Goal: Task Accomplishment & Management: Use online tool/utility

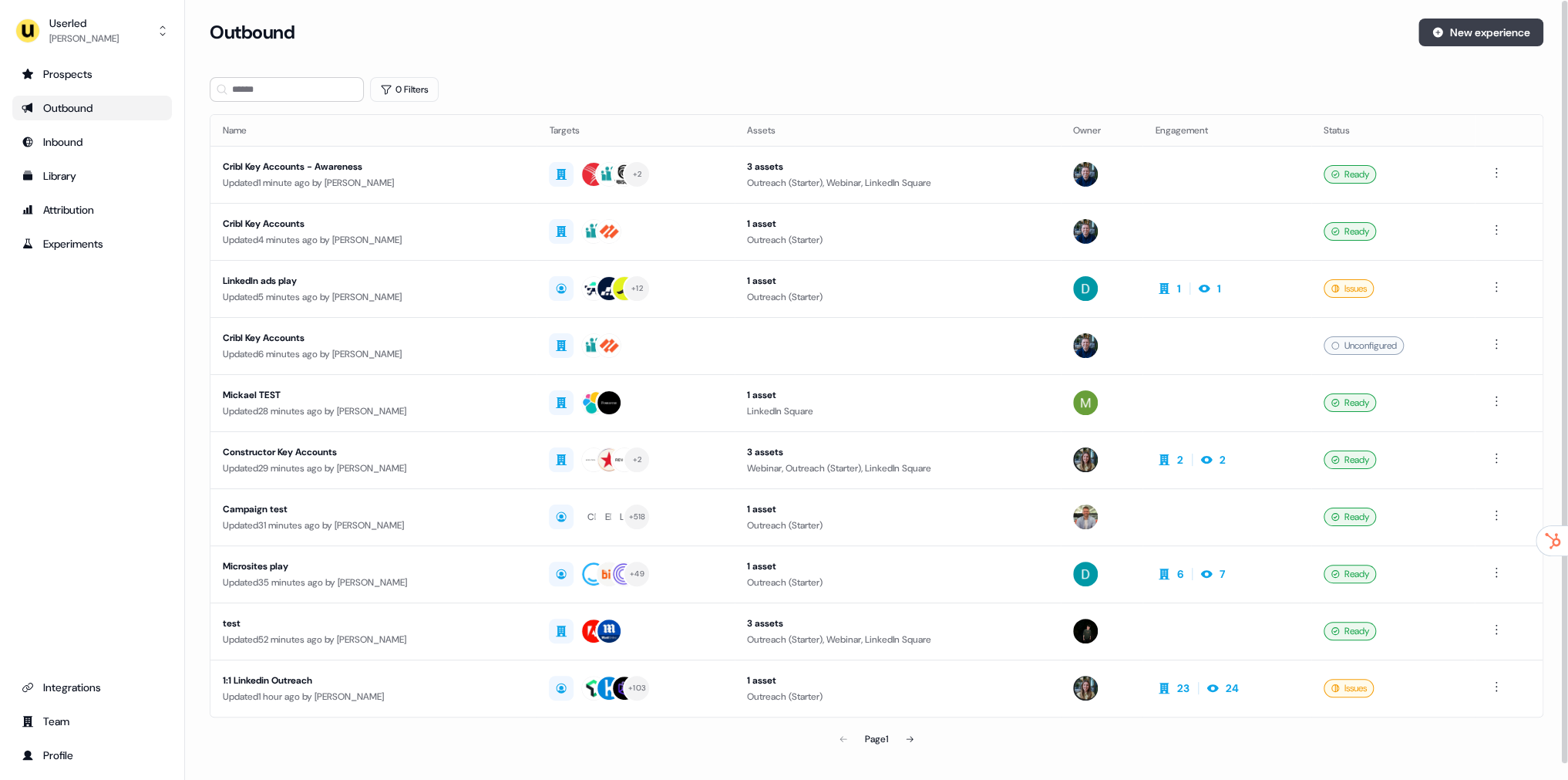
click at [1449, 33] on button "New experience" at bounding box center [1481, 33] width 125 height 28
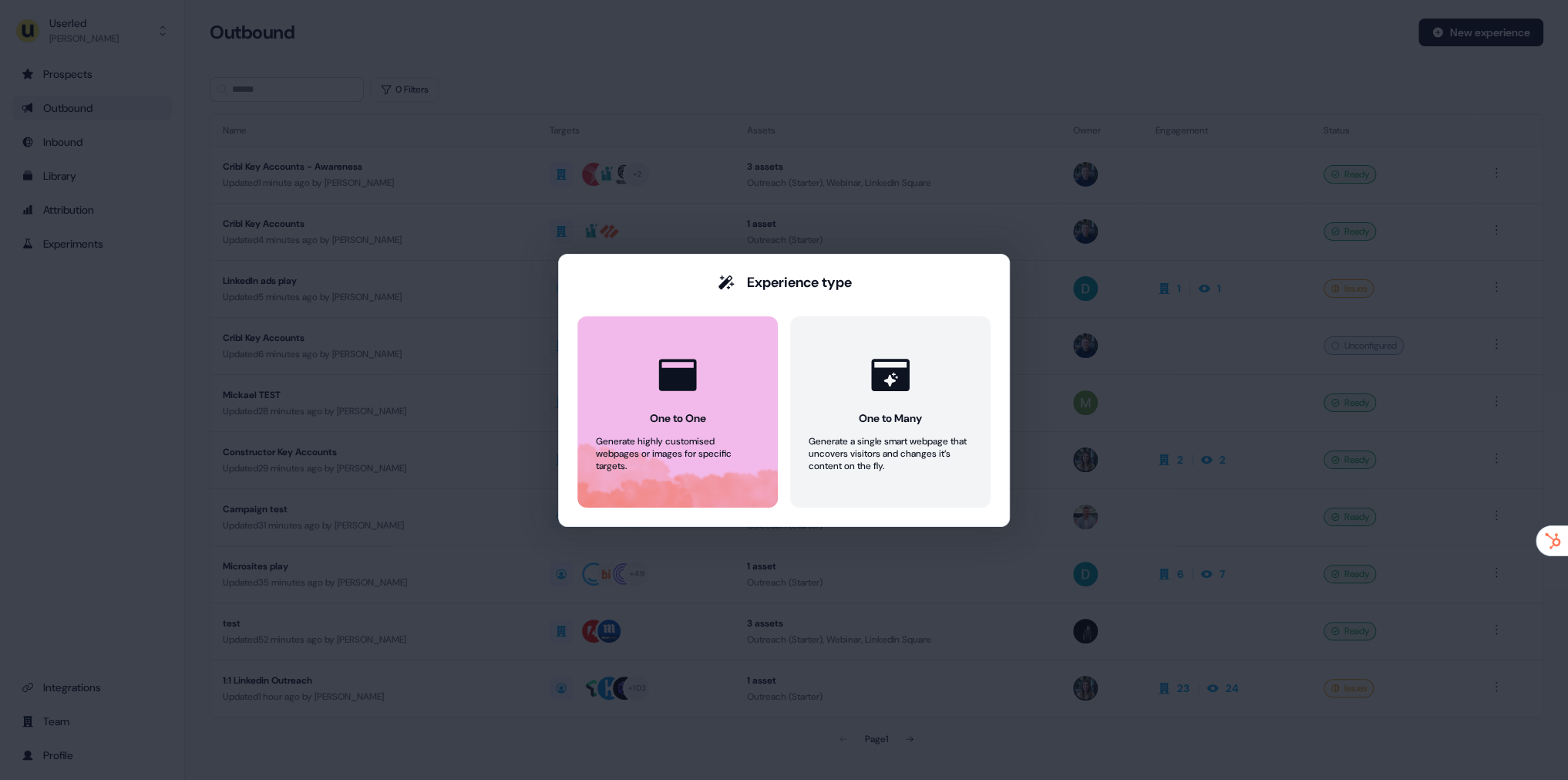
click at [738, 396] on button "One to One Generate highly customised webpages or images for specific targets." at bounding box center [677, 411] width 201 height 191
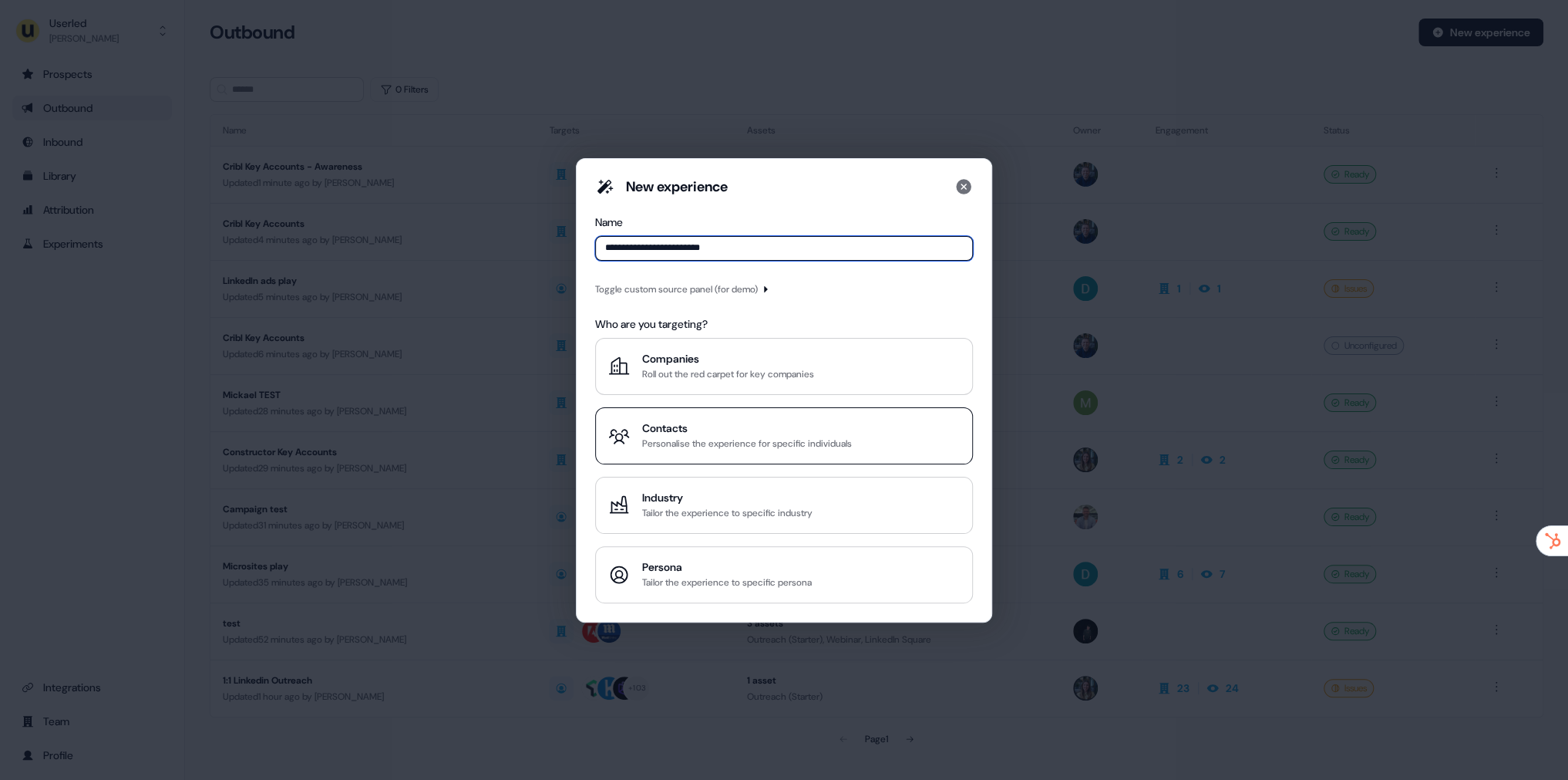
type input "**********"
click at [732, 448] on div "Personalise the experience for specific individuals" at bounding box center [747, 443] width 210 height 16
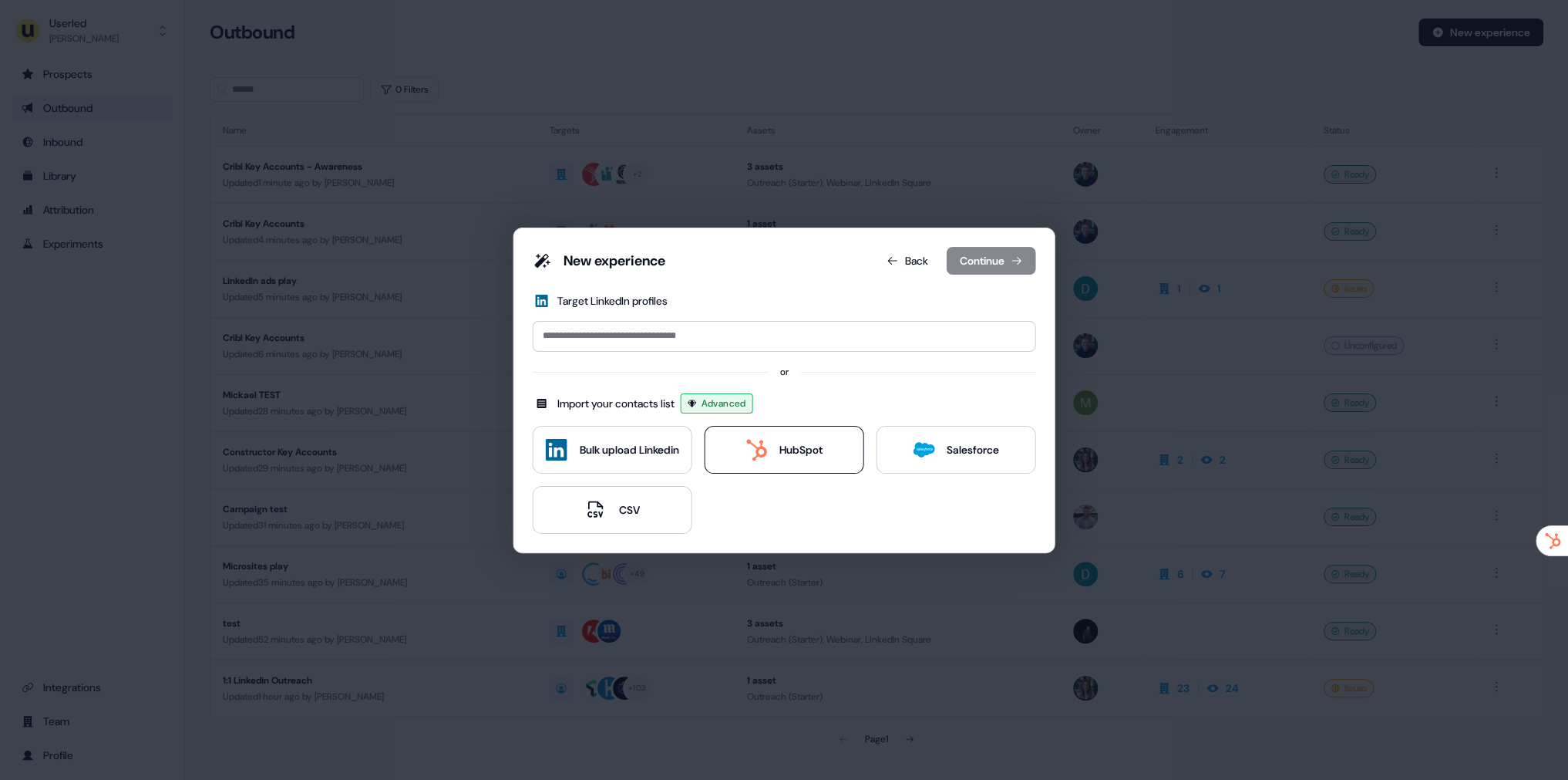
click at [798, 456] on div "HubSpot" at bounding box center [801, 449] width 43 height 16
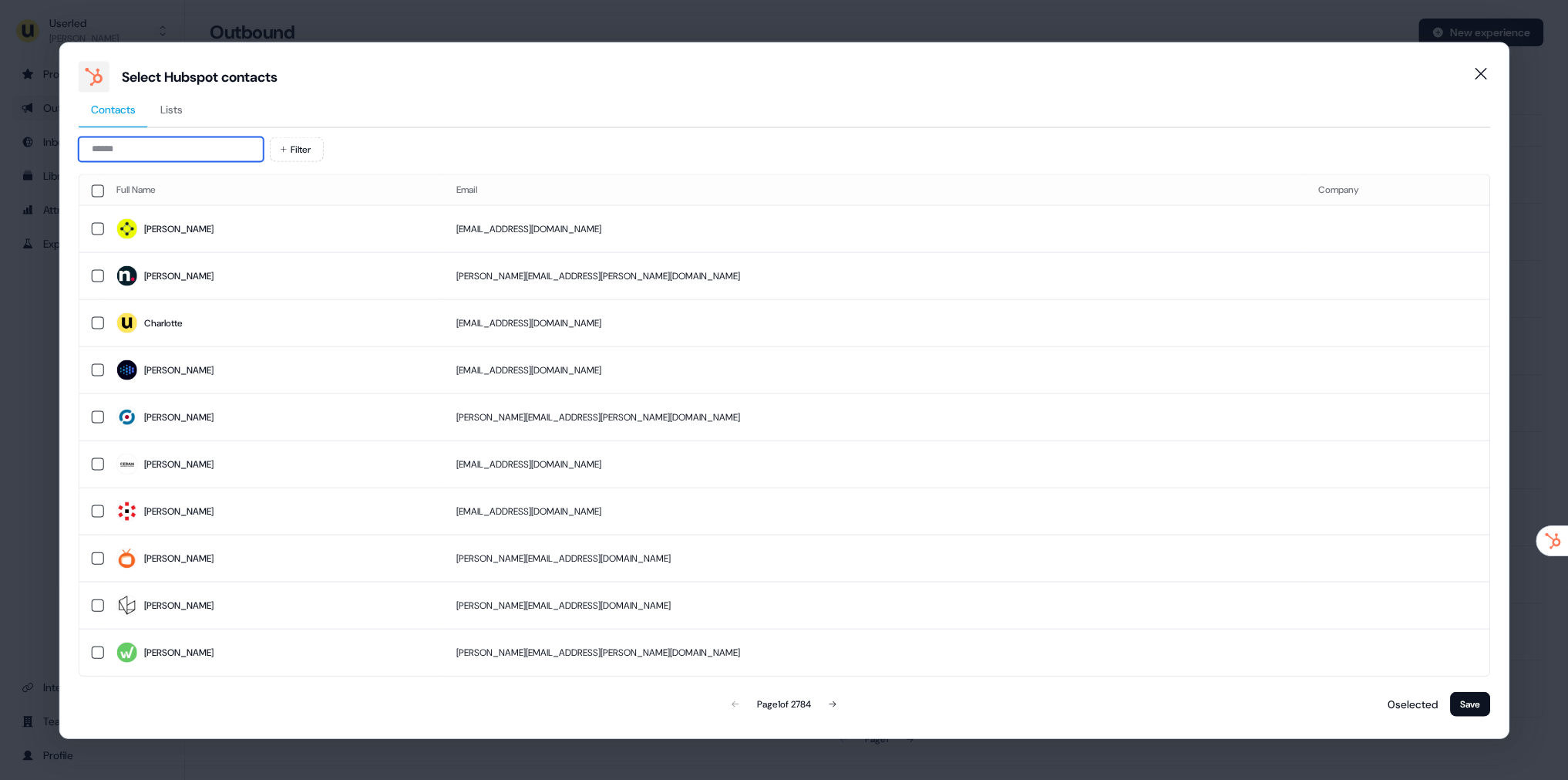
click at [157, 151] on input at bounding box center [171, 149] width 185 height 24
type input "*"
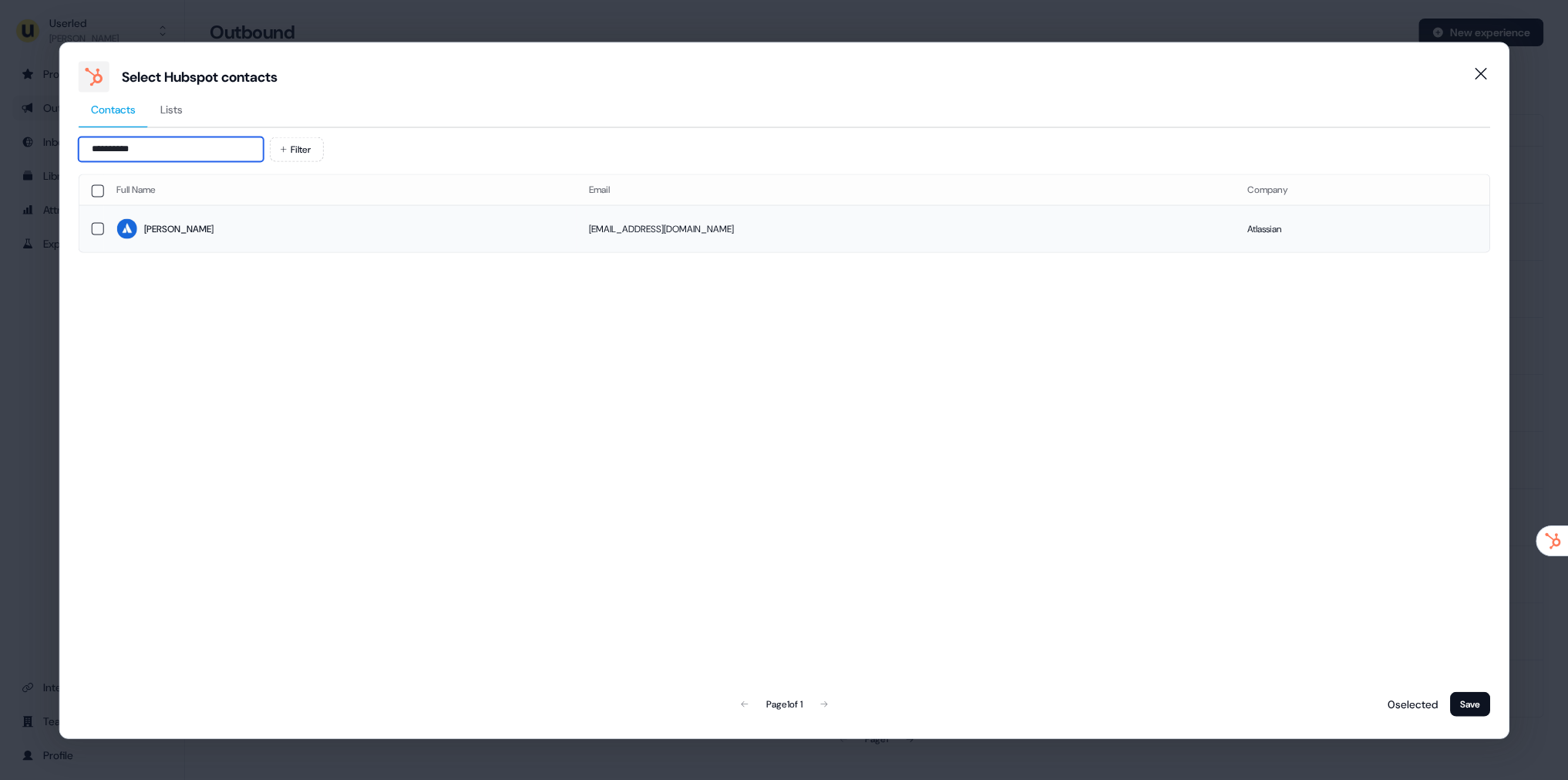
type input "**********"
click at [250, 222] on span "[PERSON_NAME]" at bounding box center [341, 229] width 448 height 21
click at [1460, 702] on button "Save" at bounding box center [1469, 703] width 40 height 24
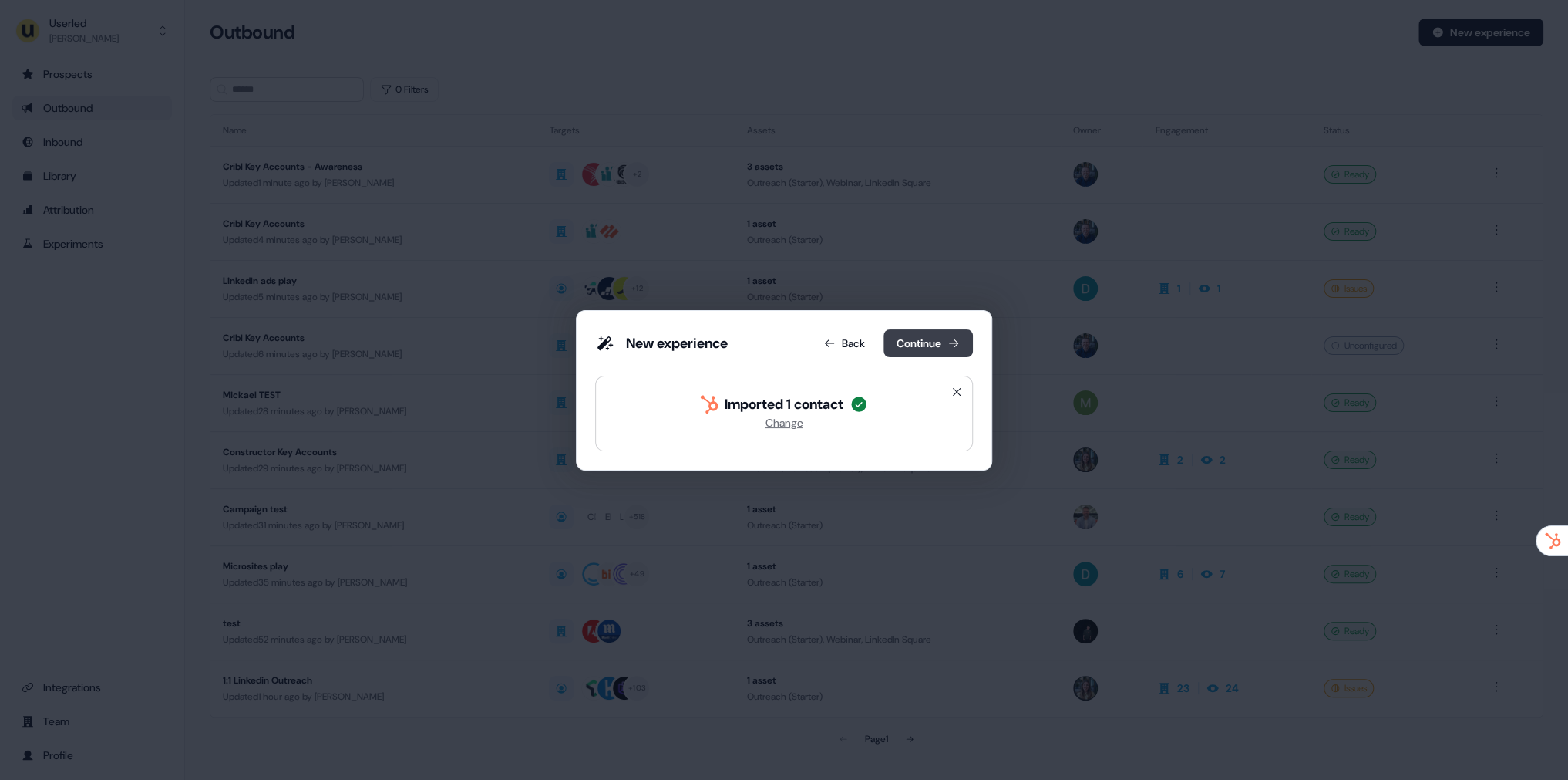
click at [928, 348] on button "Continue" at bounding box center [928, 344] width 90 height 28
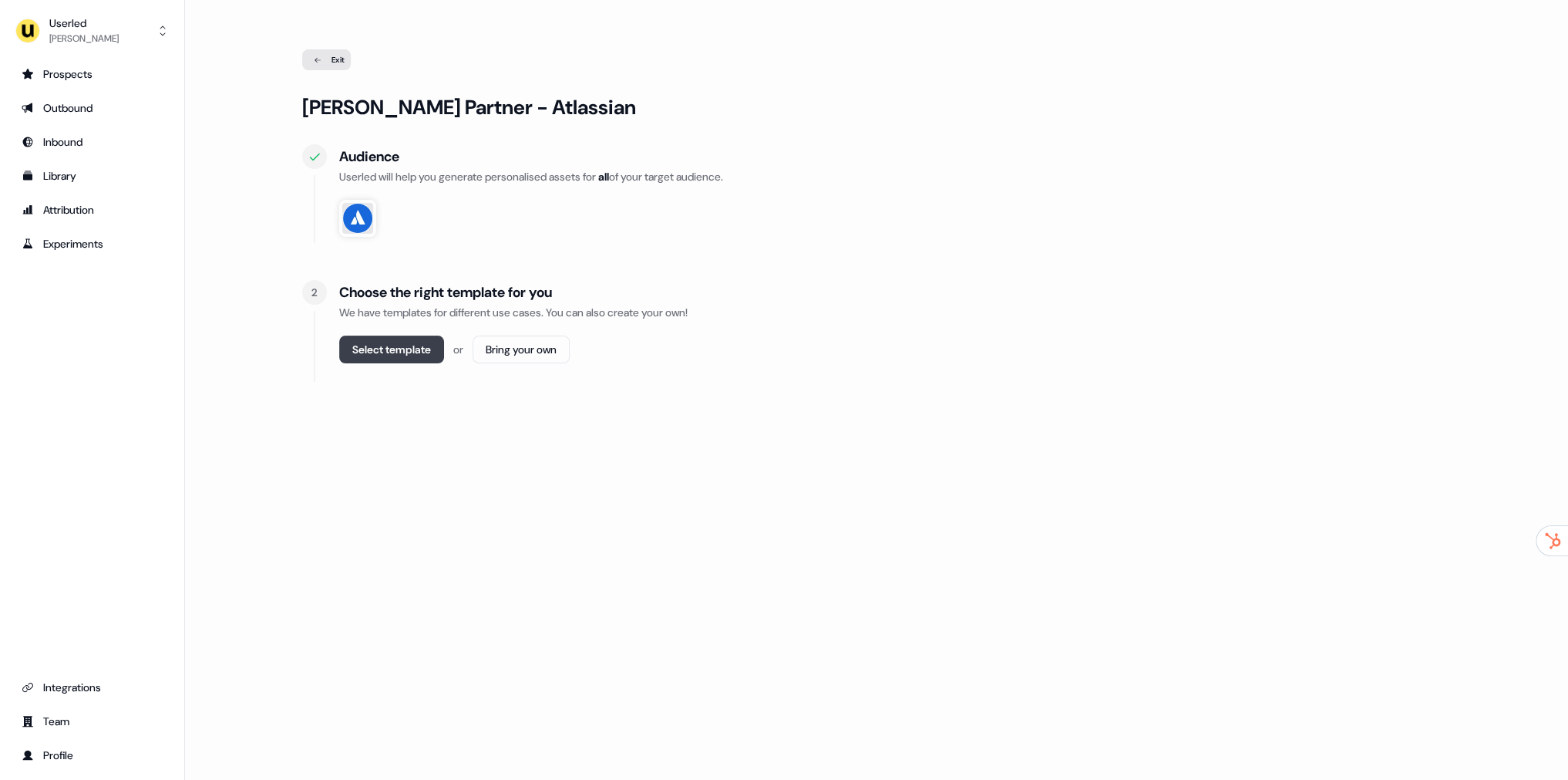
click at [433, 338] on button "Select template" at bounding box center [391, 349] width 105 height 28
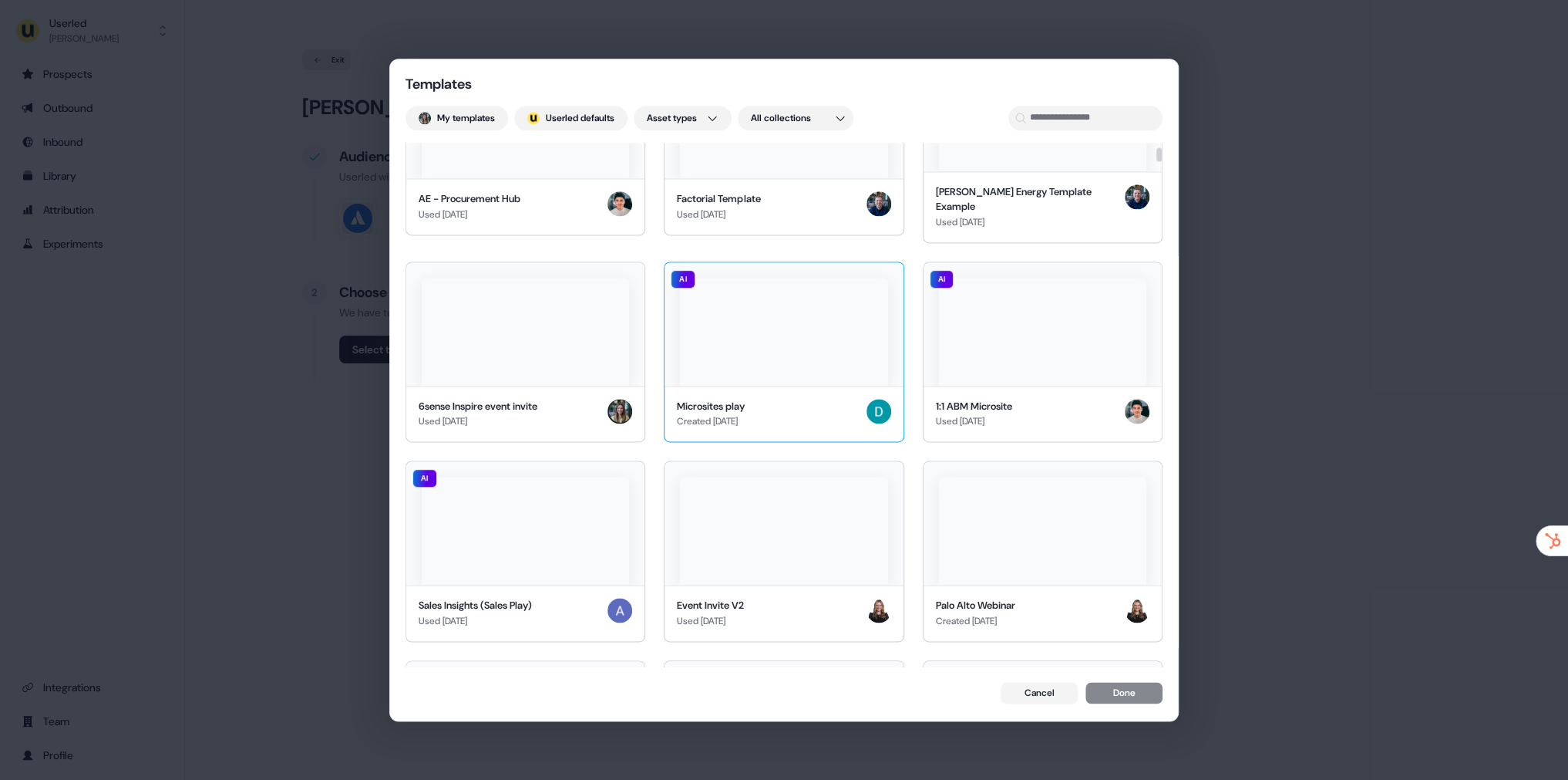
scroll to position [478, 0]
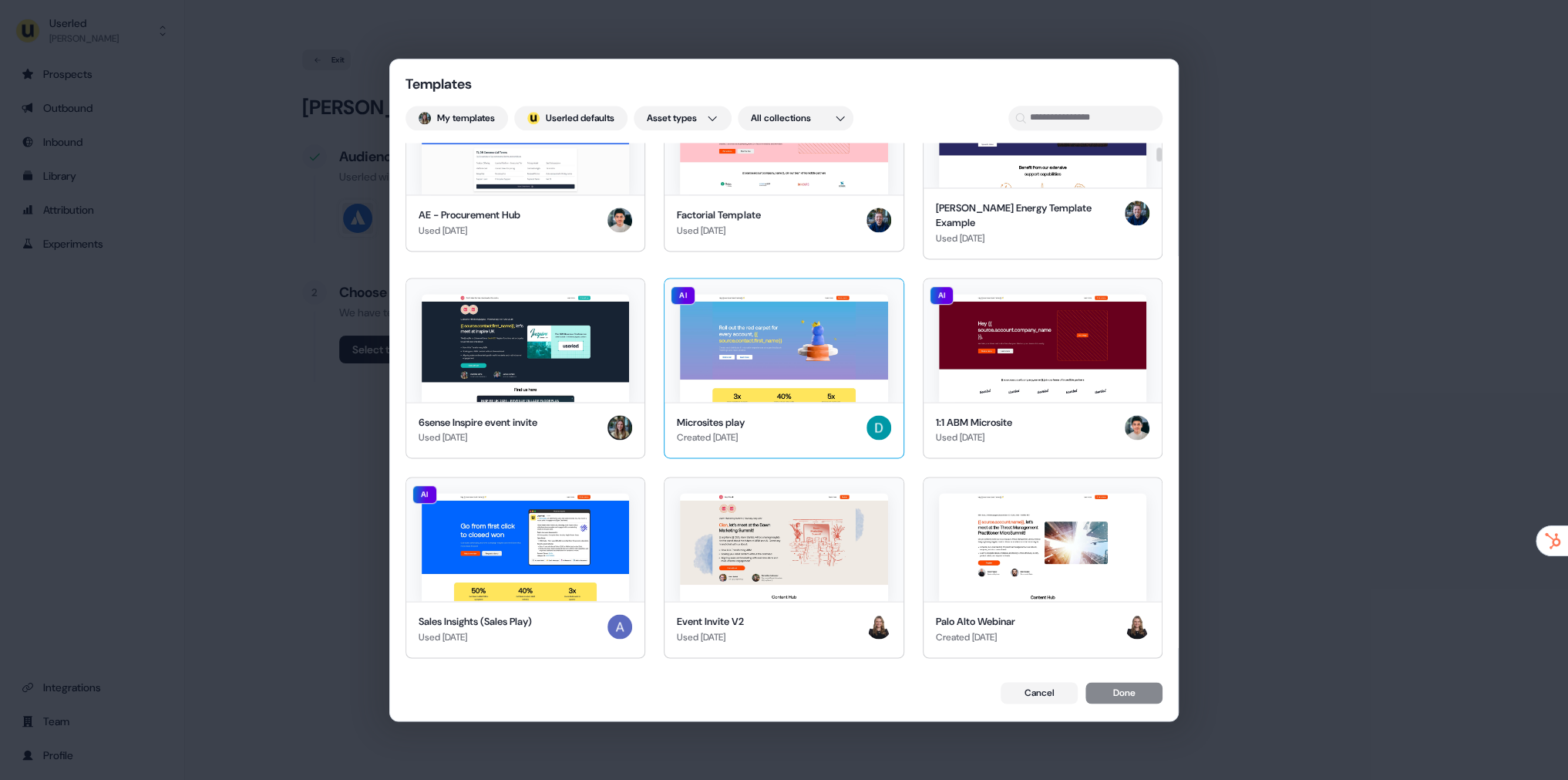
click at [818, 374] on img at bounding box center [784, 348] width 207 height 108
click at [831, 415] on div "Microsites play Created [DATE]" at bounding box center [784, 430] width 214 height 31
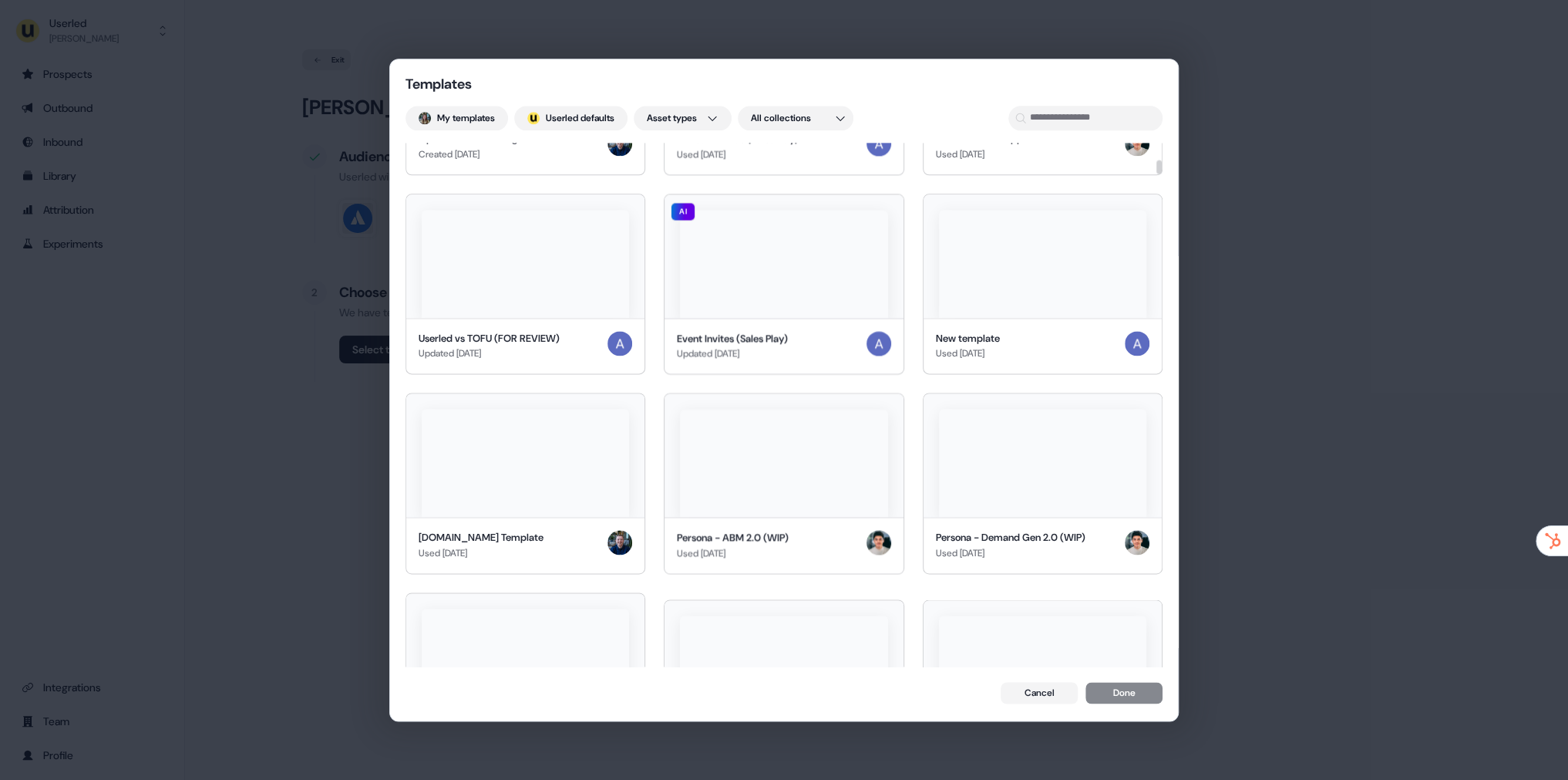
scroll to position [2007, 0]
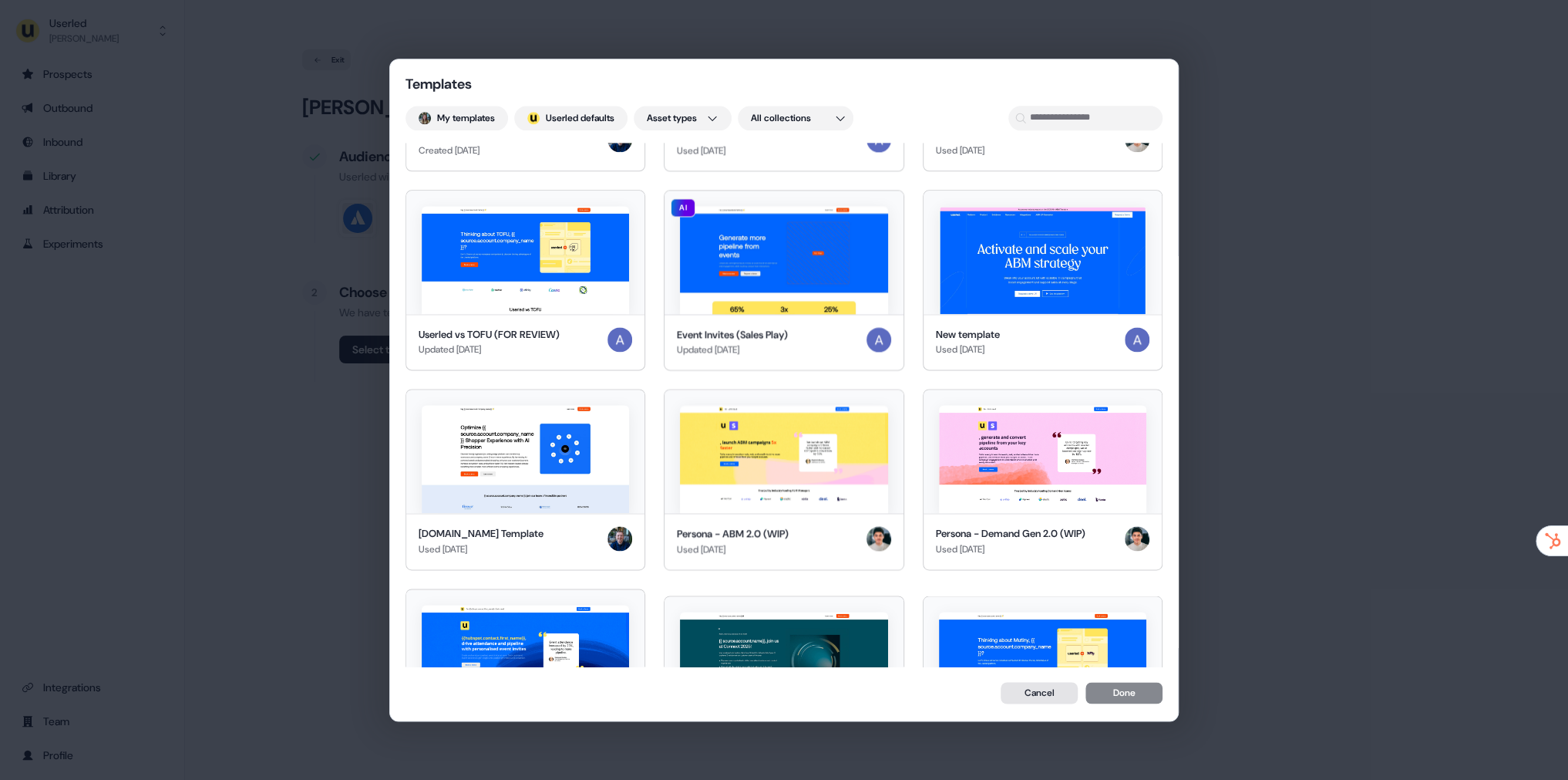
click at [1058, 695] on button "Cancel" at bounding box center [1039, 692] width 78 height 21
click at [318, 119] on div "Templates My templates ; Userled defaults Asset types All collections JJ - Outr…" at bounding box center [784, 390] width 1568 height 780
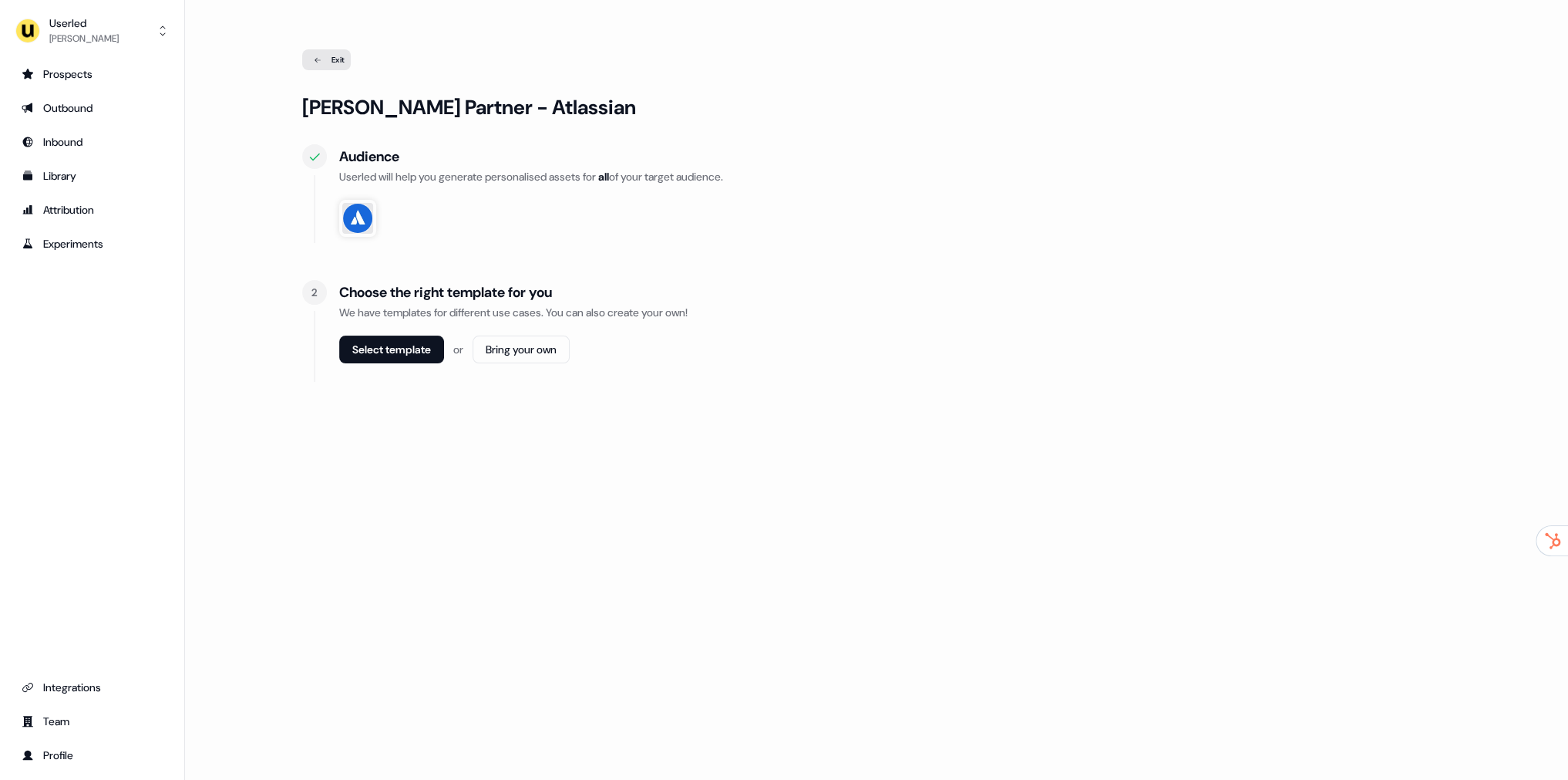
click at [328, 62] on div "Exit" at bounding box center [327, 60] width 49 height 21
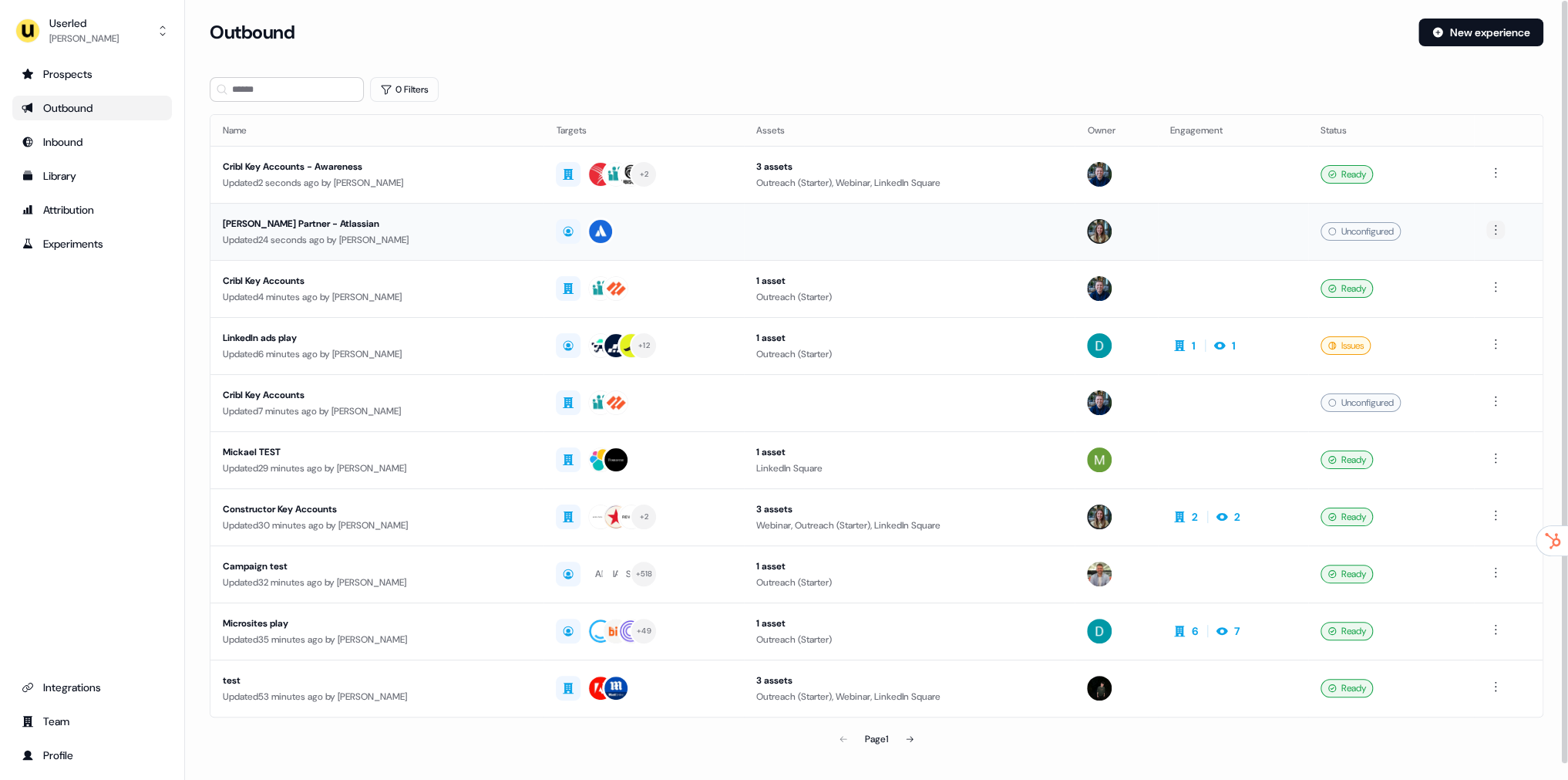
click at [1503, 229] on html "For the best experience switch devices to a bigger screen. Go to [DOMAIN_NAME] …" at bounding box center [784, 390] width 1568 height 780
click at [1498, 257] on div "Delete" at bounding box center [1498, 258] width 91 height 24
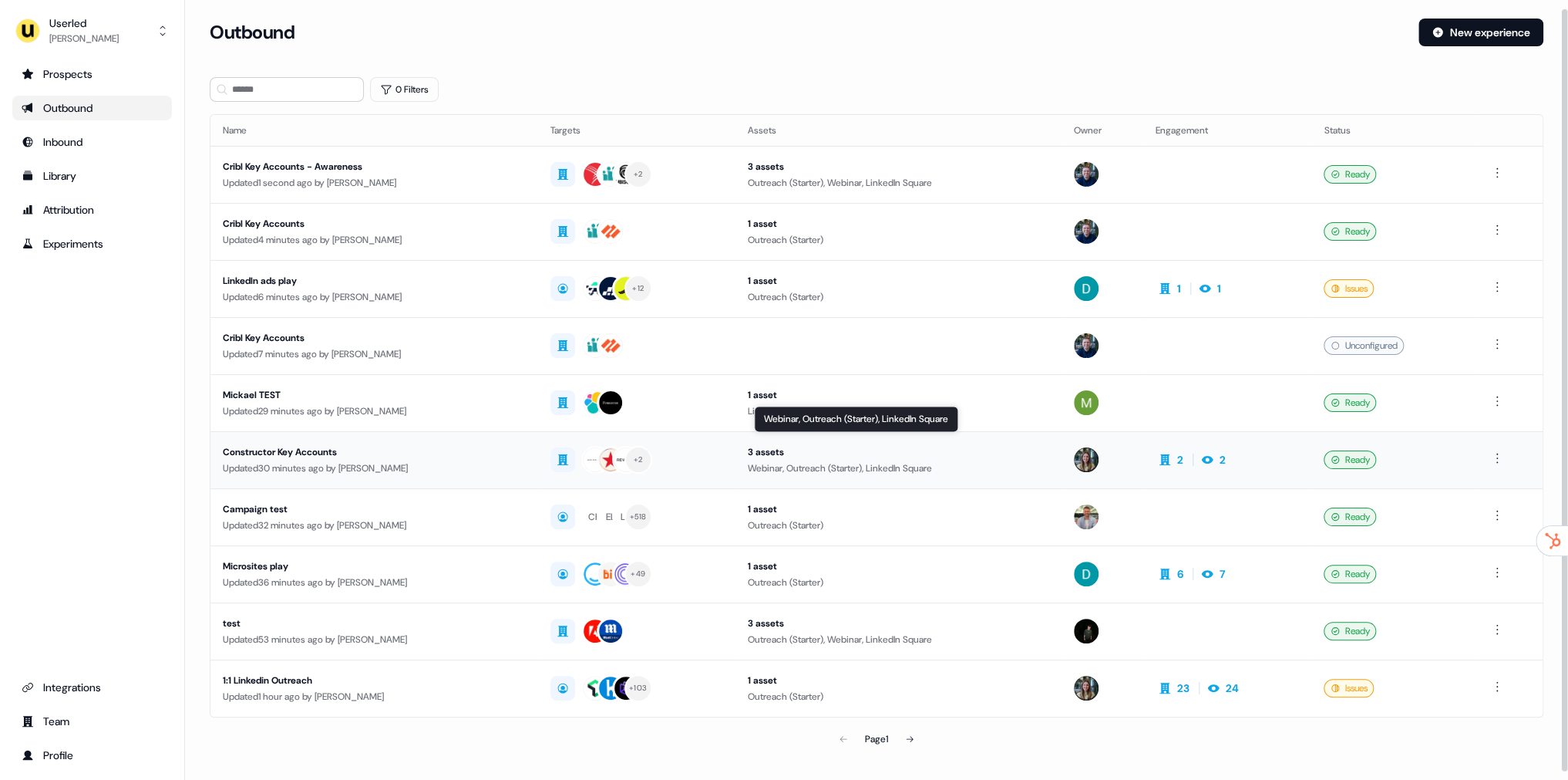
scroll to position [16, 0]
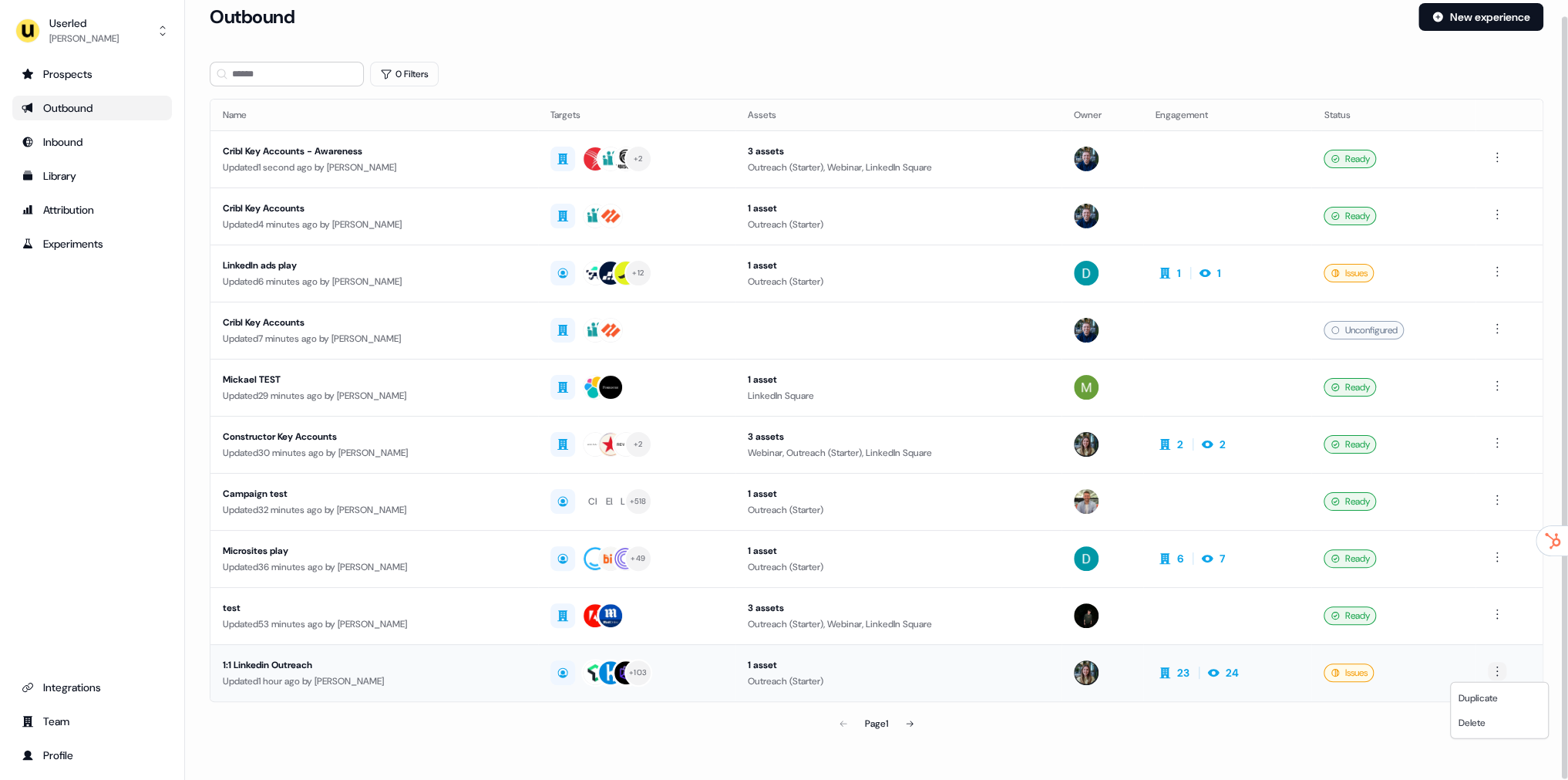
click at [1504, 666] on html "For the best experience switch devices to a bigger screen. Go to [DOMAIN_NAME] …" at bounding box center [784, 390] width 1568 height 780
click at [1485, 702] on span "Duplicate" at bounding box center [1478, 698] width 39 height 12
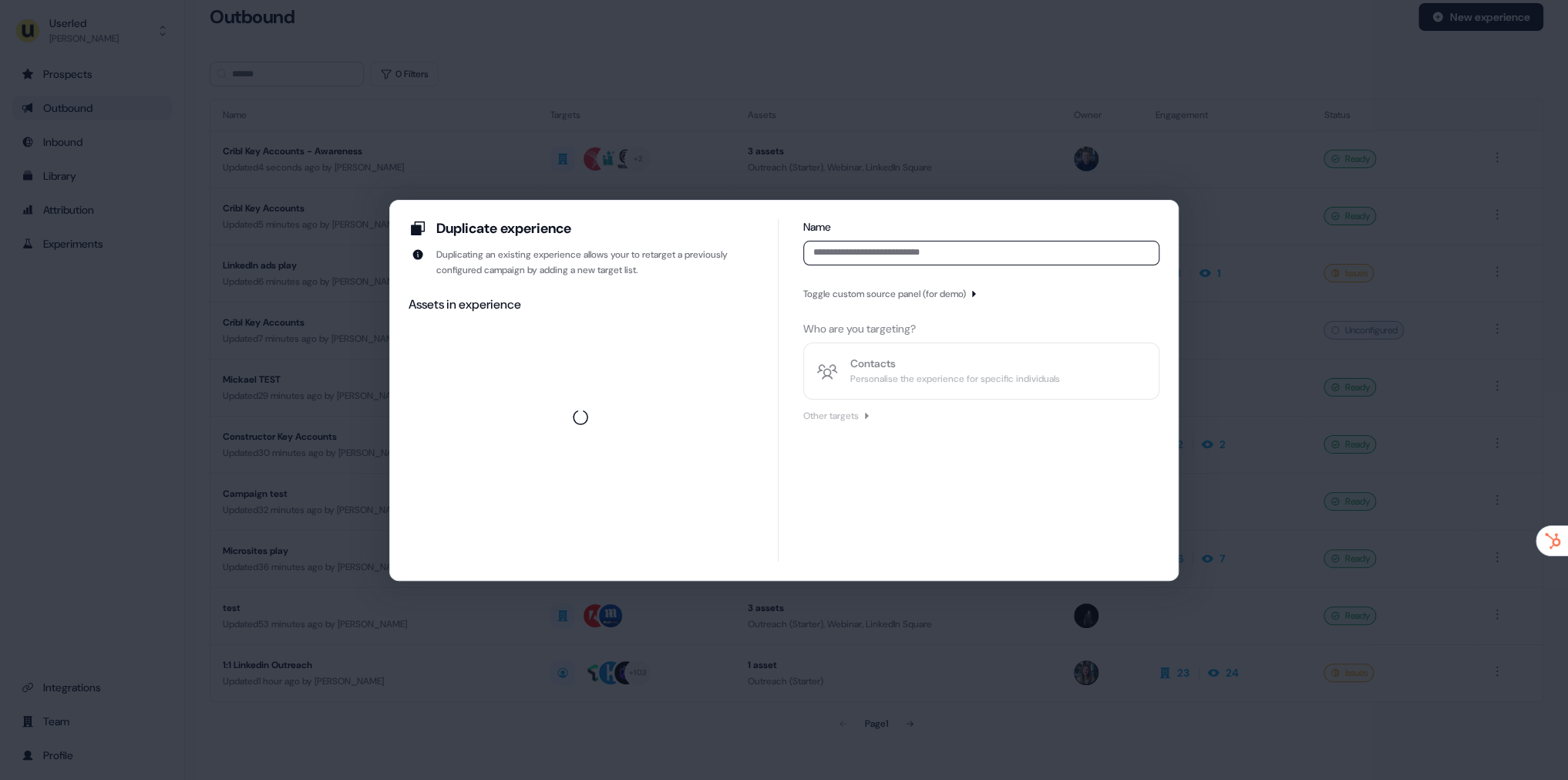
type input "*"
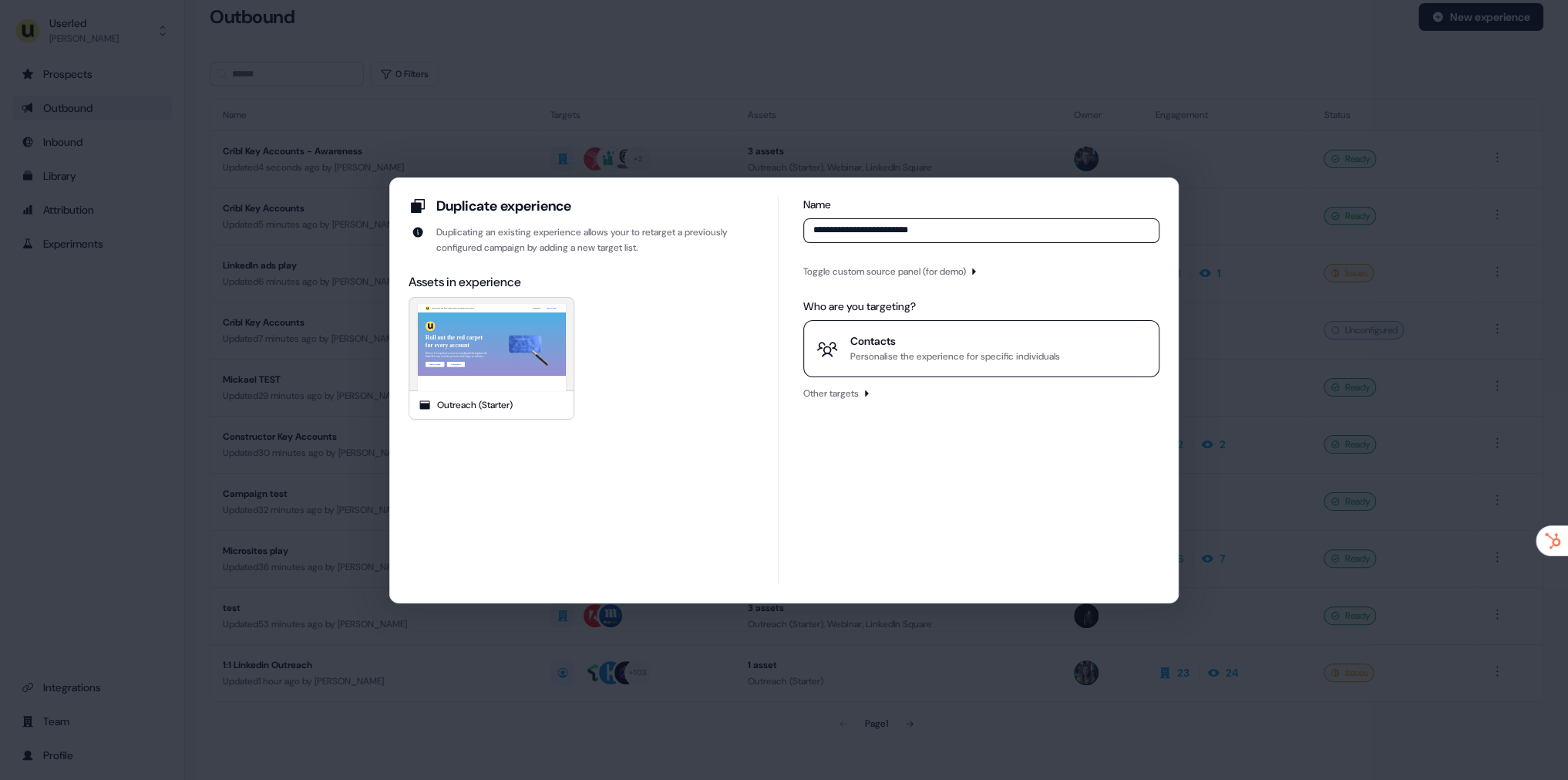
type input "**********"
click at [903, 340] on div "Contacts" at bounding box center [955, 341] width 210 height 16
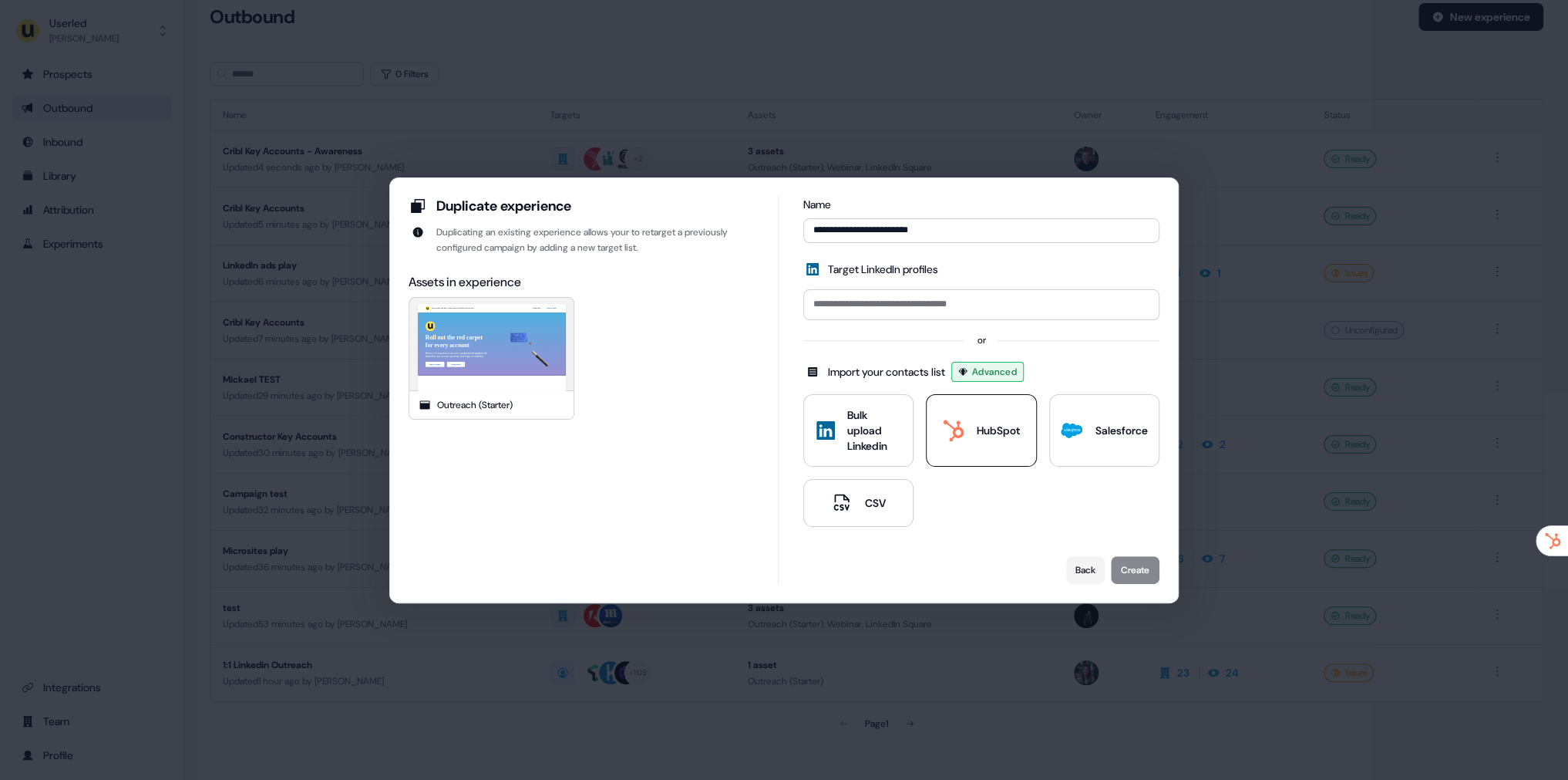
click at [948, 422] on icon at bounding box center [954, 430] width 21 height 21
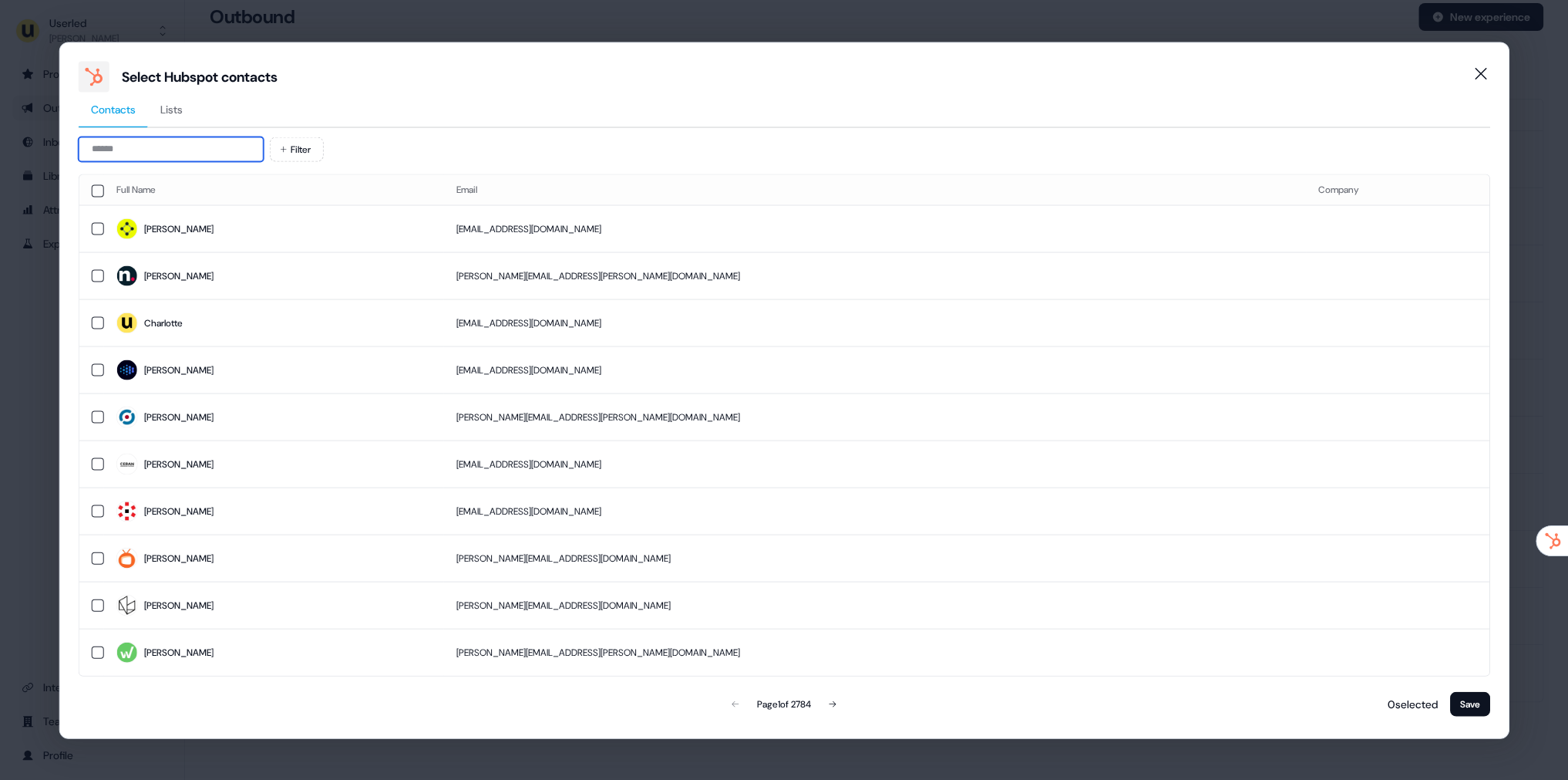
click at [226, 156] on input at bounding box center [171, 149] width 185 height 24
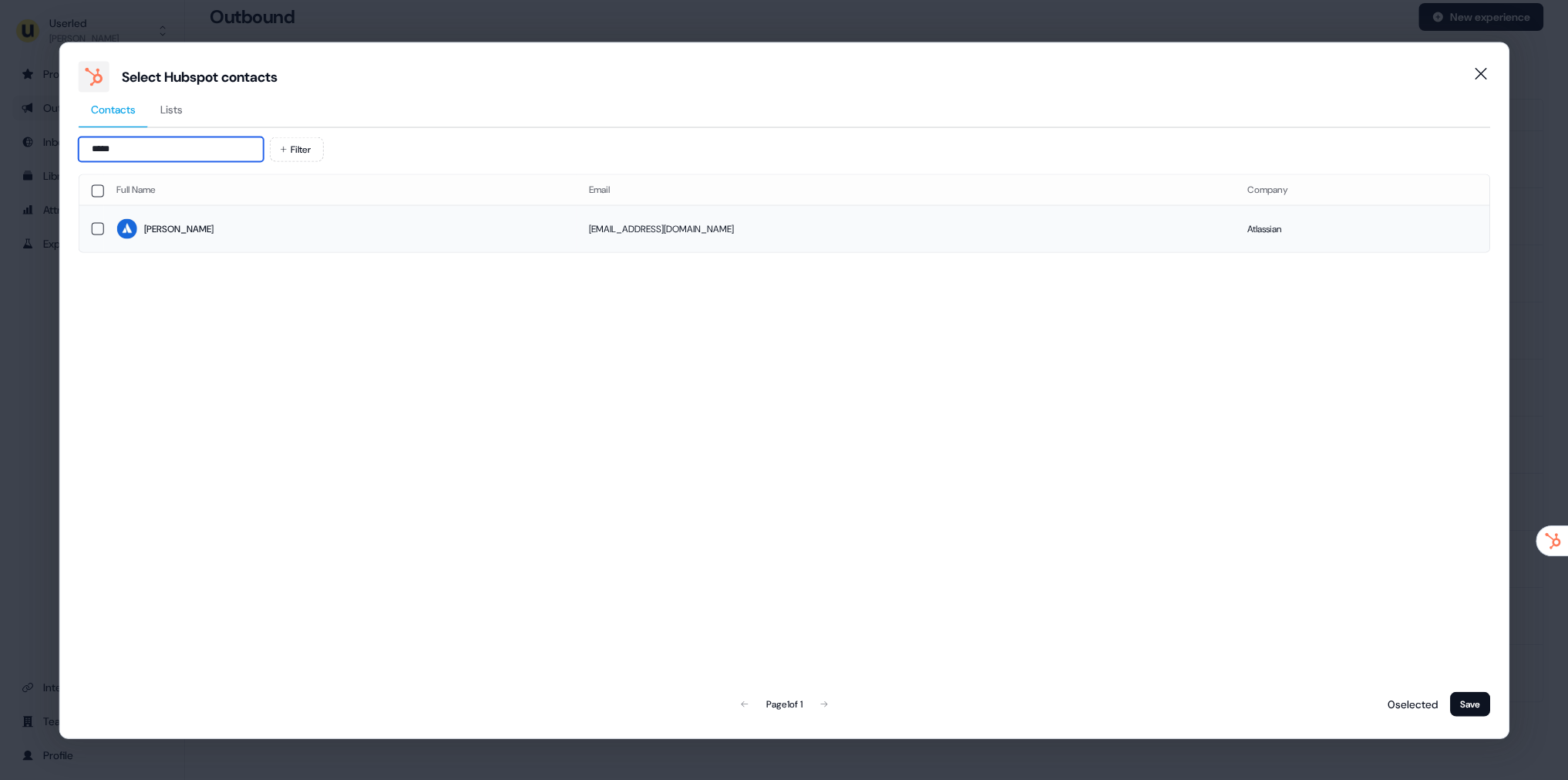
type input "*****"
click at [186, 223] on span "[PERSON_NAME]" at bounding box center [341, 229] width 448 height 21
click at [1480, 716] on div "1 selected Save" at bounding box center [1436, 702] width 104 height 31
click at [1464, 702] on button "Save" at bounding box center [1469, 703] width 40 height 24
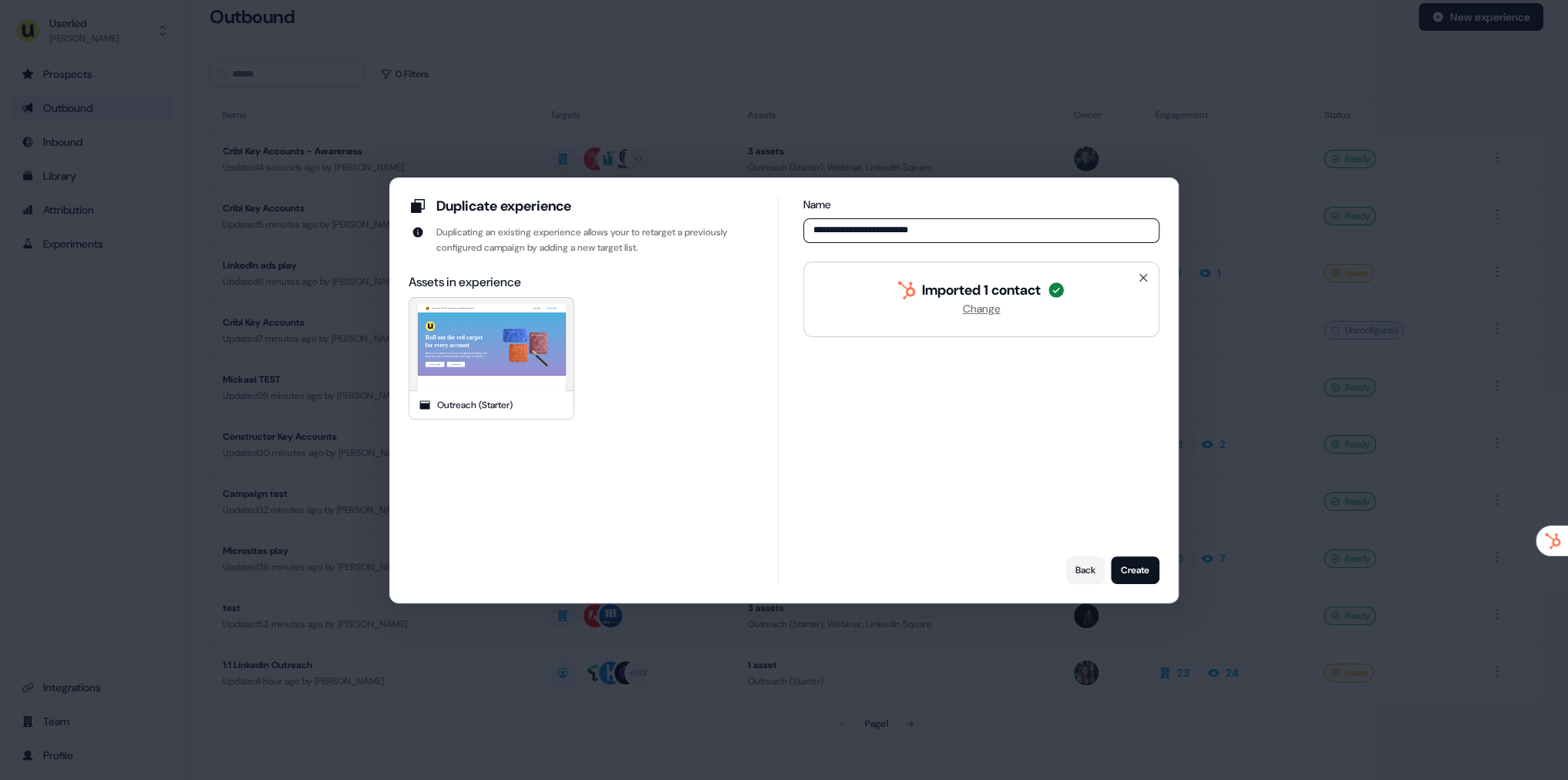
click at [1122, 564] on button "Create" at bounding box center [1136, 570] width 49 height 28
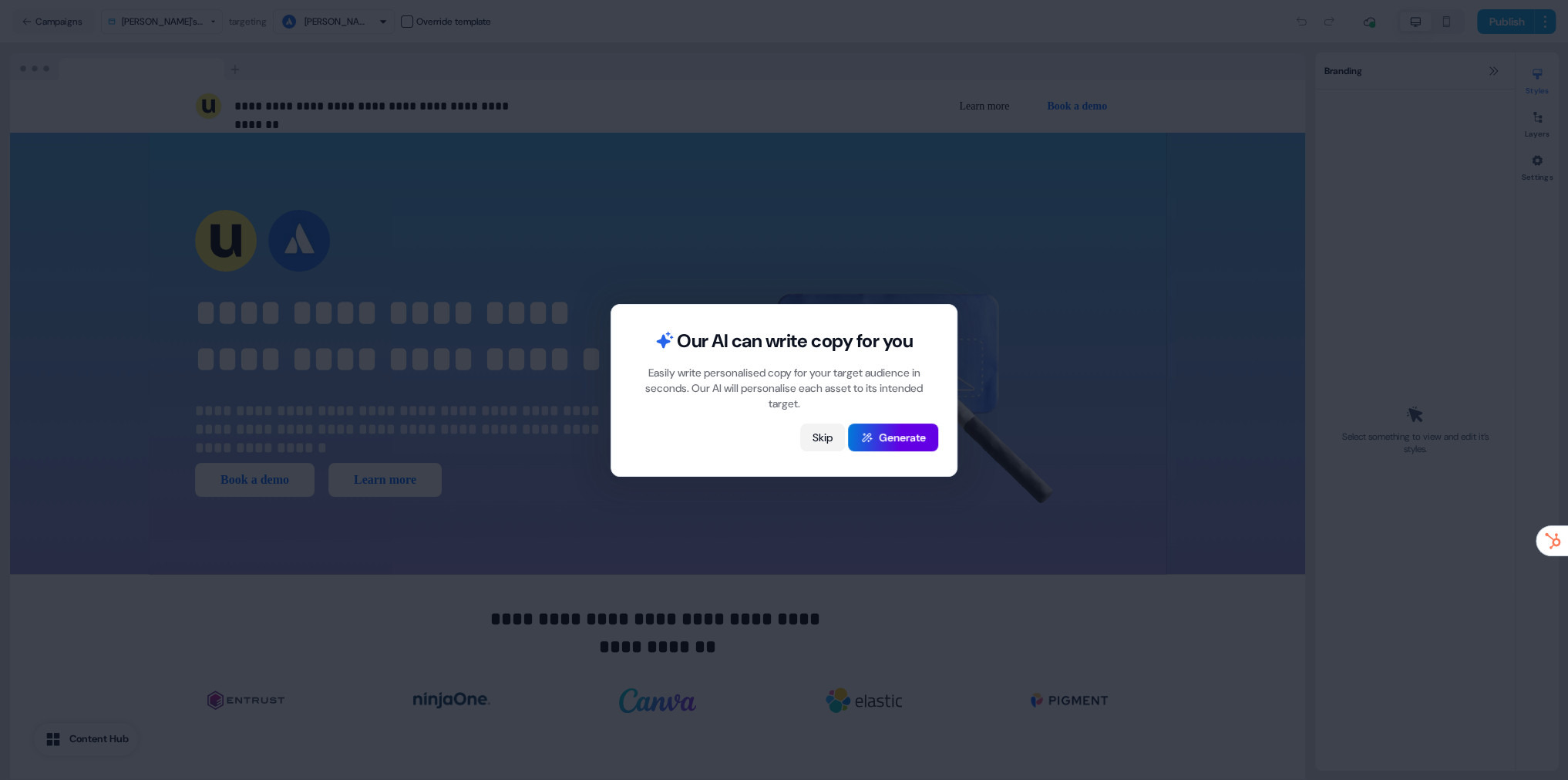
click at [824, 433] on button "Skip" at bounding box center [823, 437] width 45 height 28
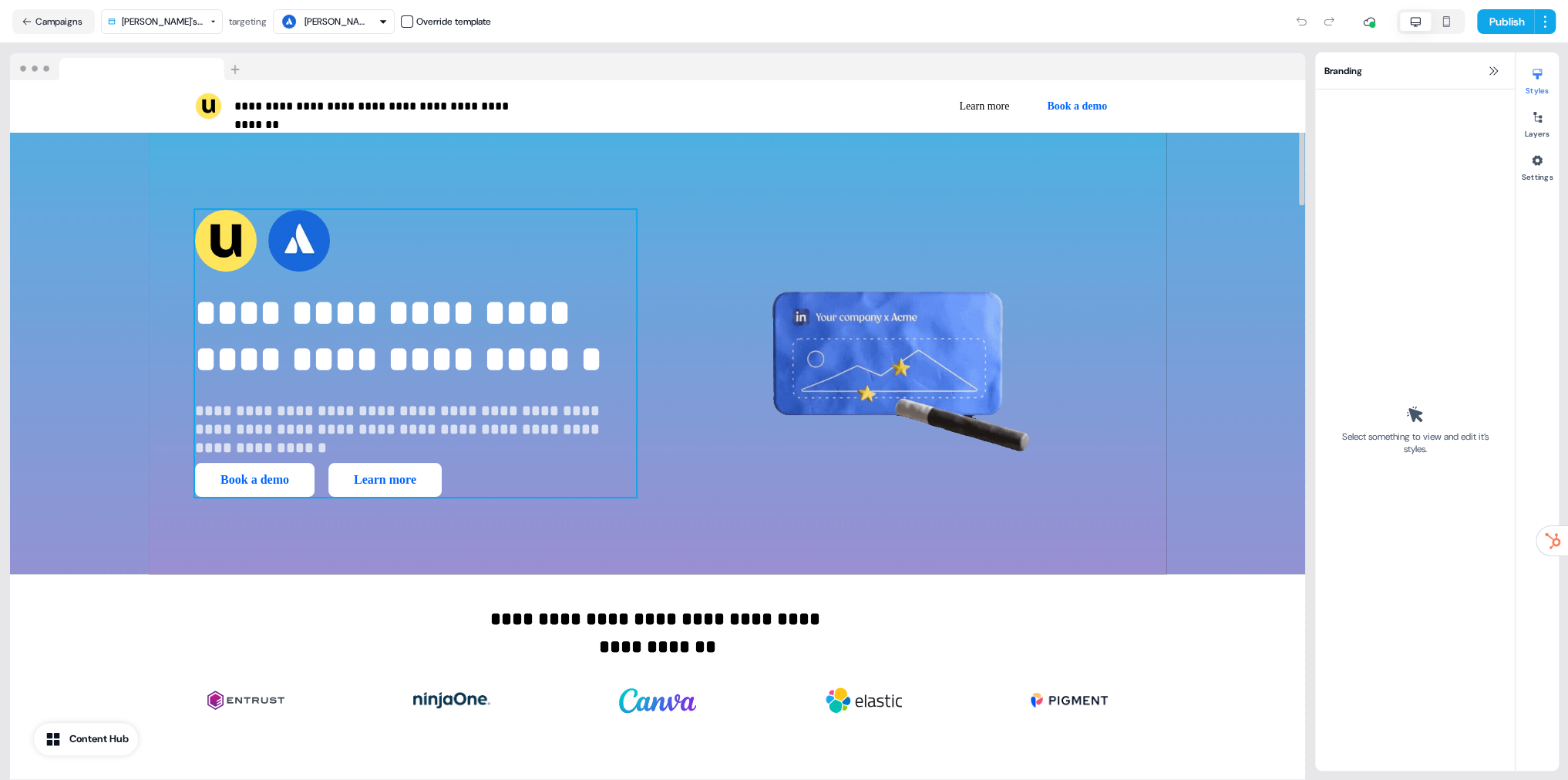
scroll to position [473, 0]
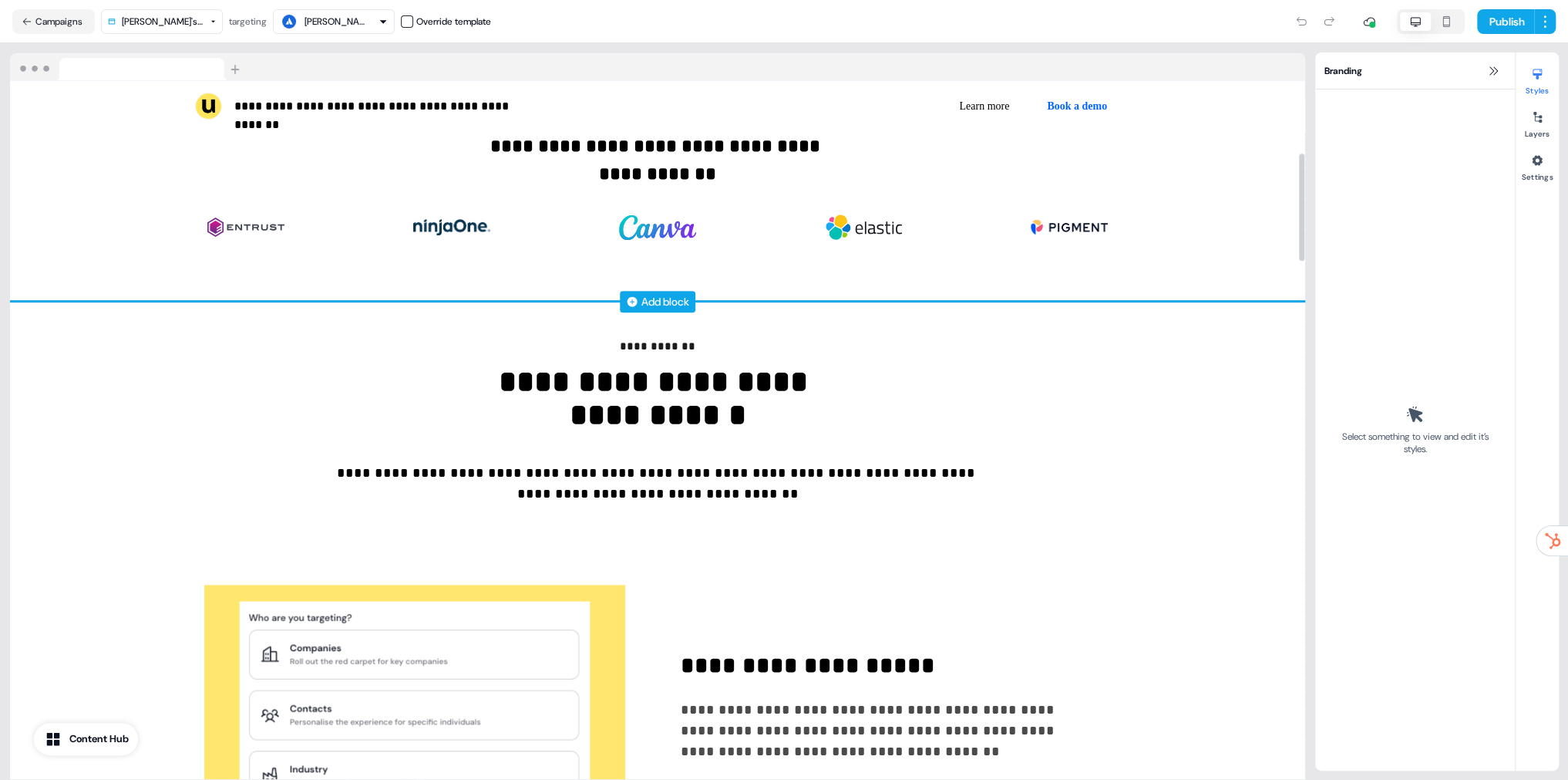
click at [671, 298] on div "Add block" at bounding box center [665, 302] width 48 height 16
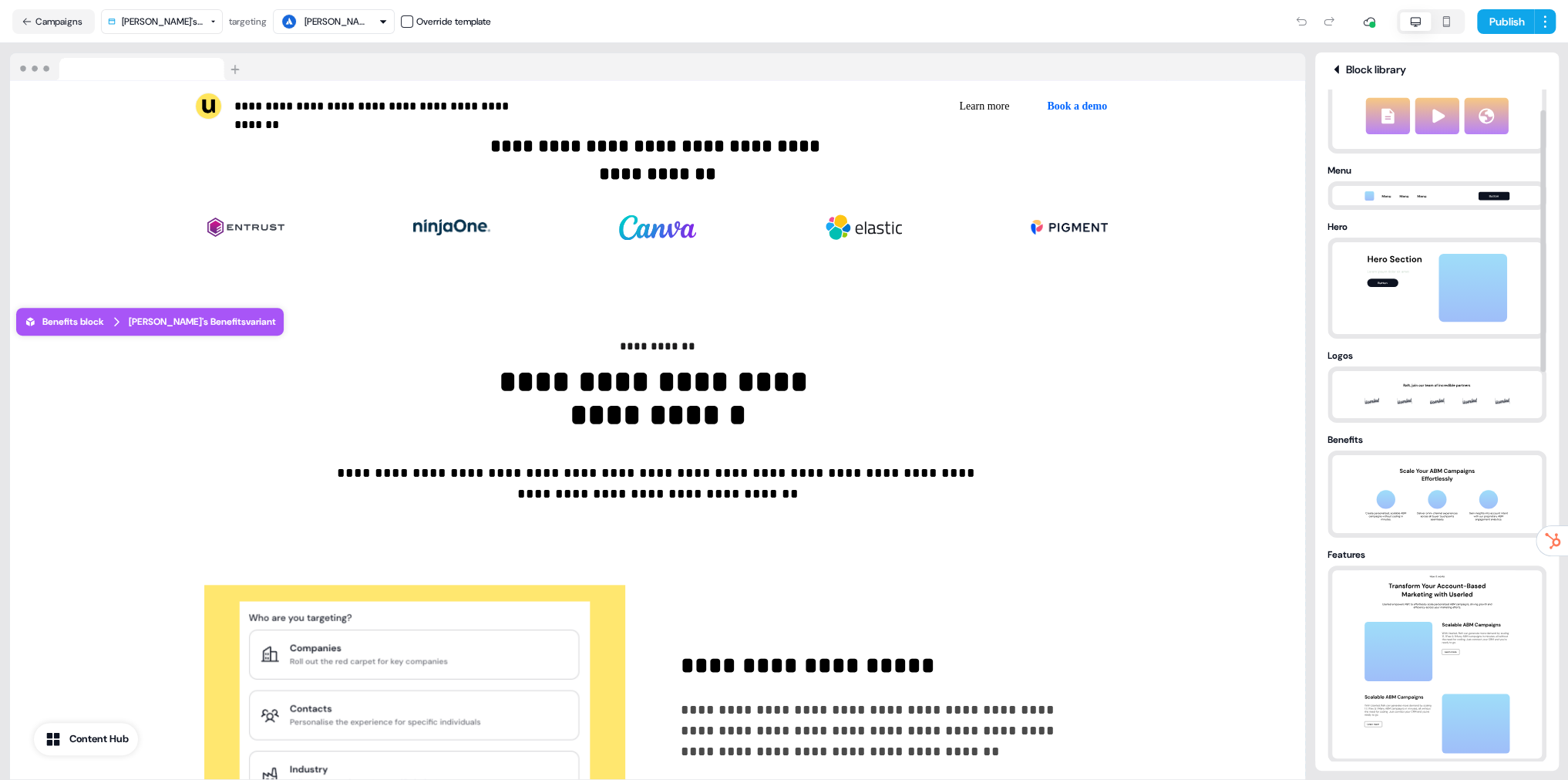
scroll to position [51, 0]
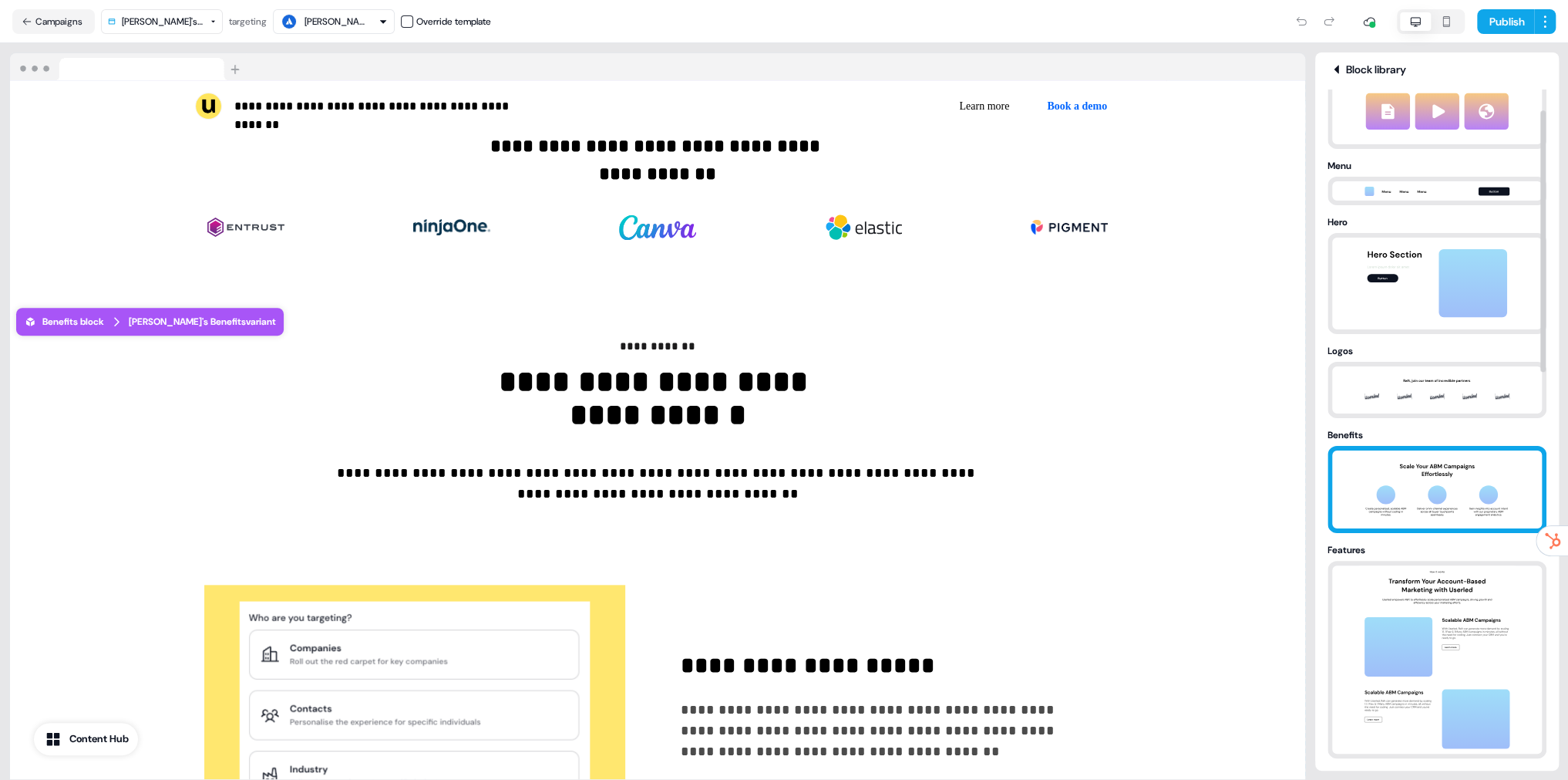
click at [1427, 480] on img at bounding box center [1436, 489] width 162 height 78
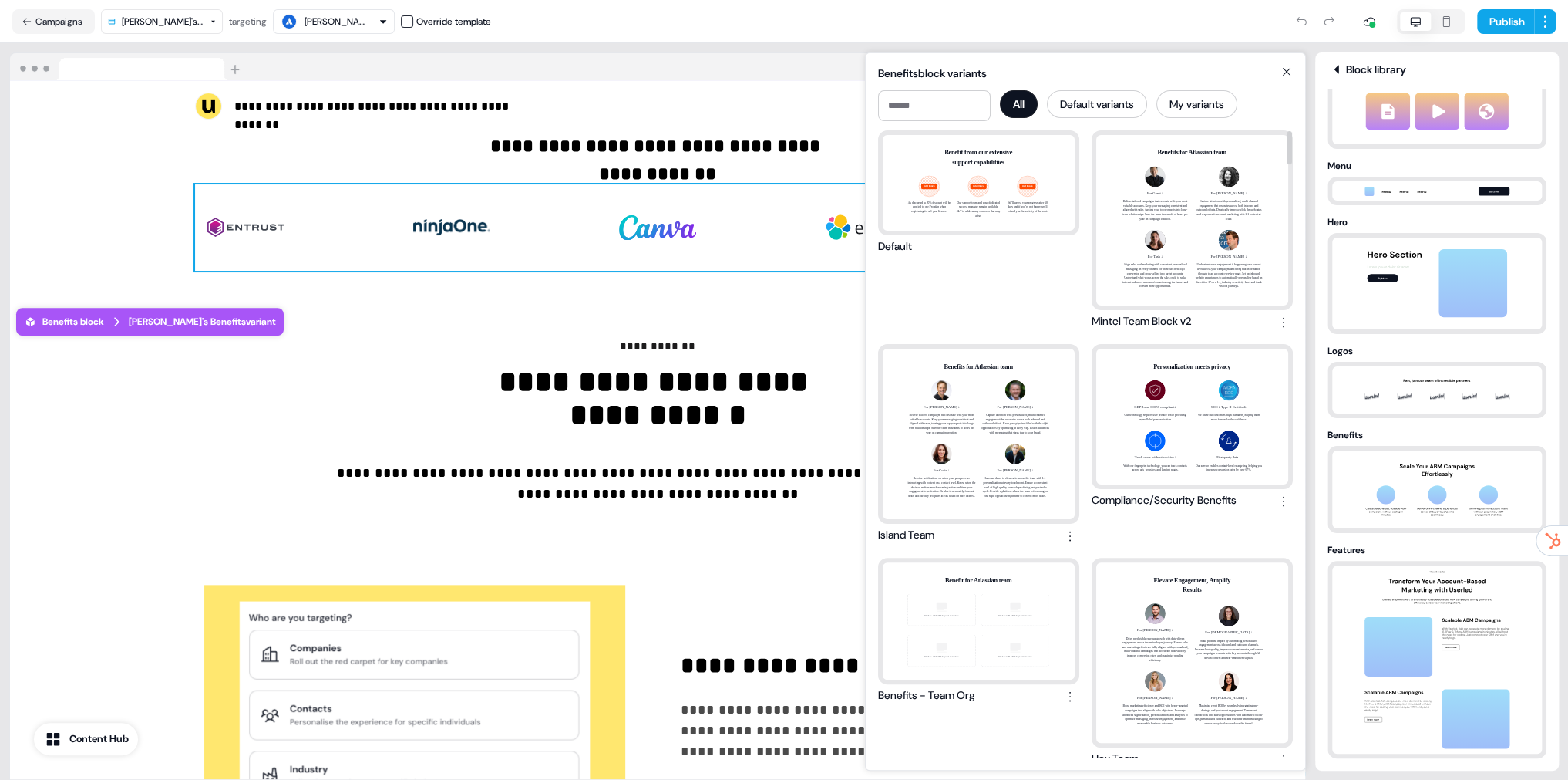
click at [699, 267] on div "To pick up a draggable item, press the space bar. While dragging, use the arrow…" at bounding box center [657, 227] width 925 height 86
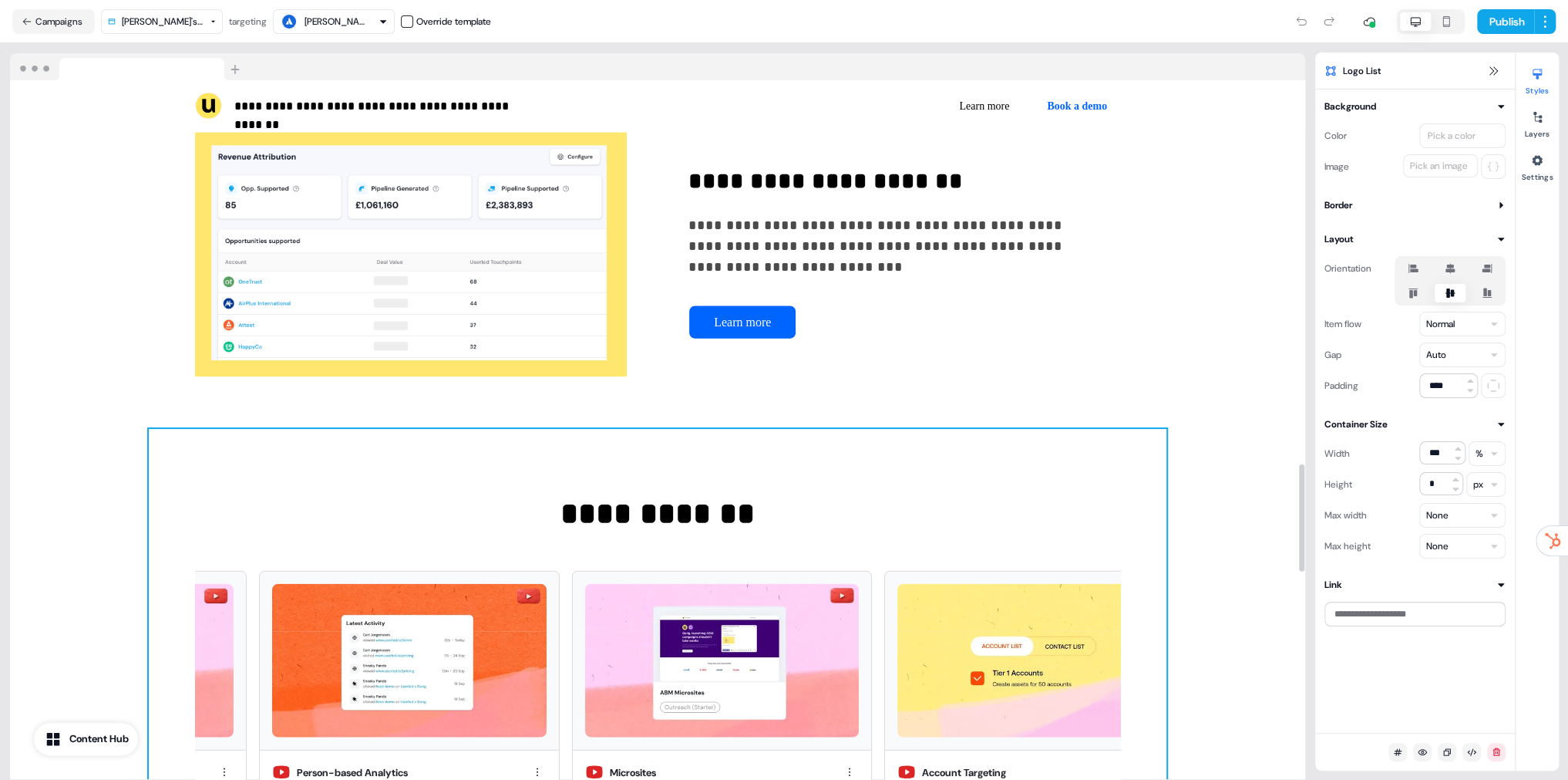
scroll to position [2532, 0]
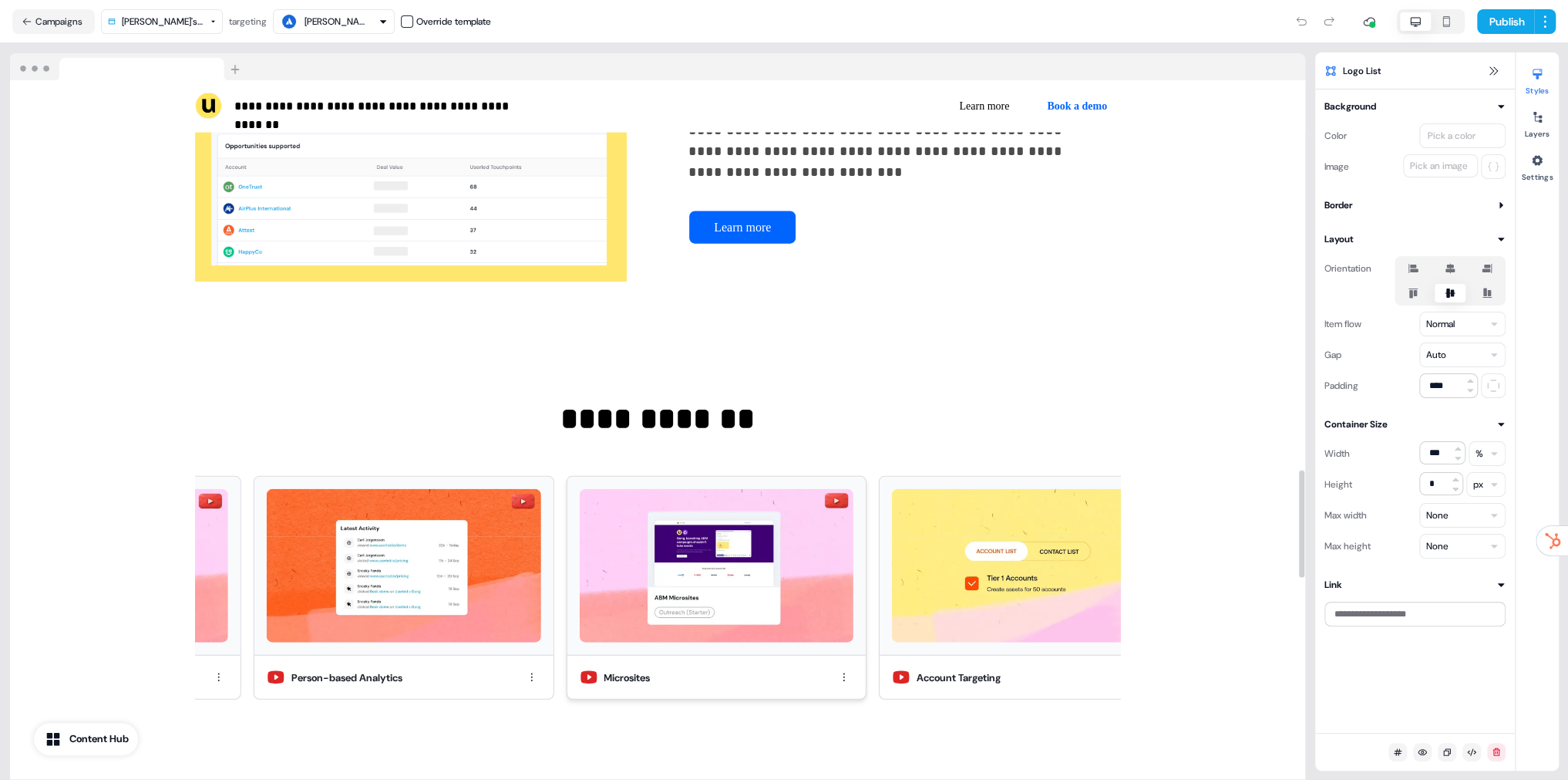
click at [748, 483] on div at bounding box center [715, 566] width 298 height 179
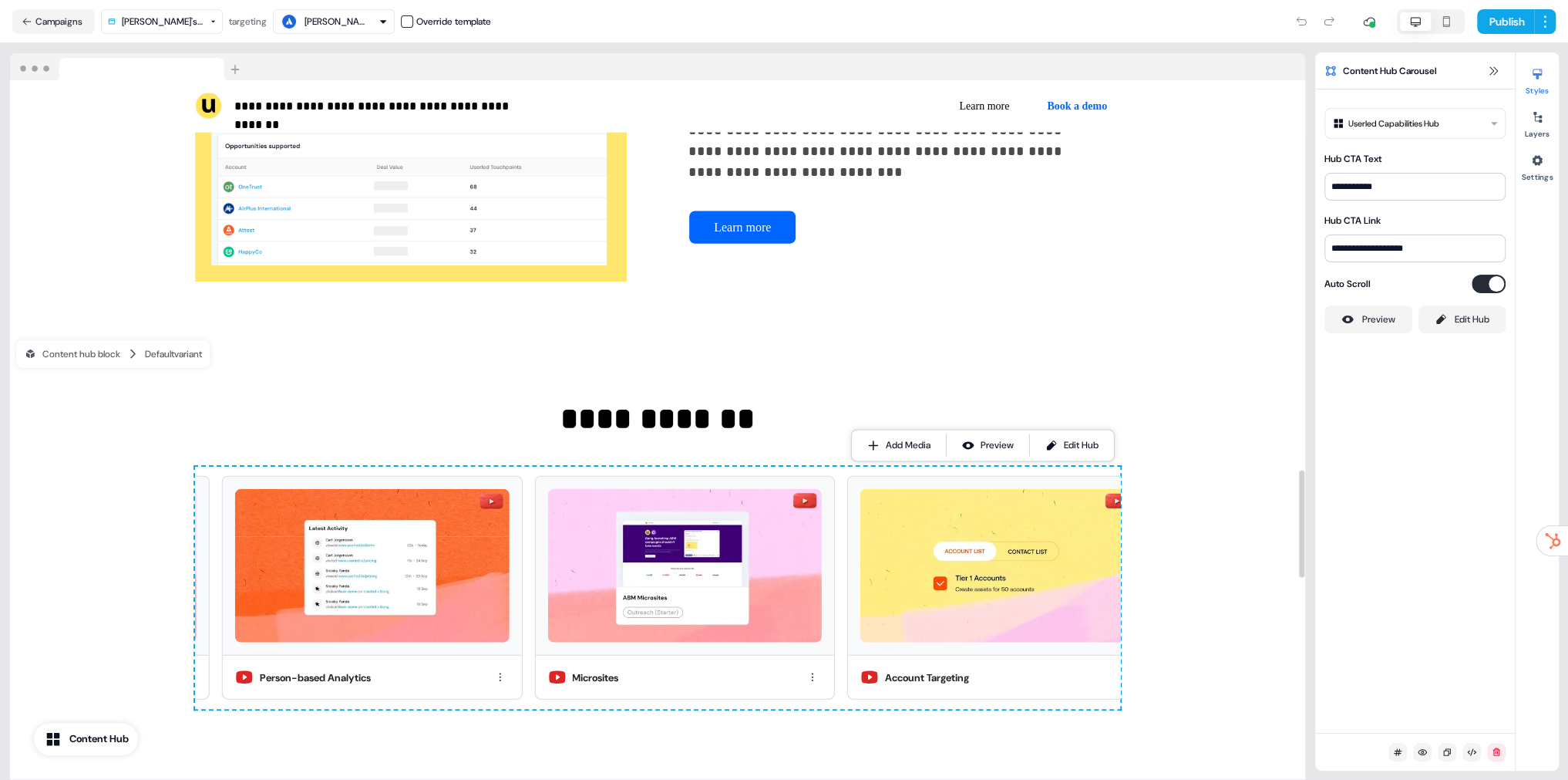
click at [761, 403] on p "**********" at bounding box center [657, 418] width 925 height 47
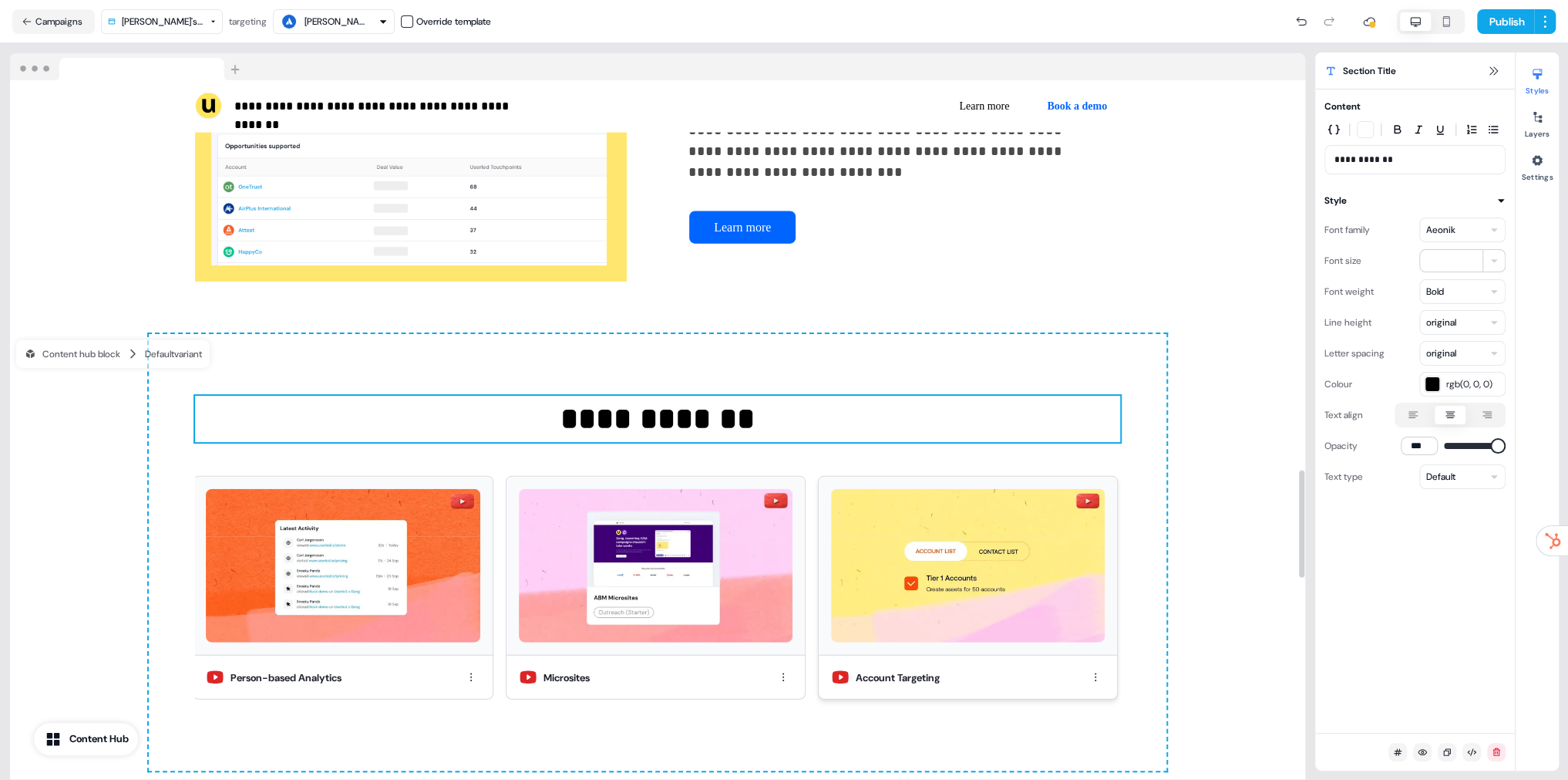
click at [869, 580] on img at bounding box center [968, 565] width 274 height 154
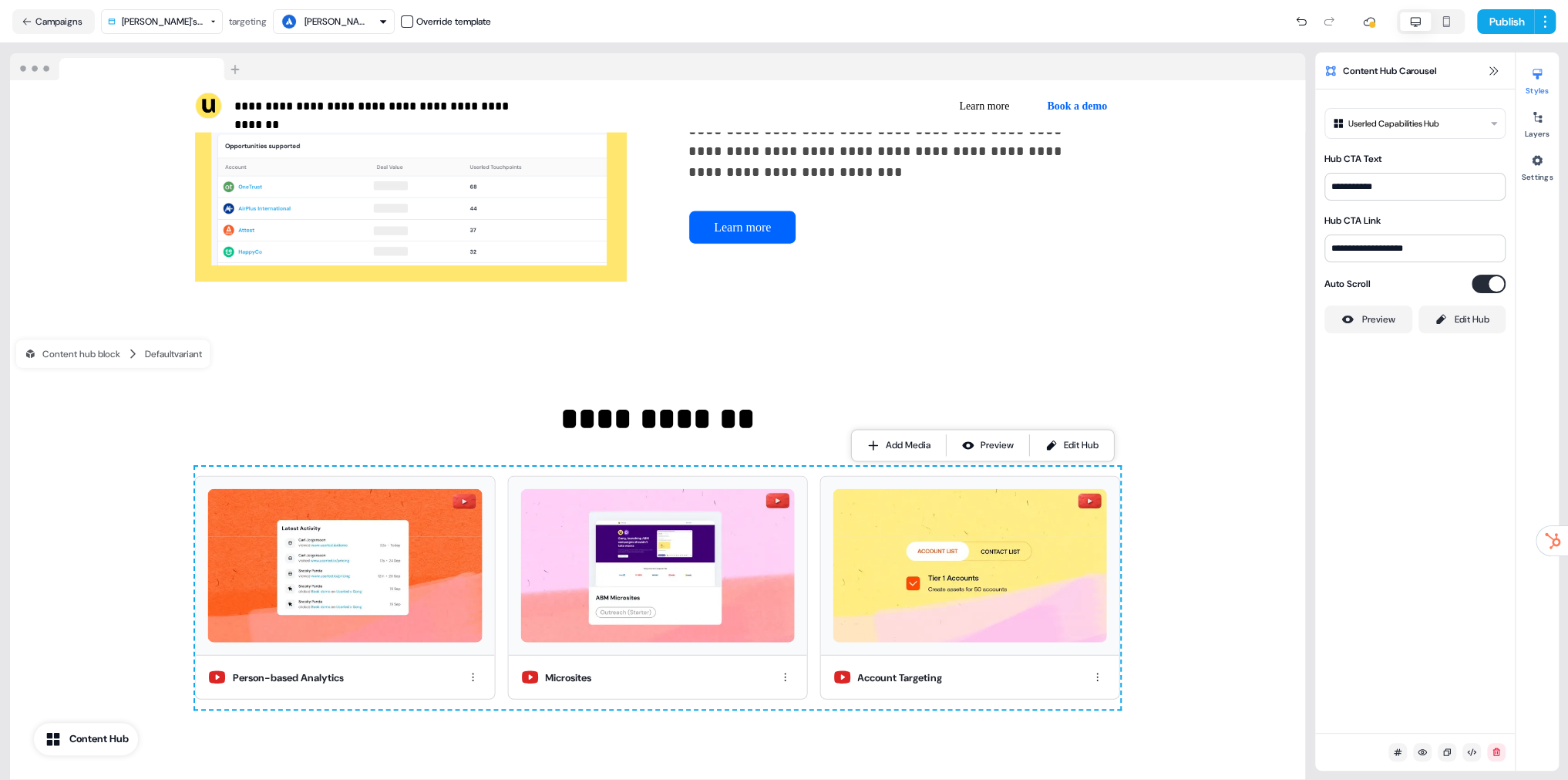
click at [1403, 124] on html "**********" at bounding box center [784, 390] width 1568 height 780
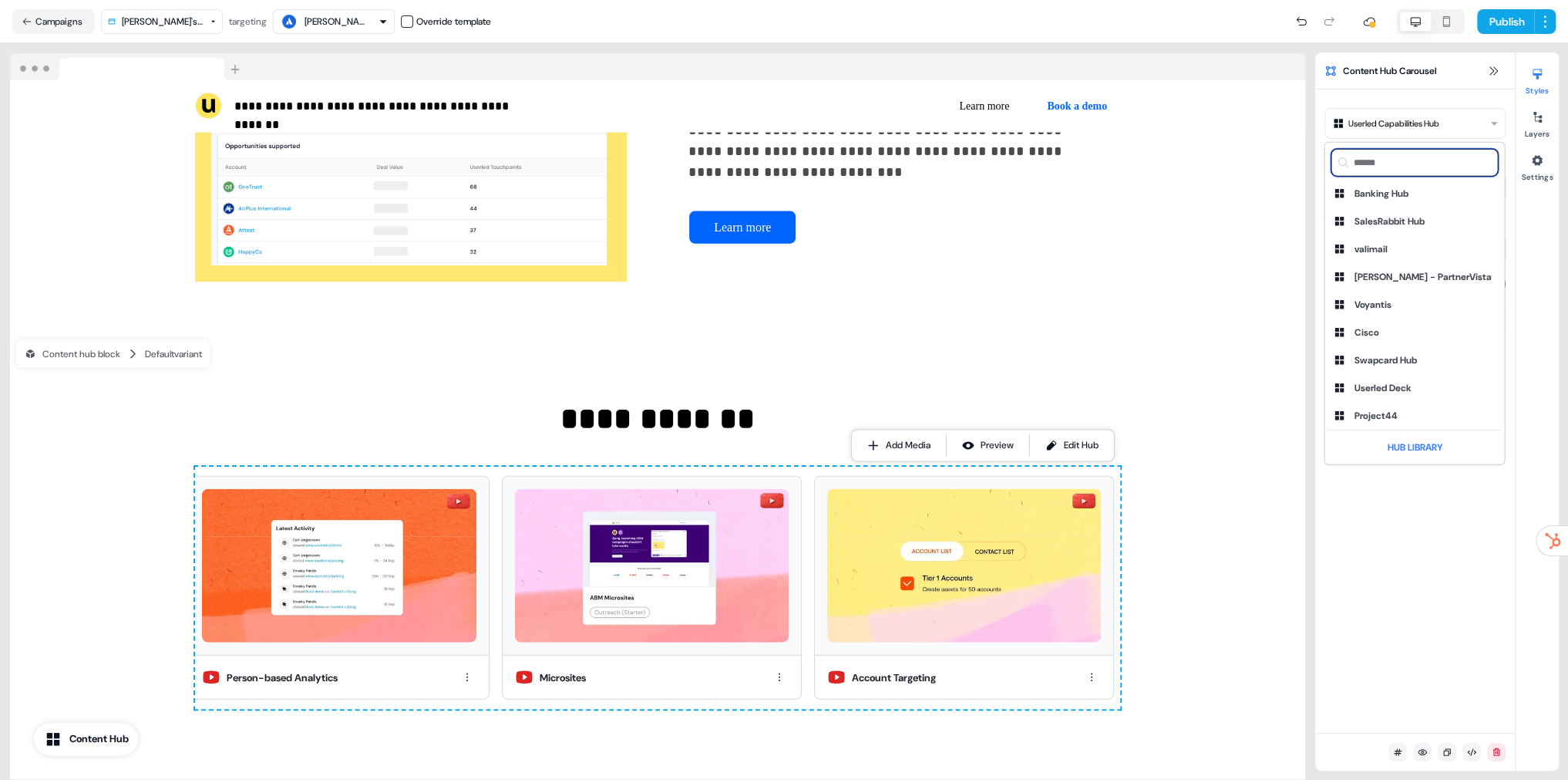
click at [1390, 171] on input at bounding box center [1414, 163] width 167 height 28
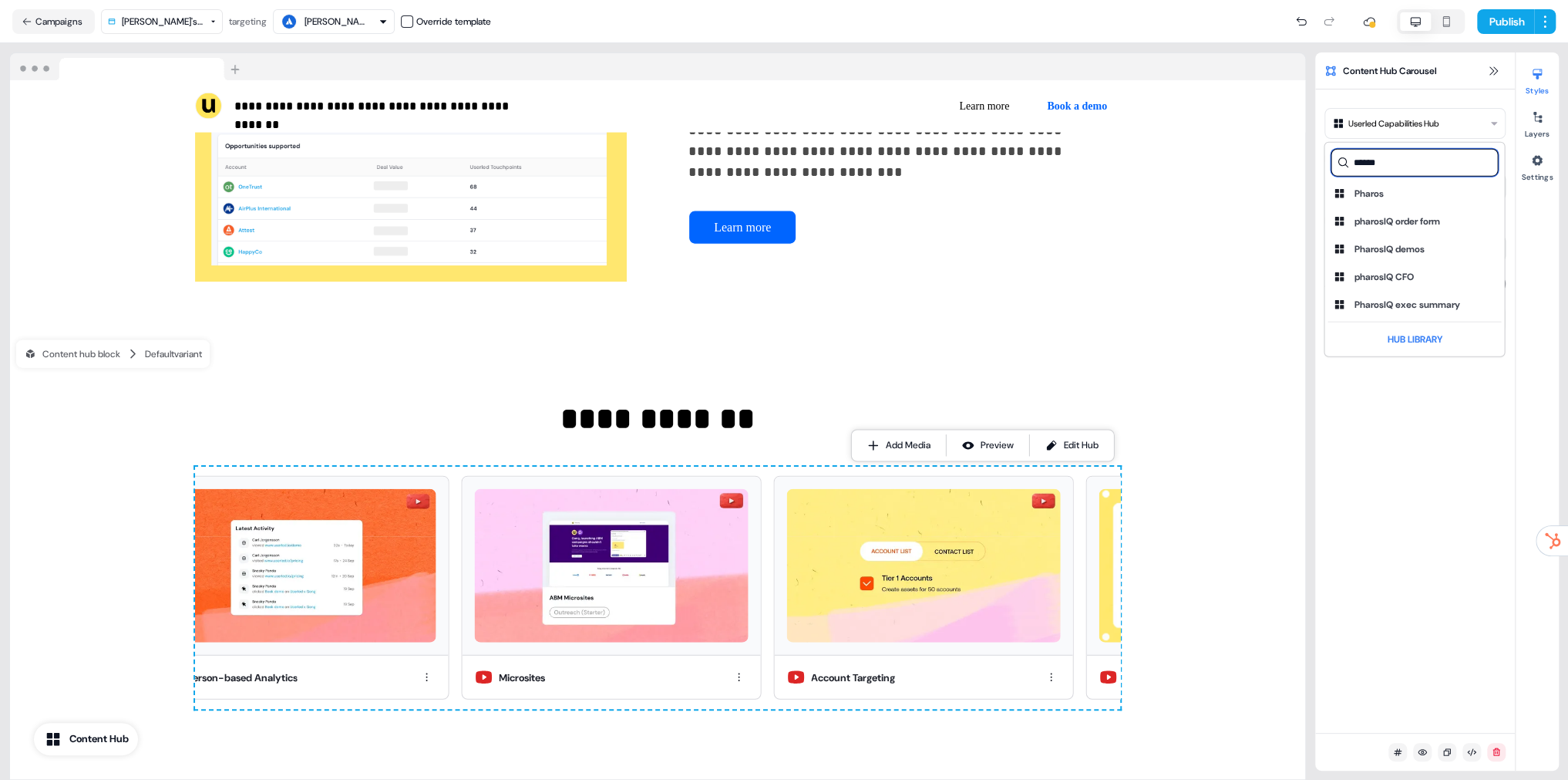
type input "******"
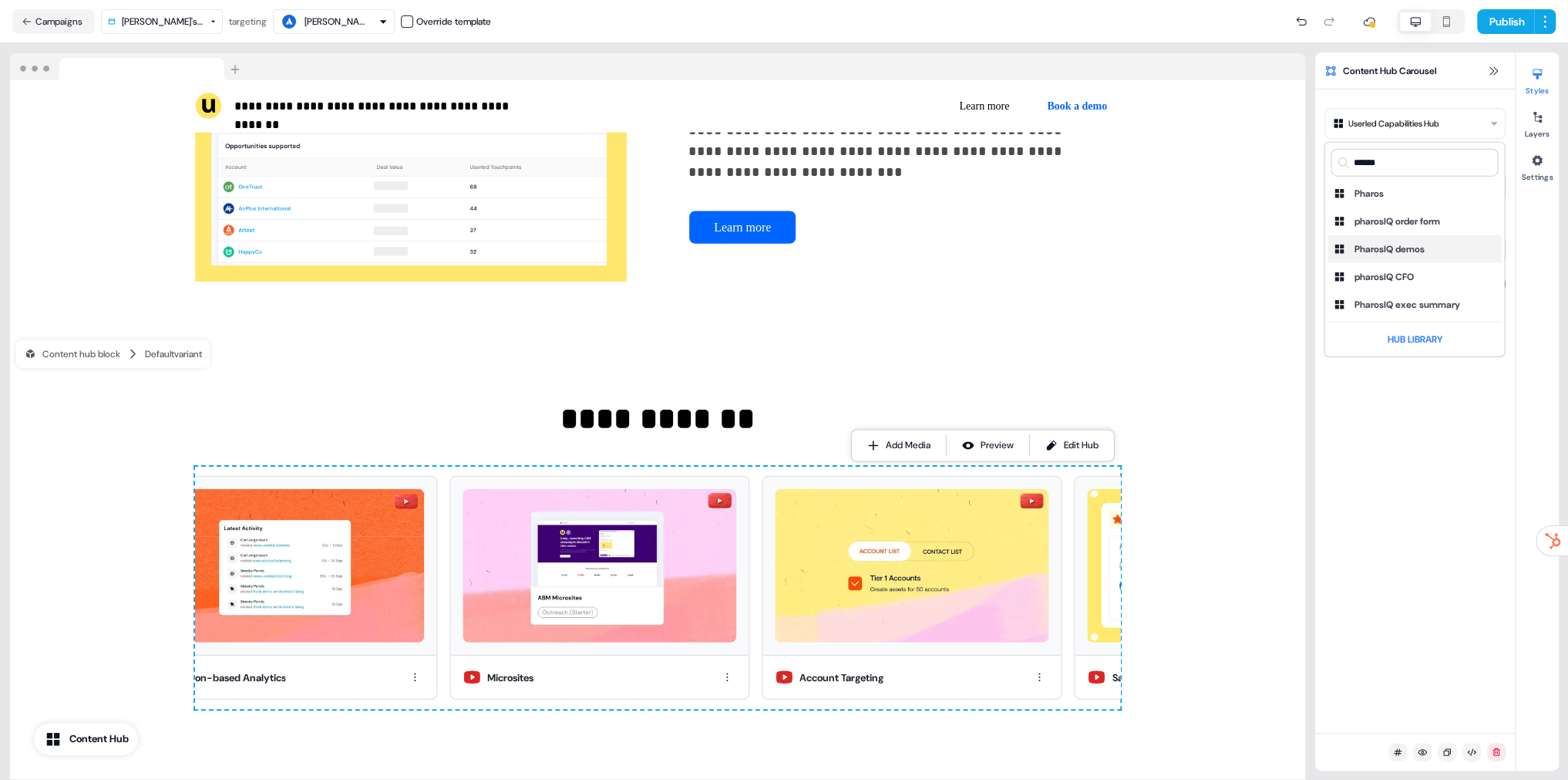
click at [1394, 245] on div "PharosIQ demos" at bounding box center [1389, 248] width 70 height 16
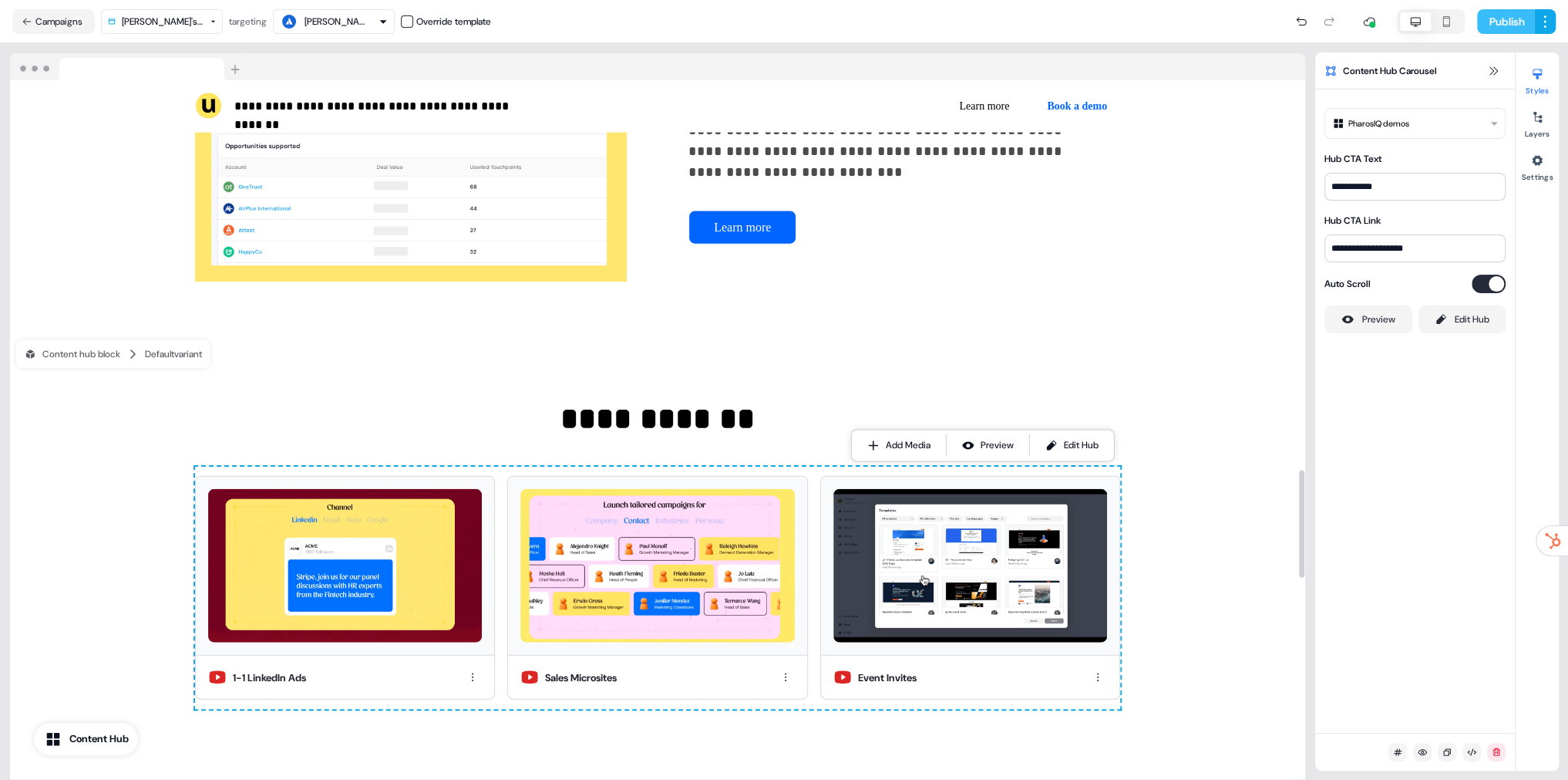
click at [1496, 16] on button "Publish" at bounding box center [1505, 21] width 57 height 24
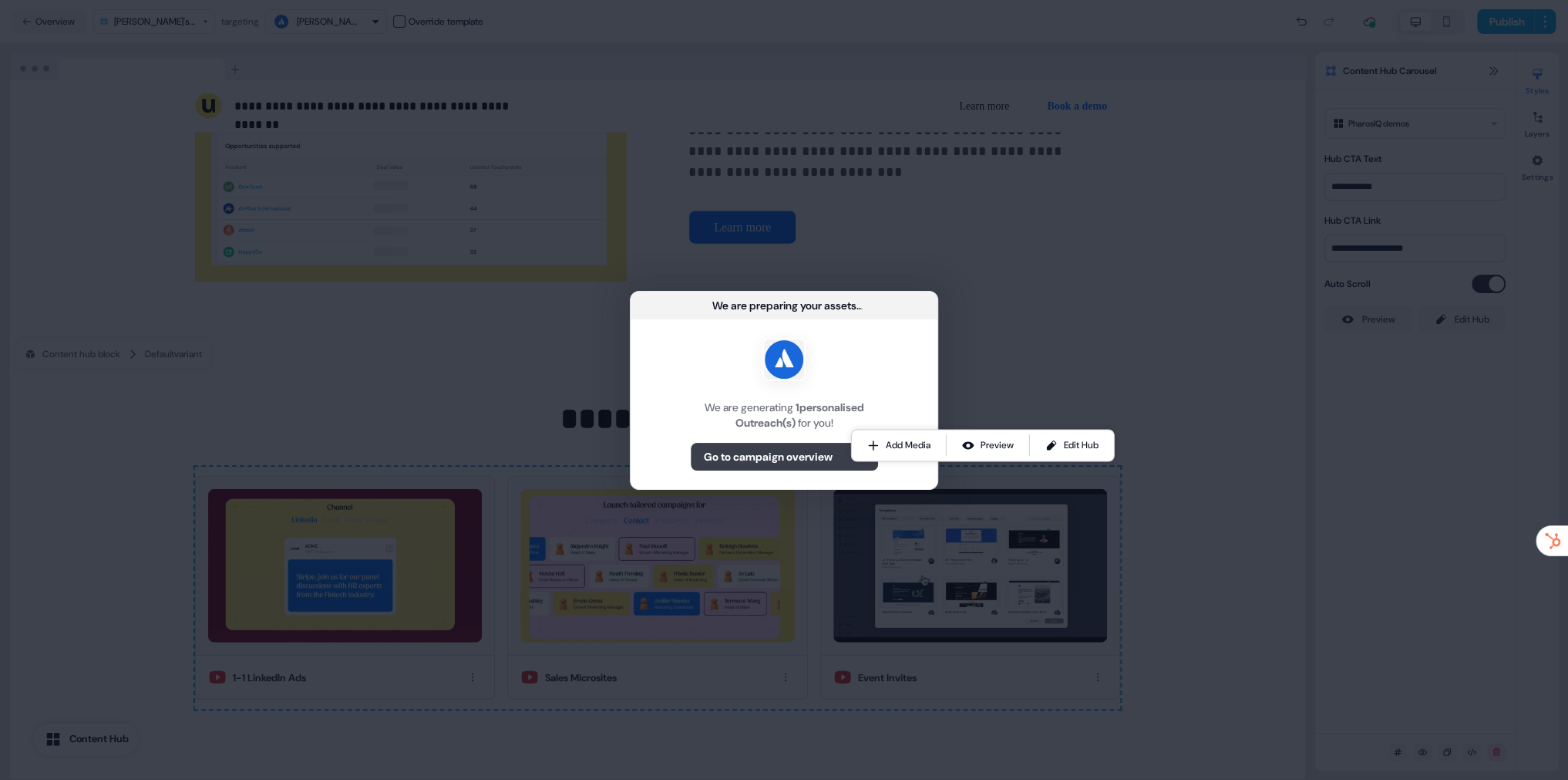
click at [780, 466] on button "Go to campaign overview" at bounding box center [784, 457] width 188 height 28
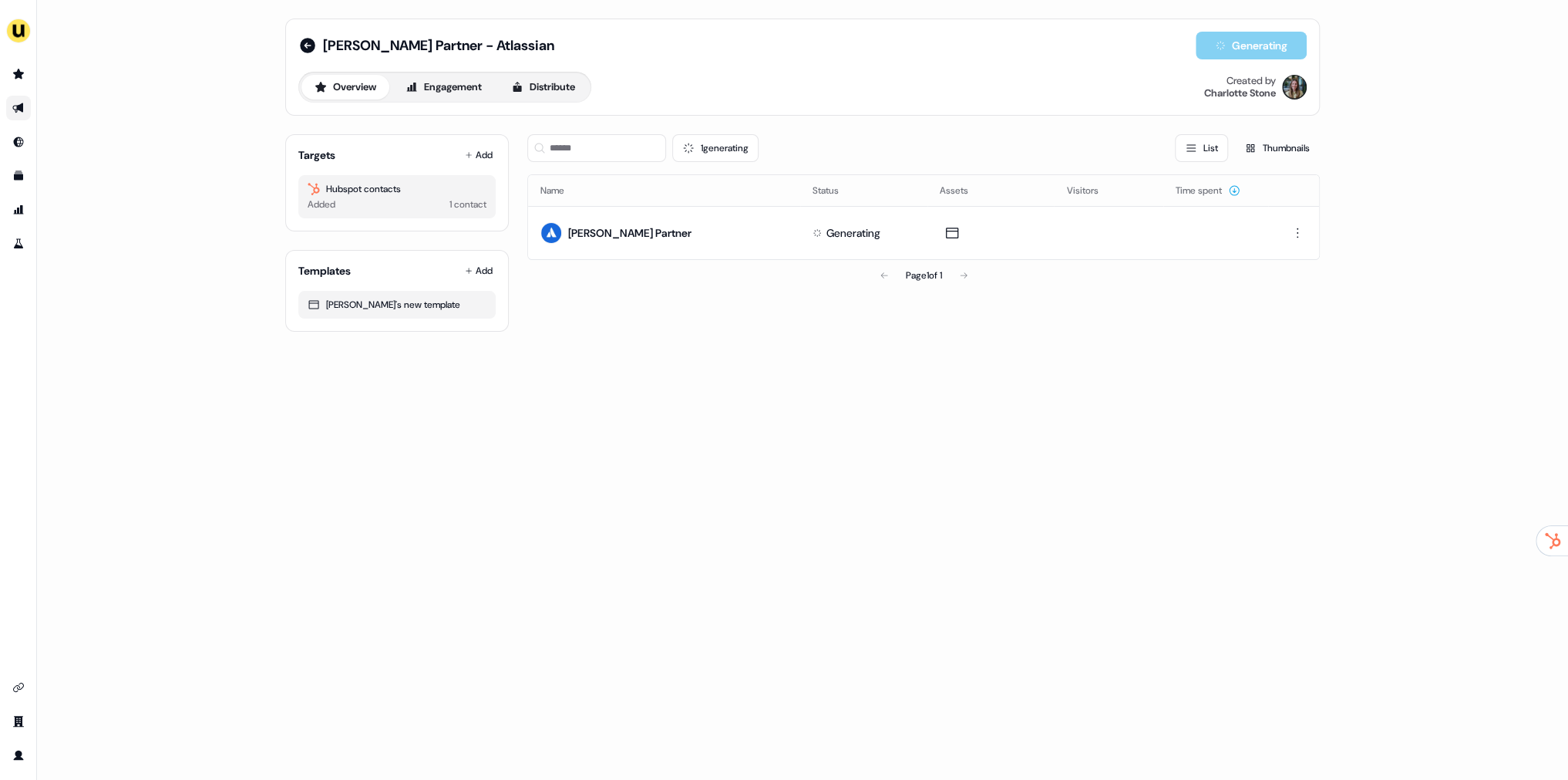
click at [19, 104] on icon "Go to outbound experience" at bounding box center [18, 107] width 12 height 12
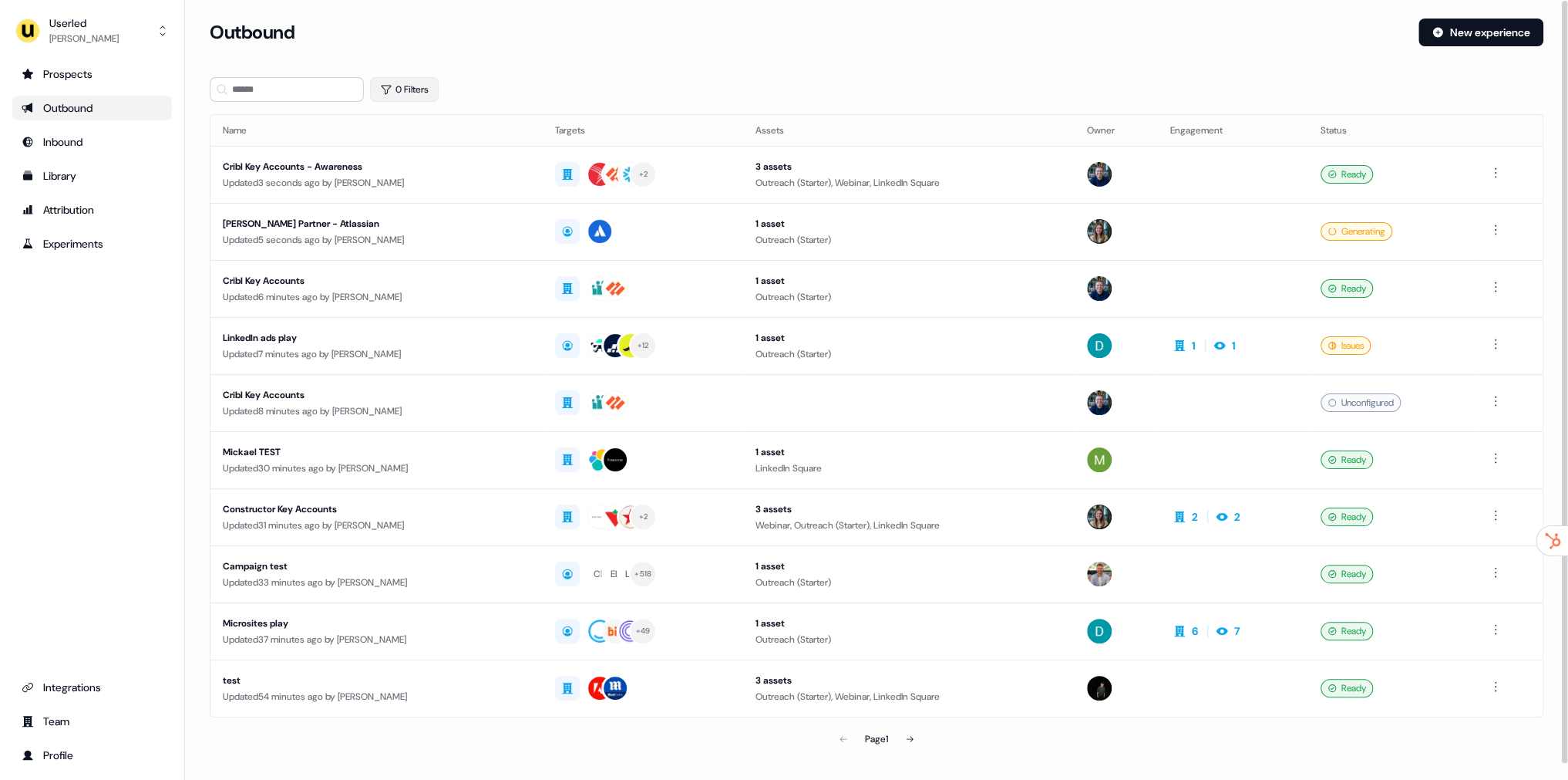
click at [407, 89] on button "0 Filters" at bounding box center [403, 90] width 68 height 24
click at [387, 86] on icon "button" at bounding box center [386, 89] width 12 height 12
click at [310, 86] on input at bounding box center [287, 90] width 154 height 24
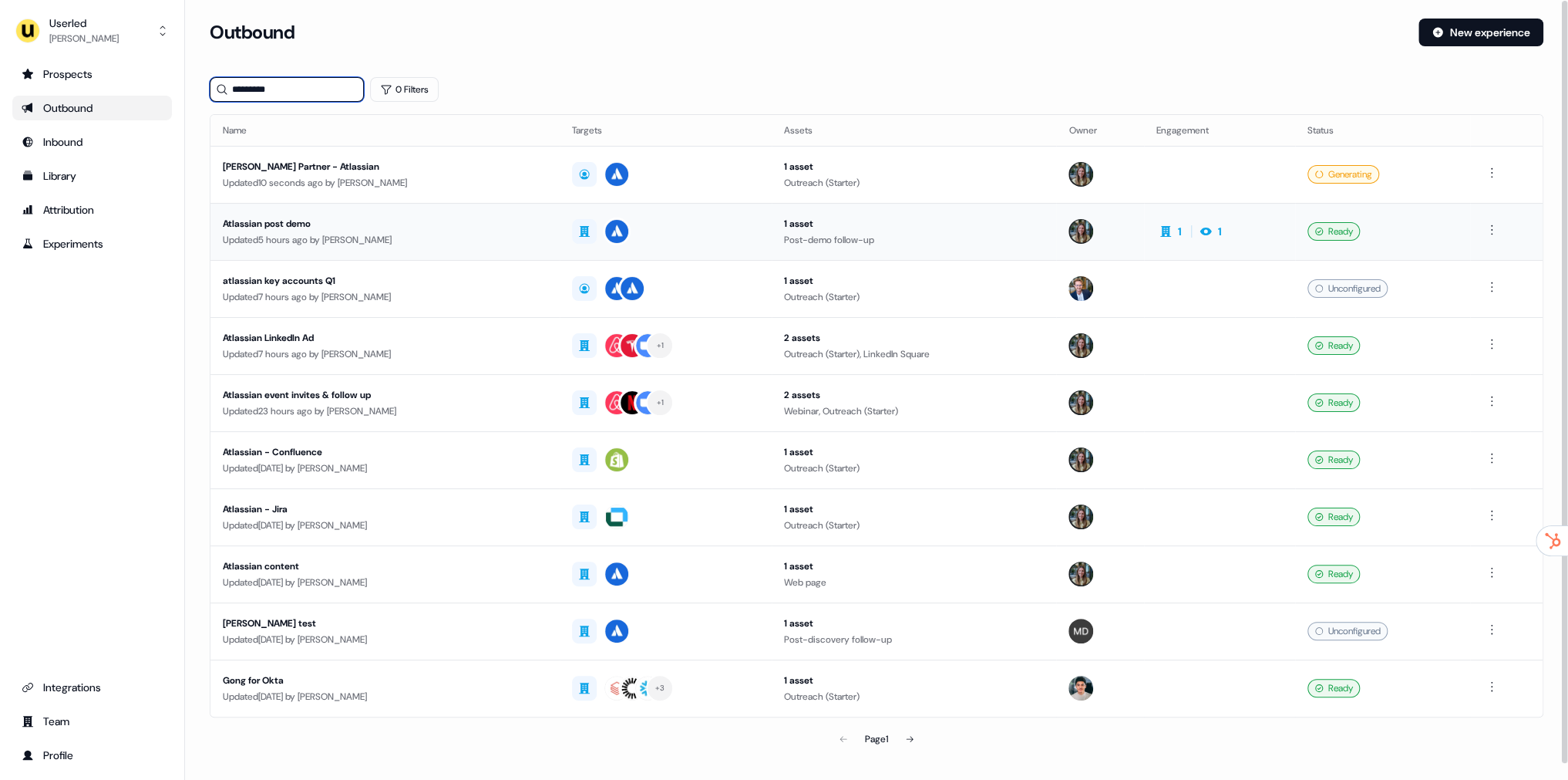
type input "*********"
click at [384, 239] on div "Updated 5 hours ago by [PERSON_NAME]" at bounding box center [386, 239] width 325 height 16
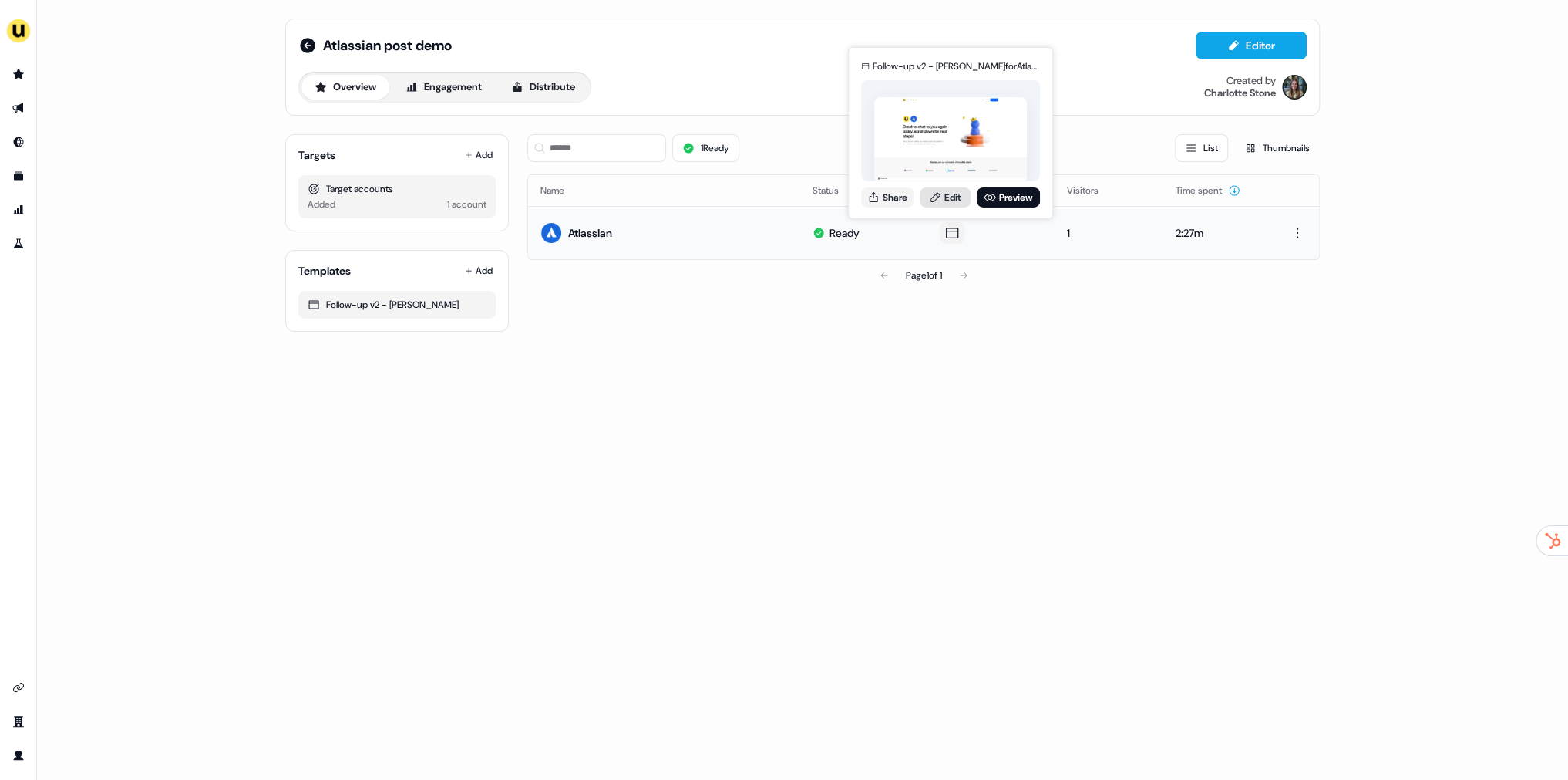
click at [935, 196] on icon at bounding box center [935, 196] width 12 height 12
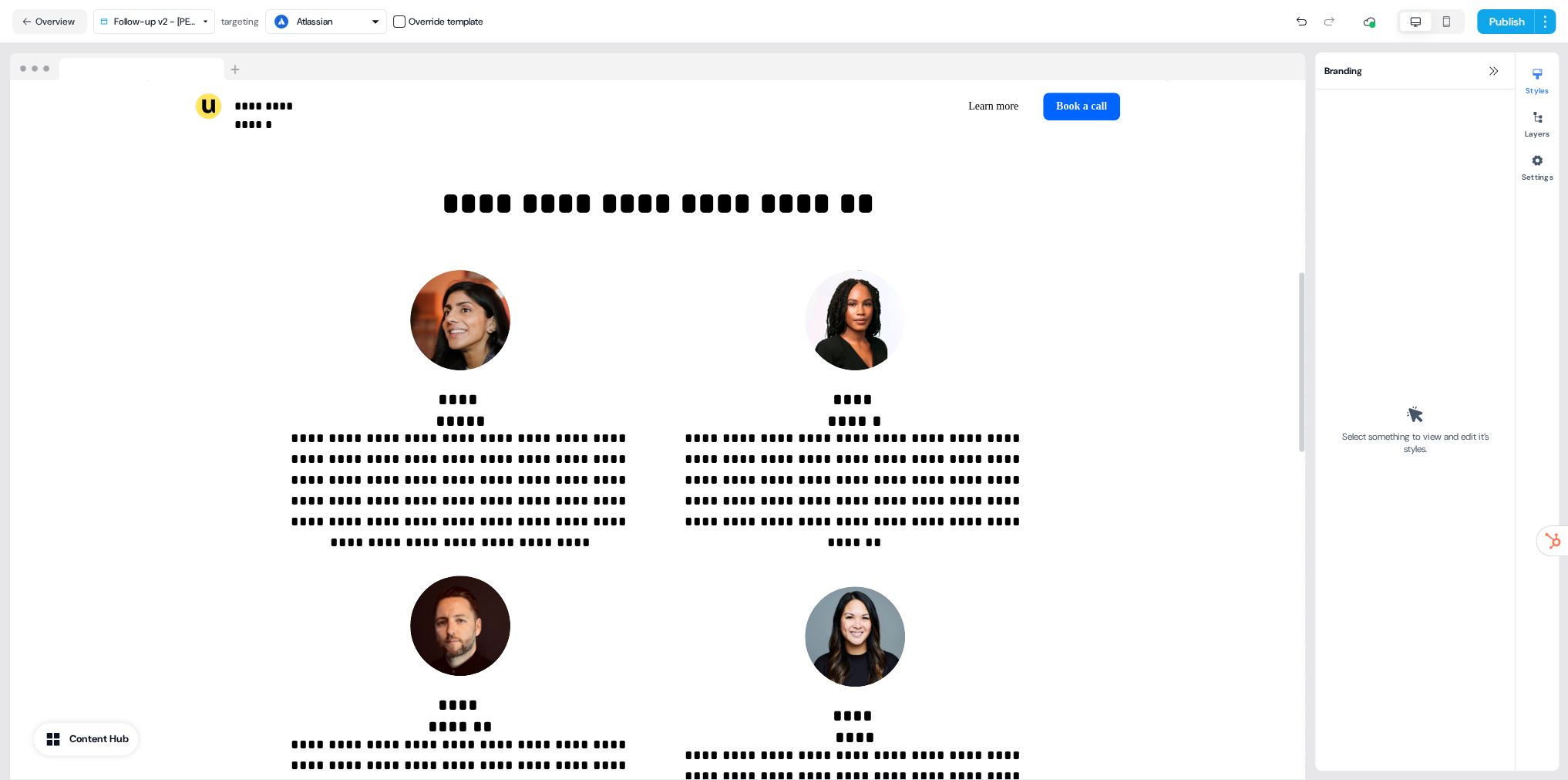
scroll to position [814, 0]
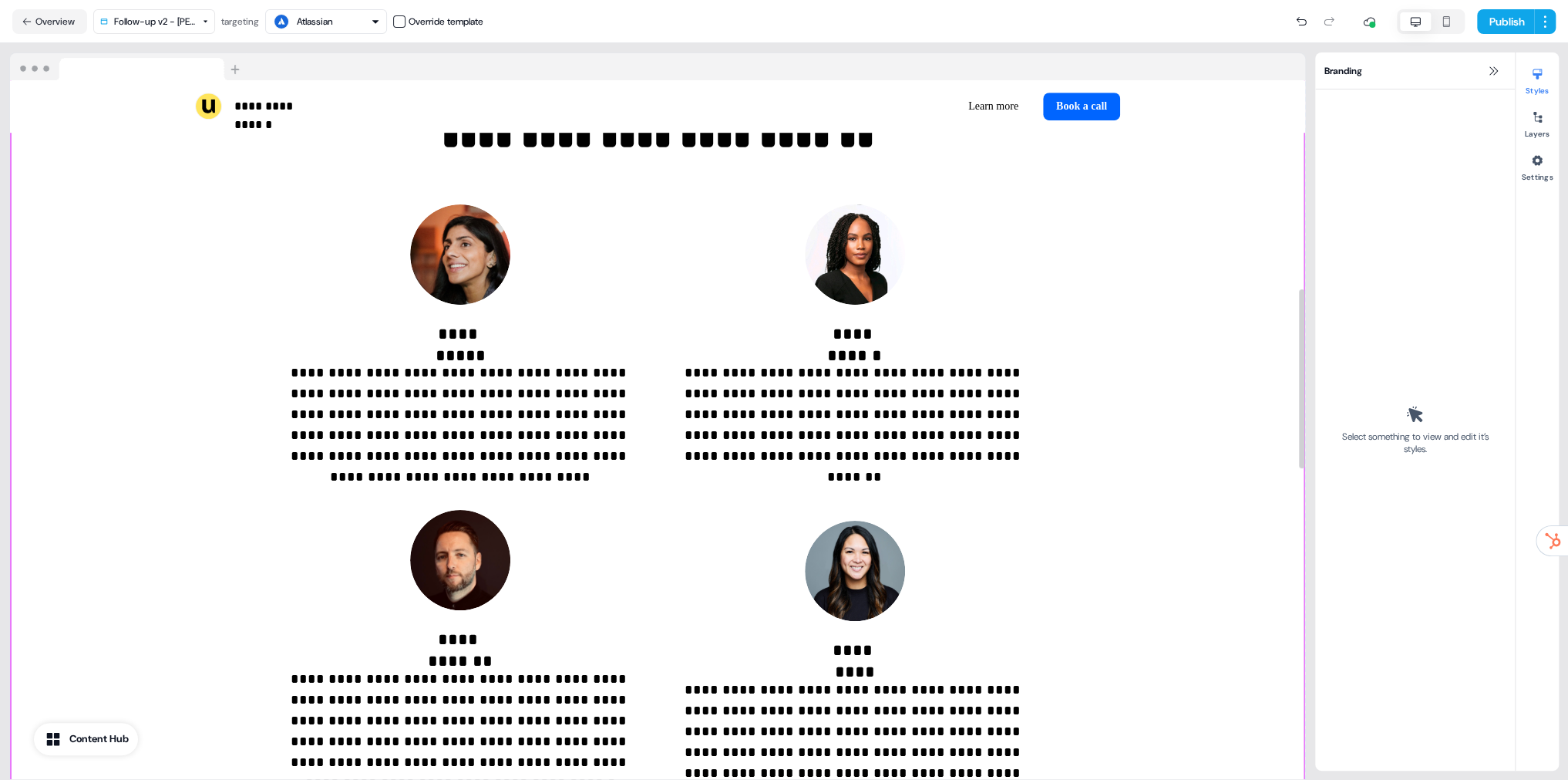
click at [1208, 409] on div "**********" at bounding box center [657, 454] width 1295 height 802
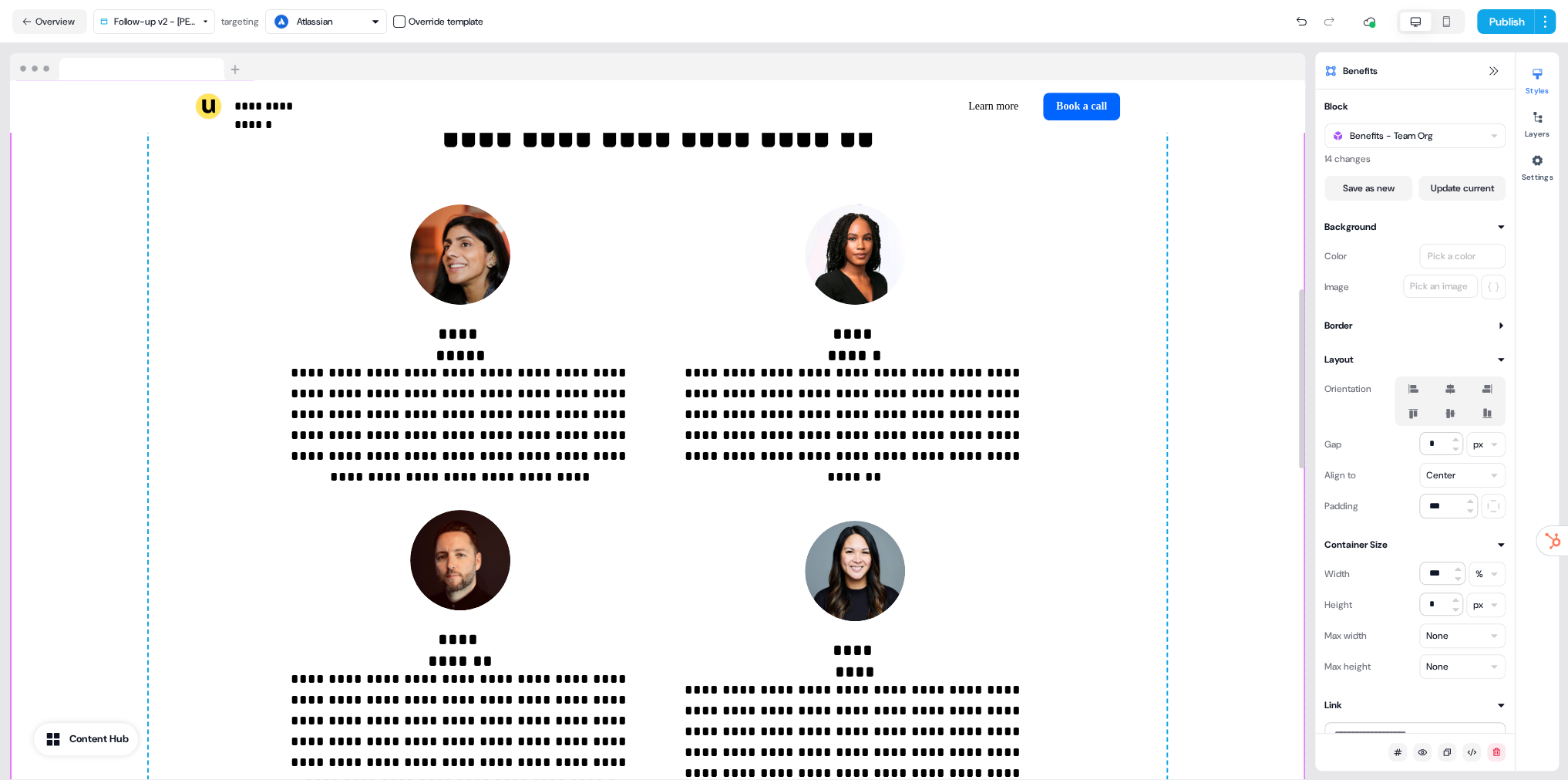
click at [1206, 411] on div "**********" at bounding box center [657, 454] width 1295 height 802
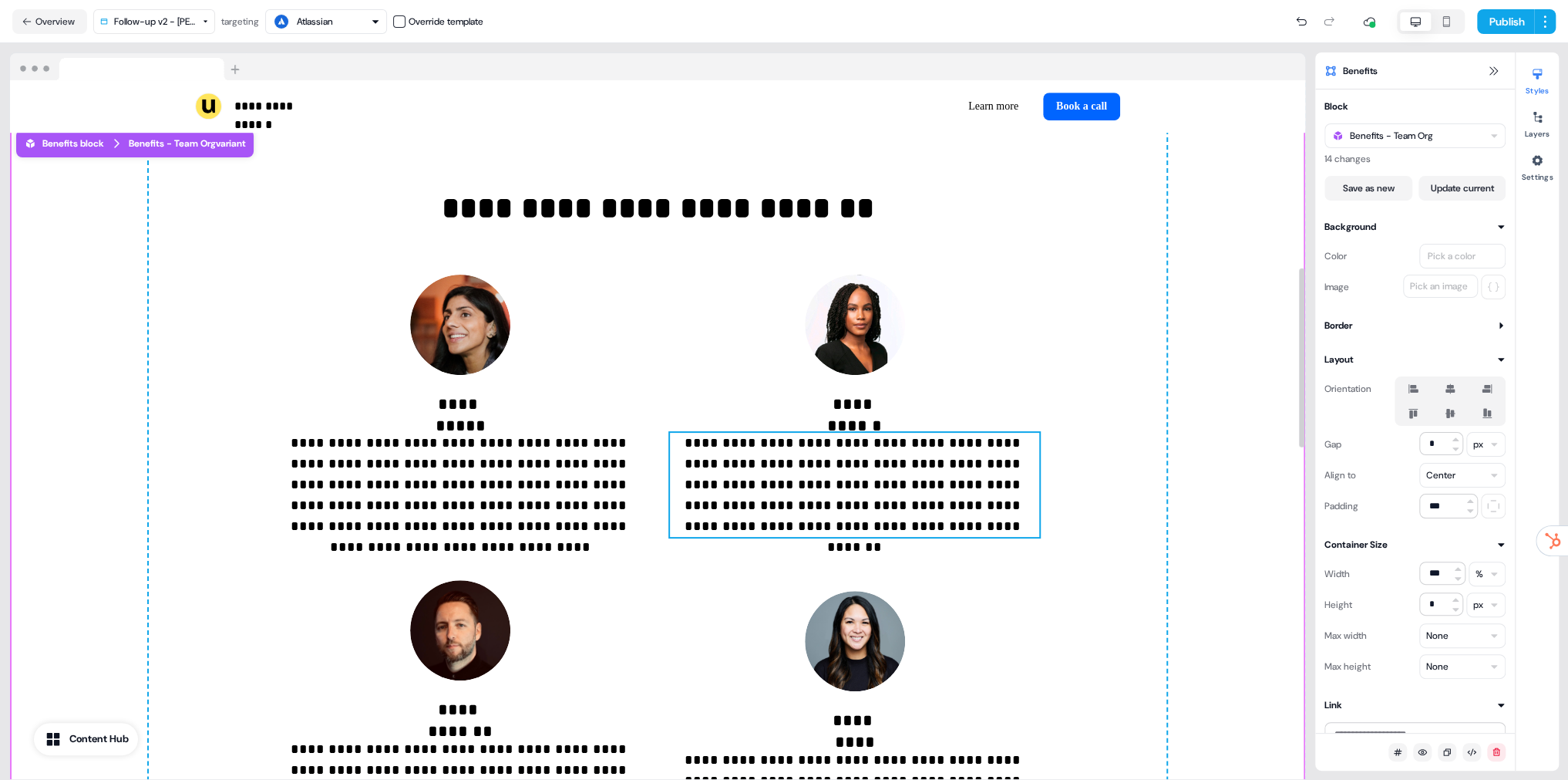
scroll to position [695, 0]
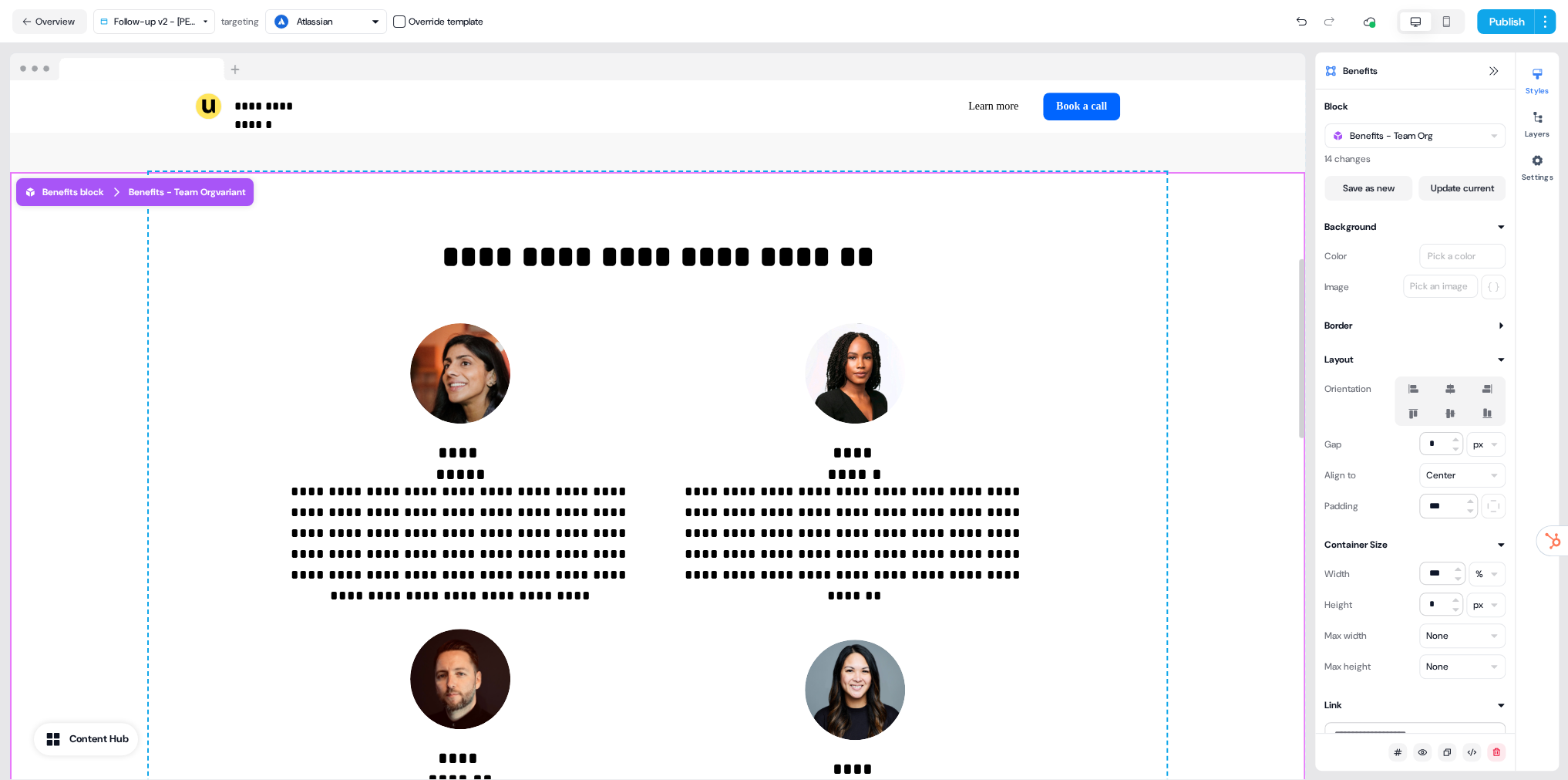
click at [222, 187] on div "Benefits - Team Org variant" at bounding box center [187, 191] width 117 height 16
click at [1360, 188] on button "Save as new" at bounding box center [1368, 188] width 88 height 24
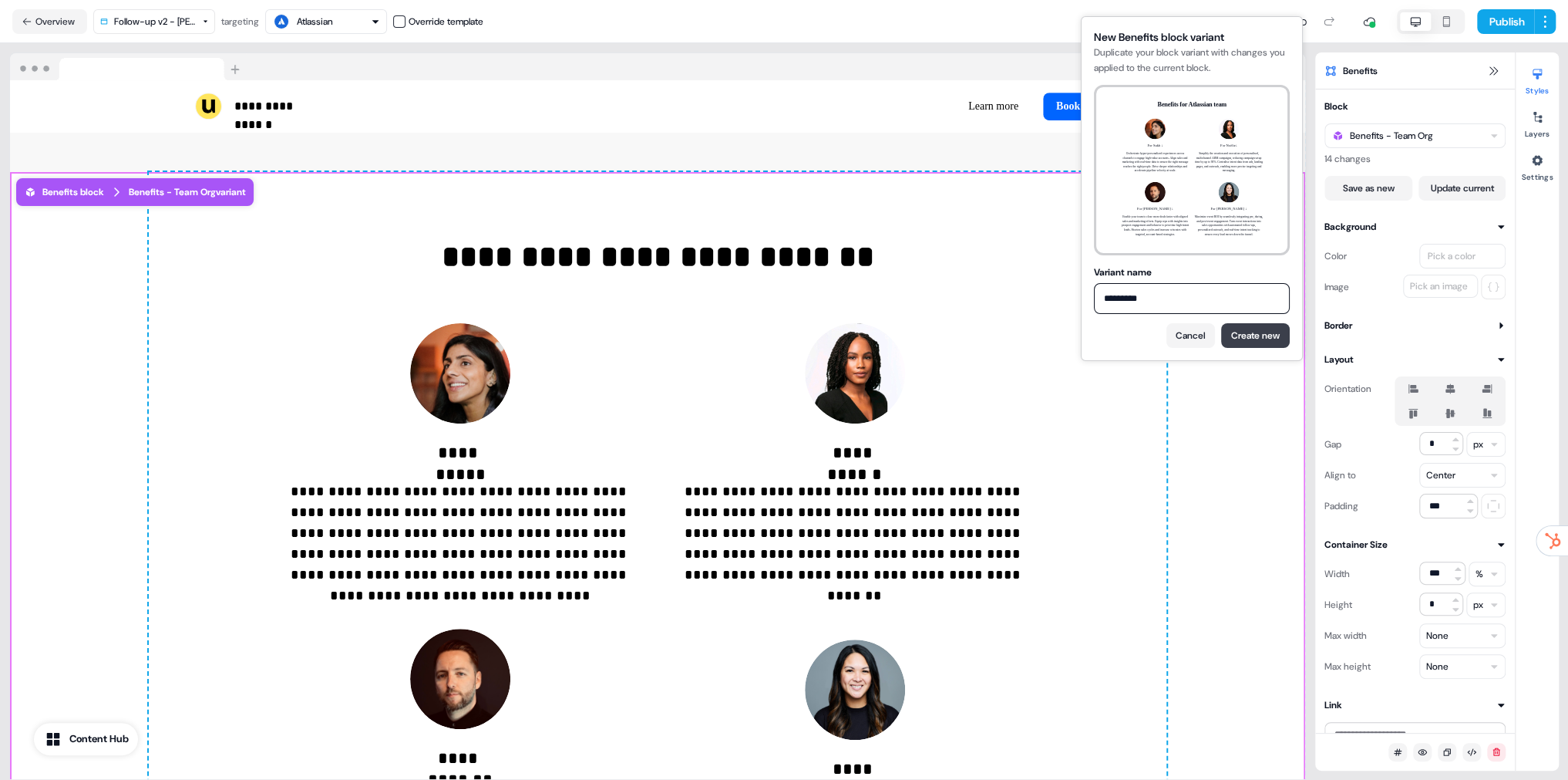
type input "*********"
click at [1263, 330] on button "Create new" at bounding box center [1255, 335] width 68 height 24
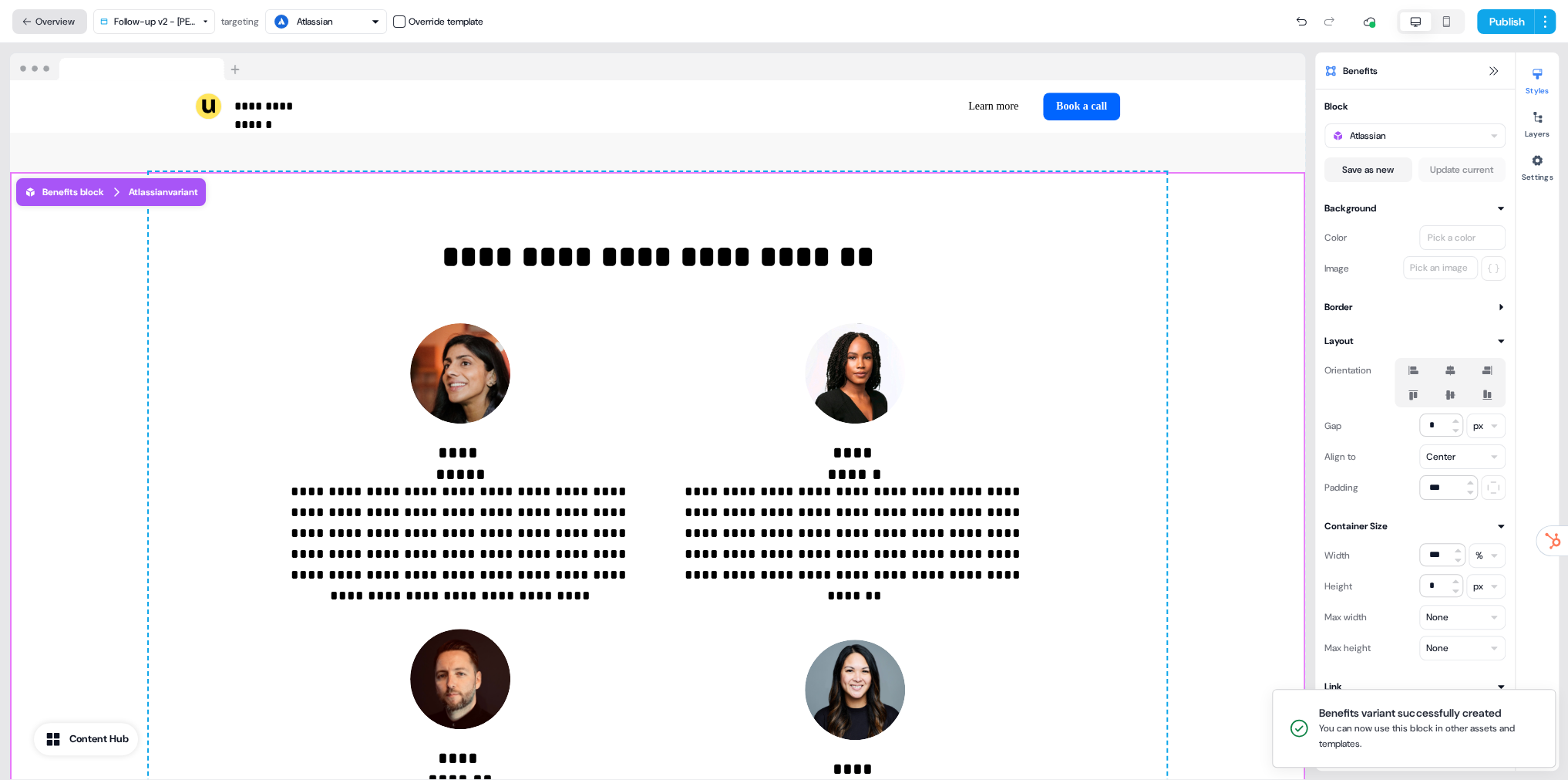
click at [24, 18] on icon at bounding box center [27, 21] width 11 height 11
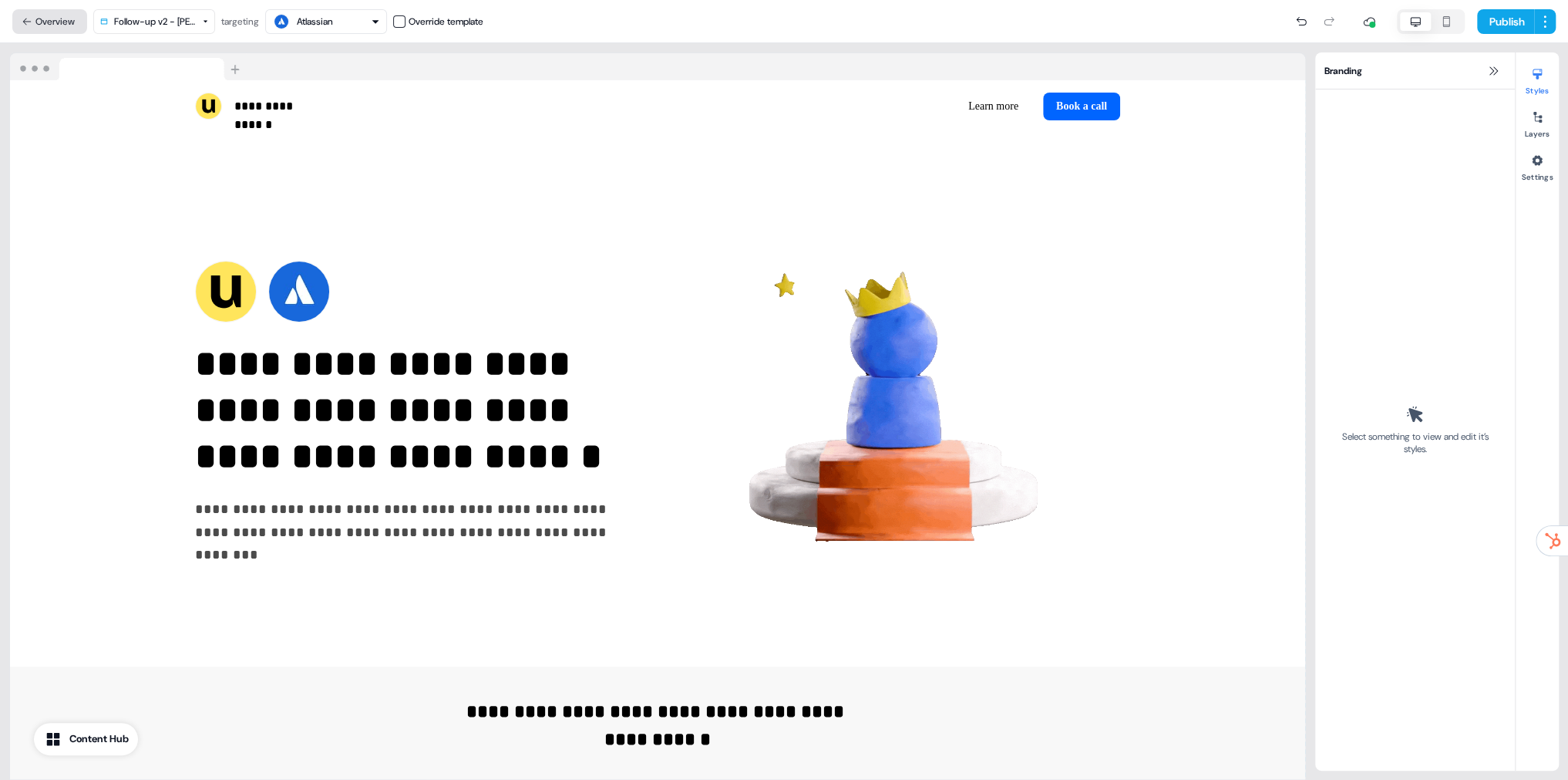
click at [41, 24] on button "Overview" at bounding box center [49, 21] width 75 height 24
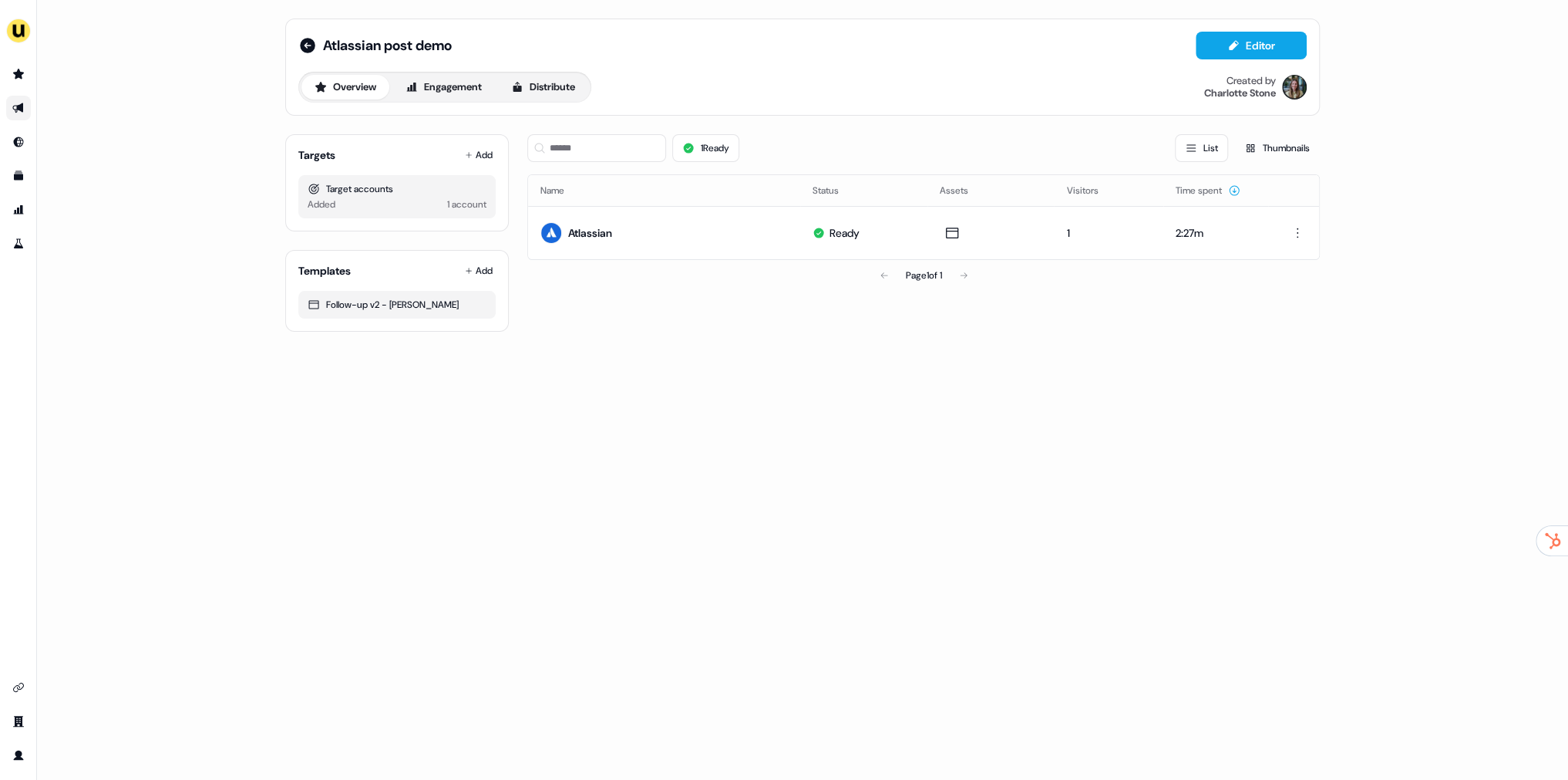
click at [20, 106] on icon "Go to outbound experience" at bounding box center [18, 108] width 11 height 10
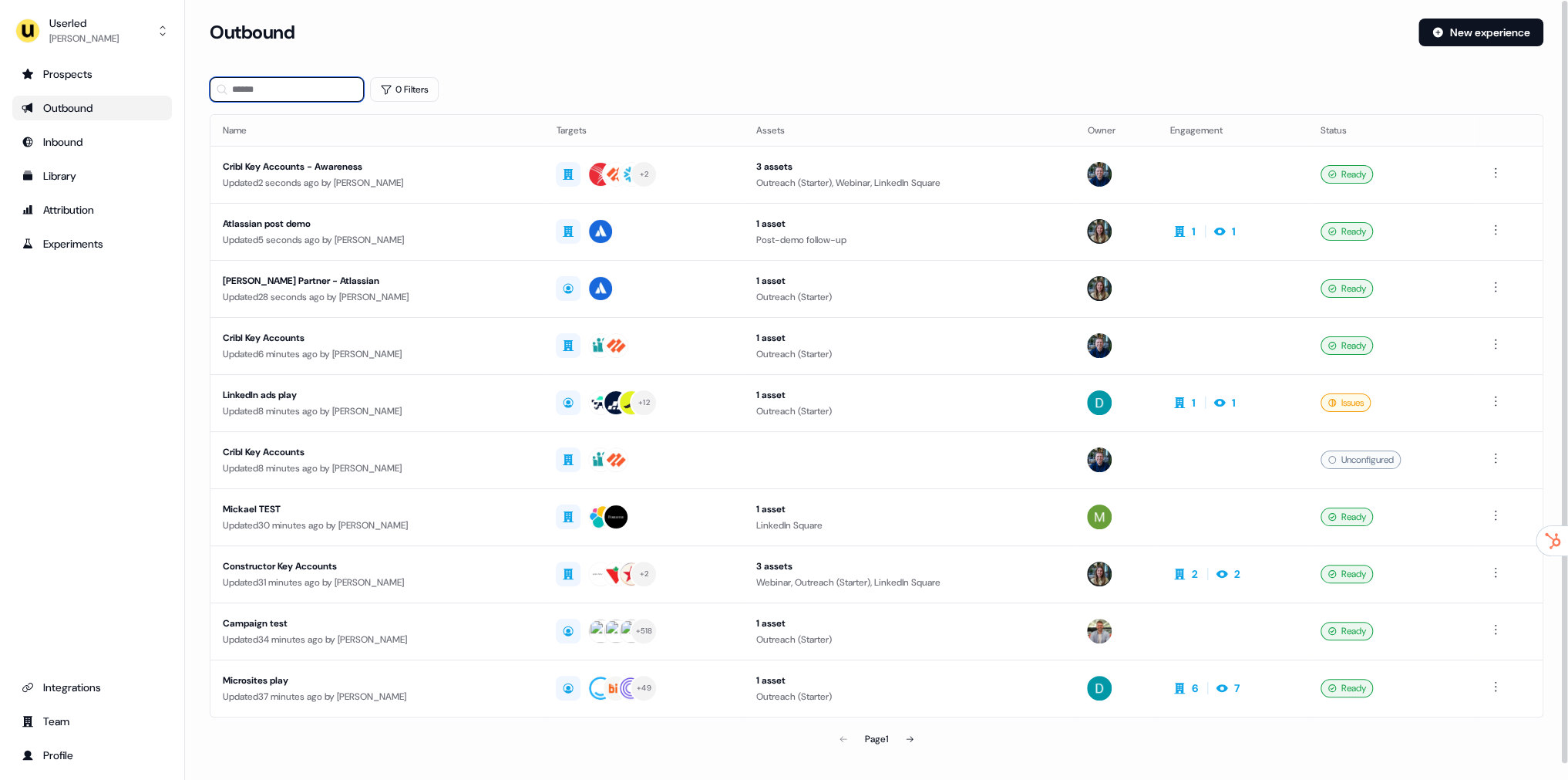
click at [310, 93] on input at bounding box center [287, 90] width 154 height 24
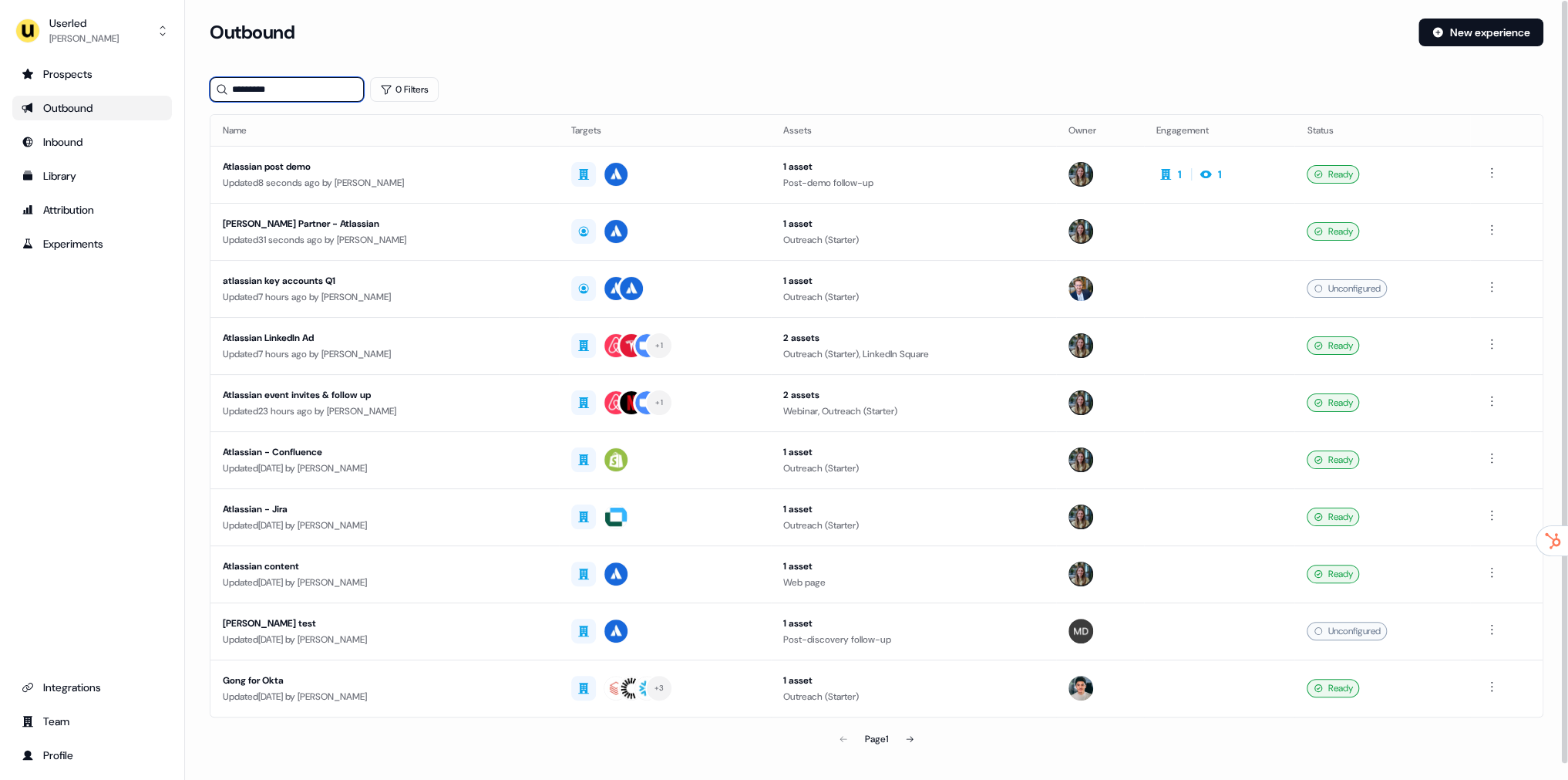
type input "*********"
click at [377, 170] on div "Atlassian post demo" at bounding box center [385, 166] width 324 height 16
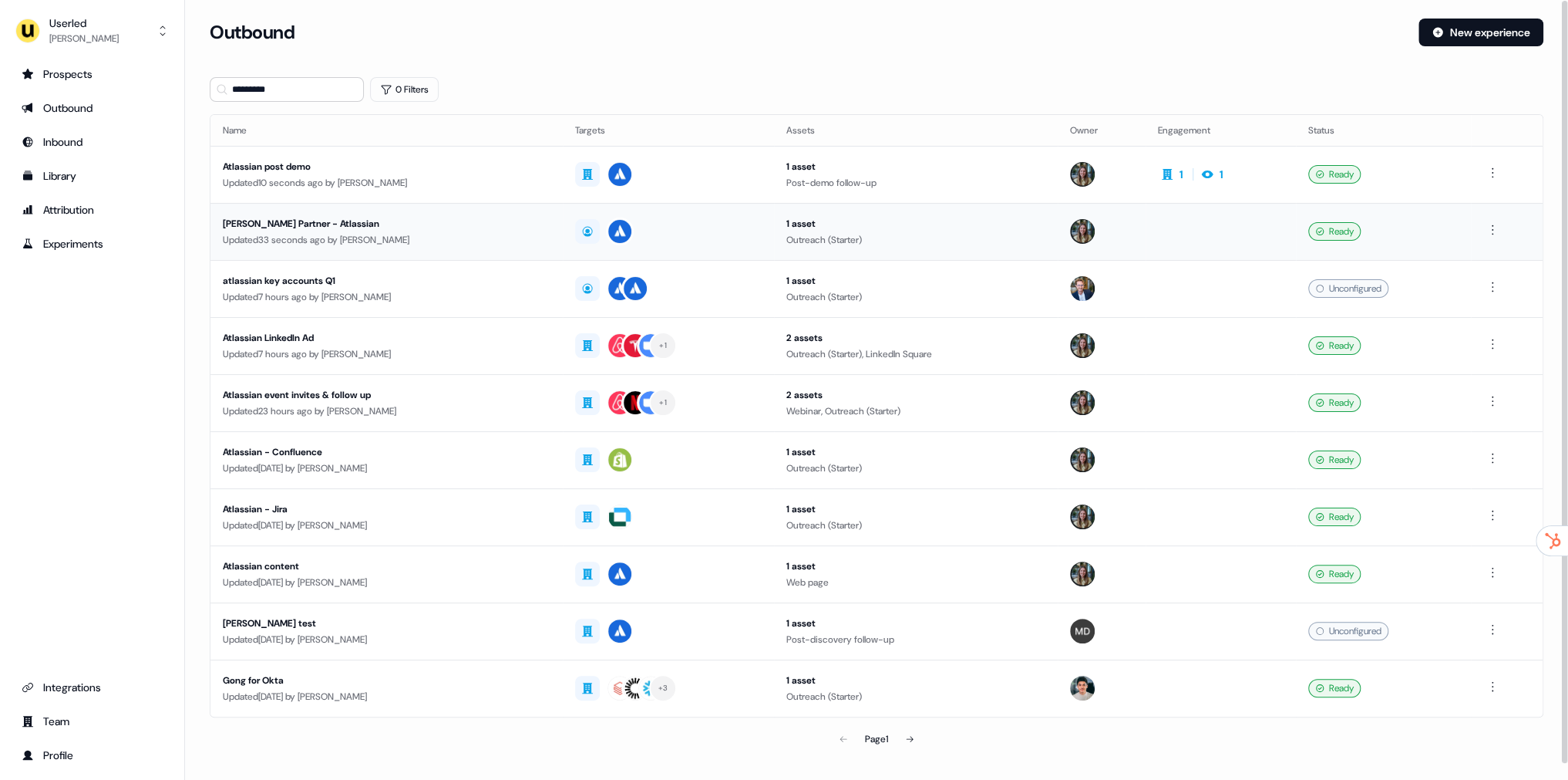
click at [300, 227] on div "[PERSON_NAME] Partner - Atlassian" at bounding box center [387, 223] width 328 height 16
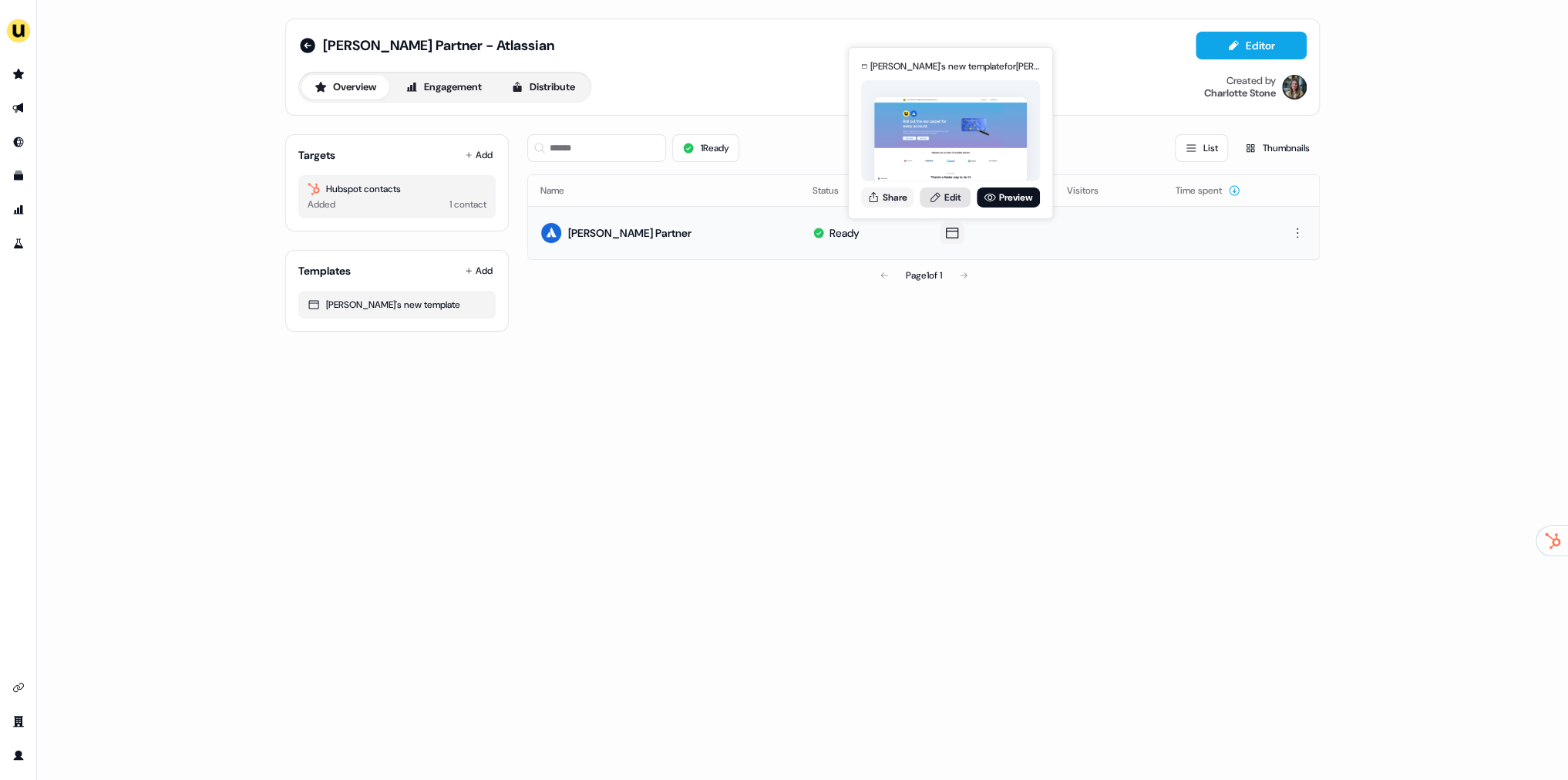
click at [952, 197] on link "Edit" at bounding box center [945, 196] width 50 height 20
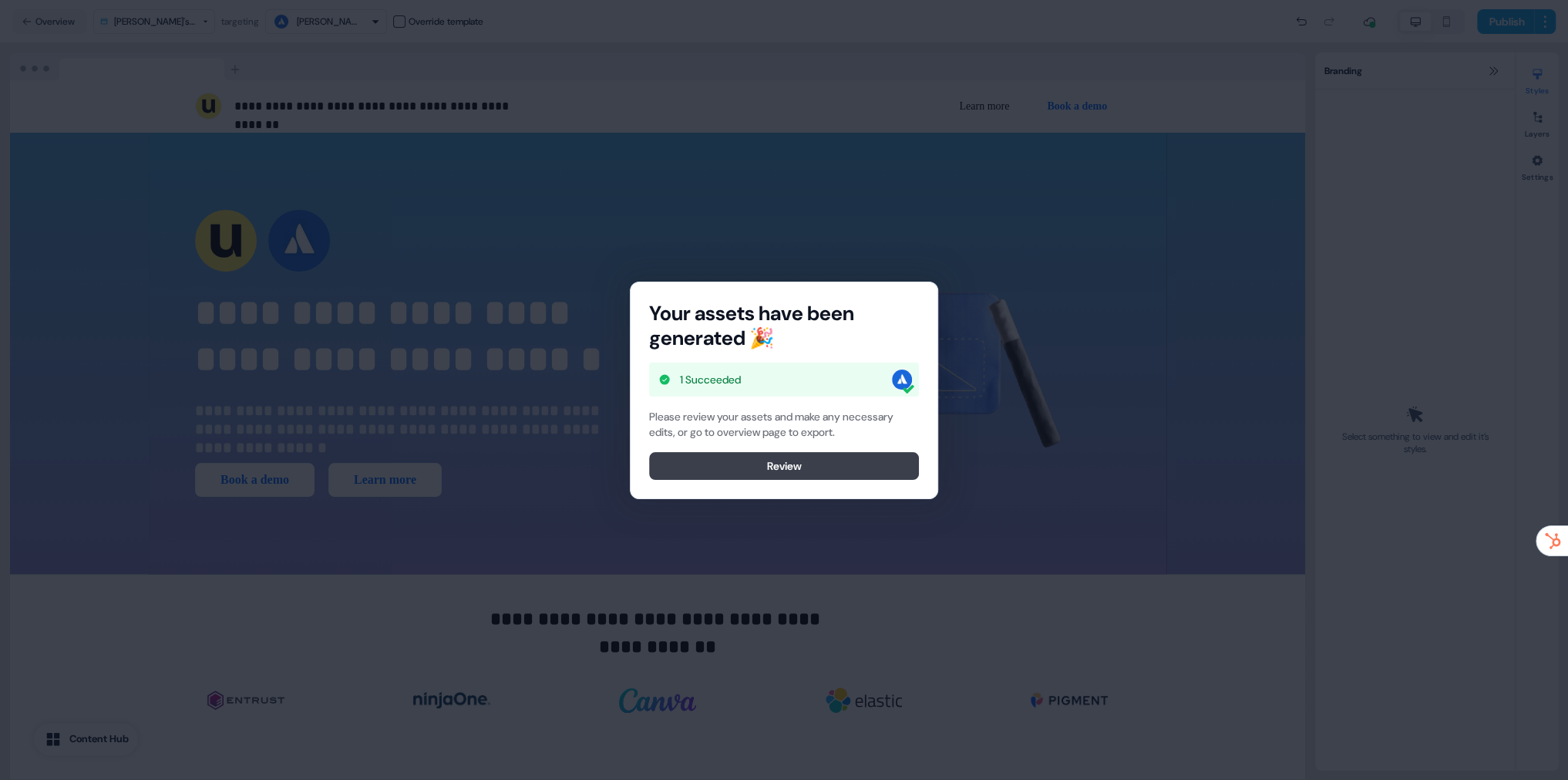
click at [753, 466] on button "Review" at bounding box center [784, 466] width 270 height 28
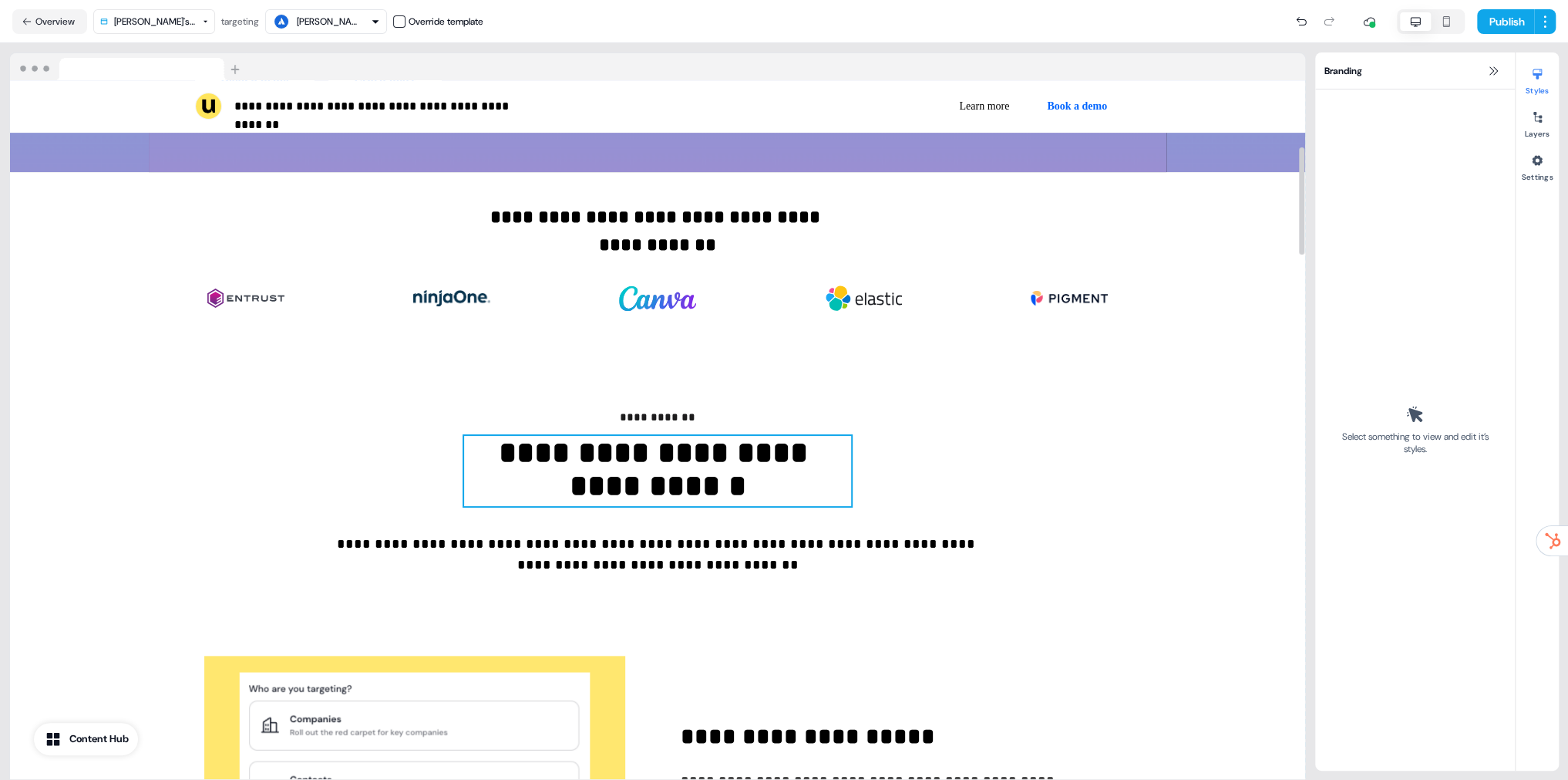
scroll to position [431, 0]
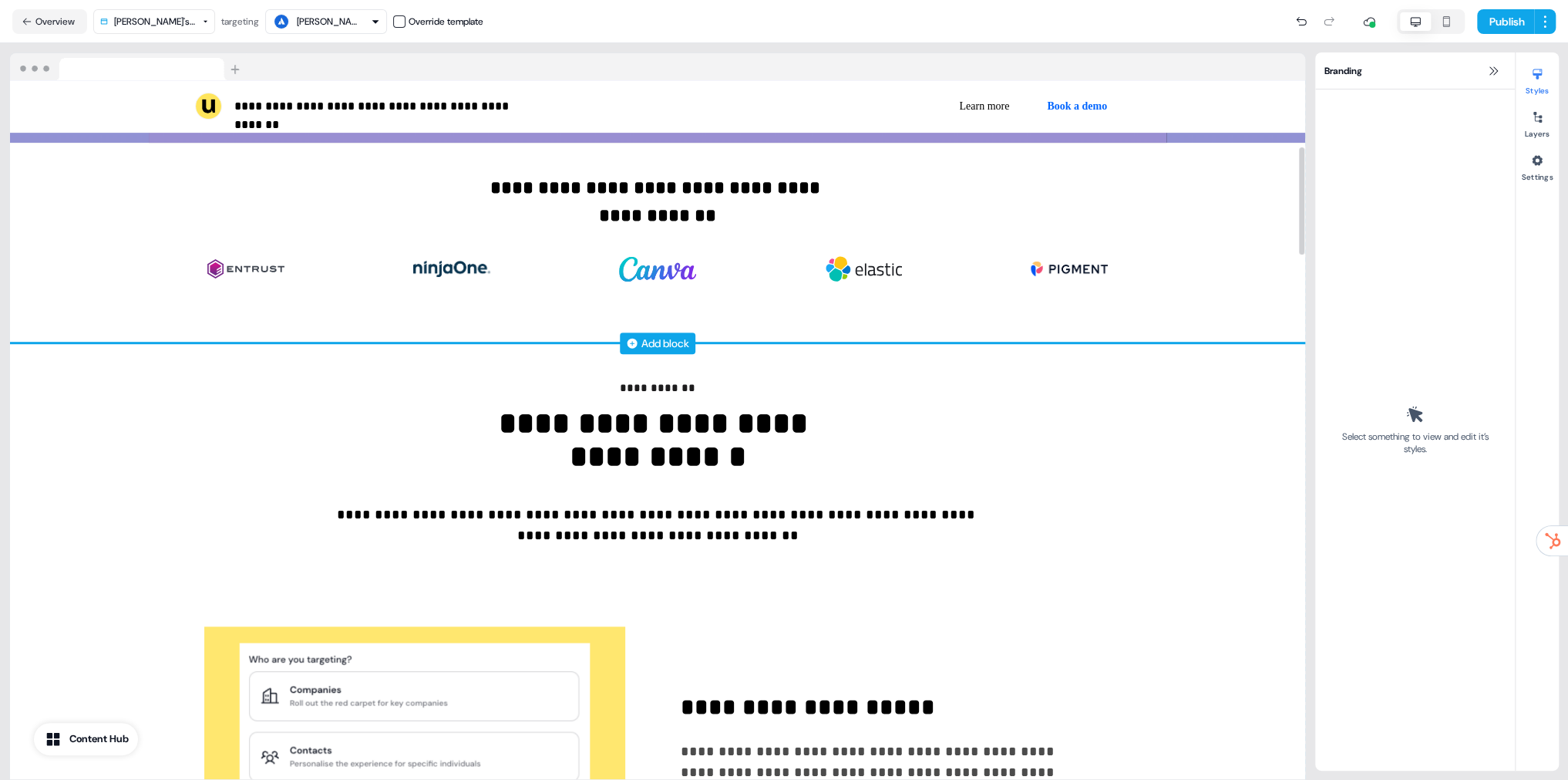
click at [646, 343] on div "Add block" at bounding box center [665, 343] width 48 height 16
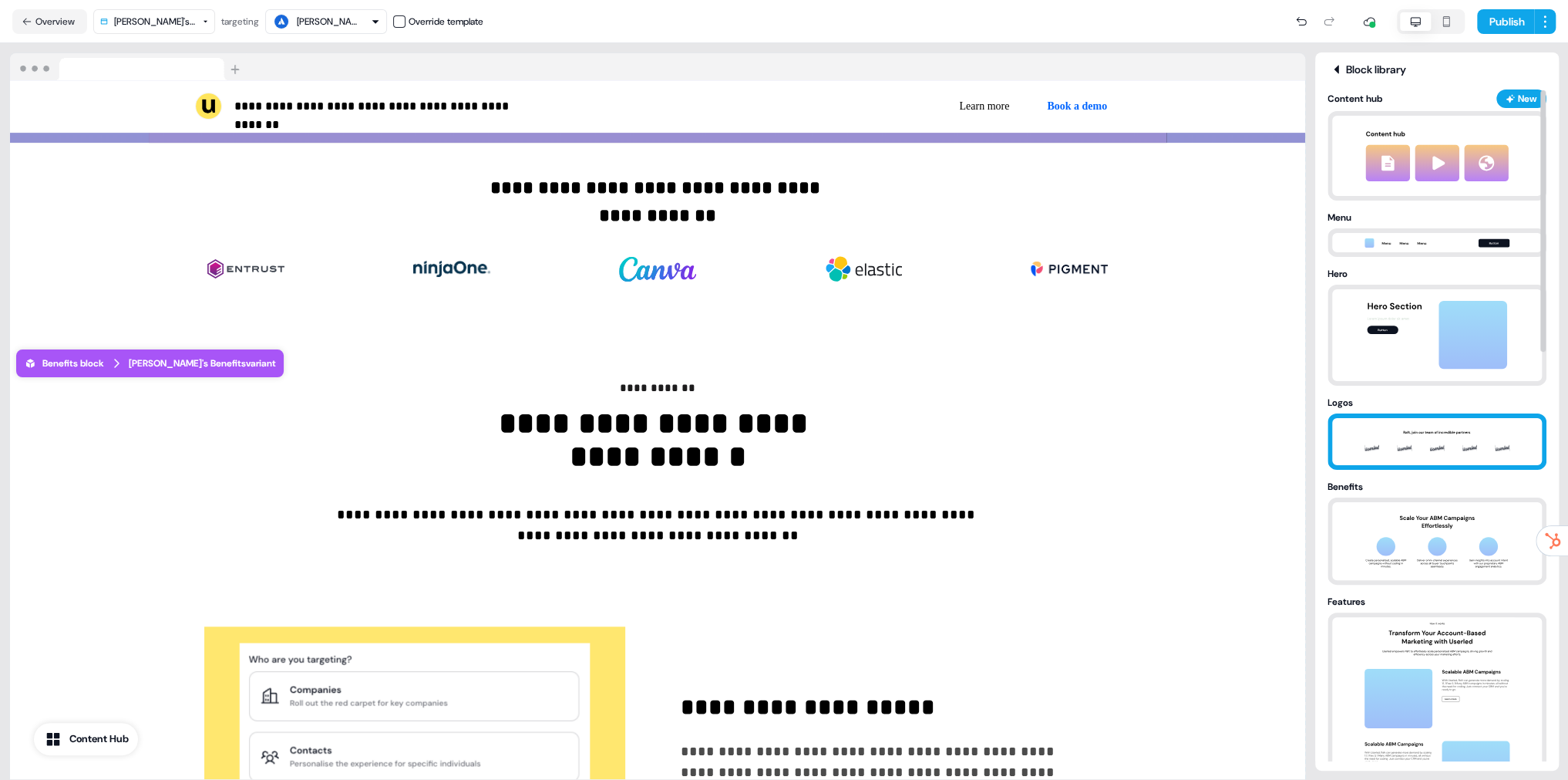
scroll to position [64, 0]
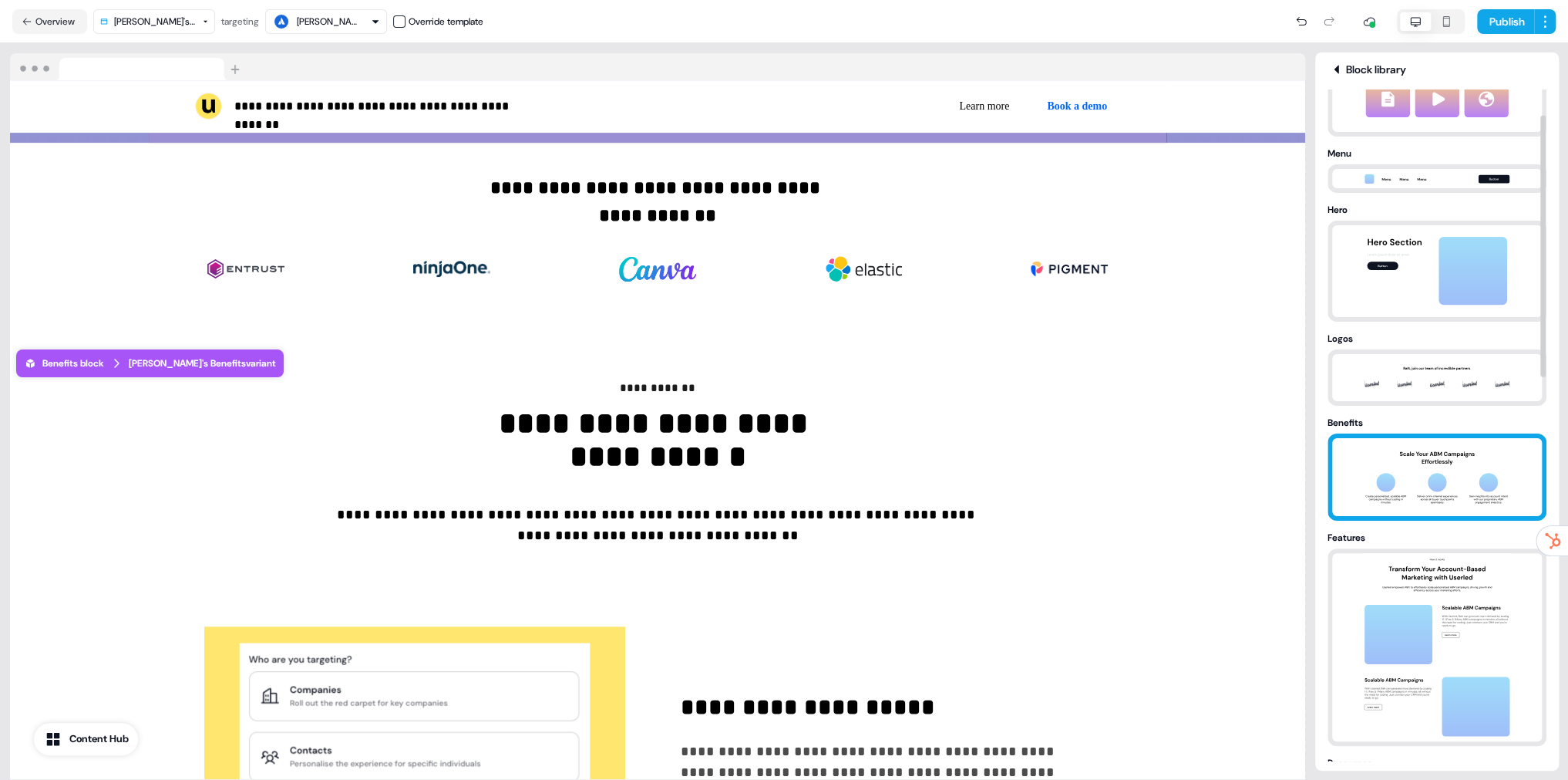
click at [1441, 438] on img at bounding box center [1436, 476] width 162 height 78
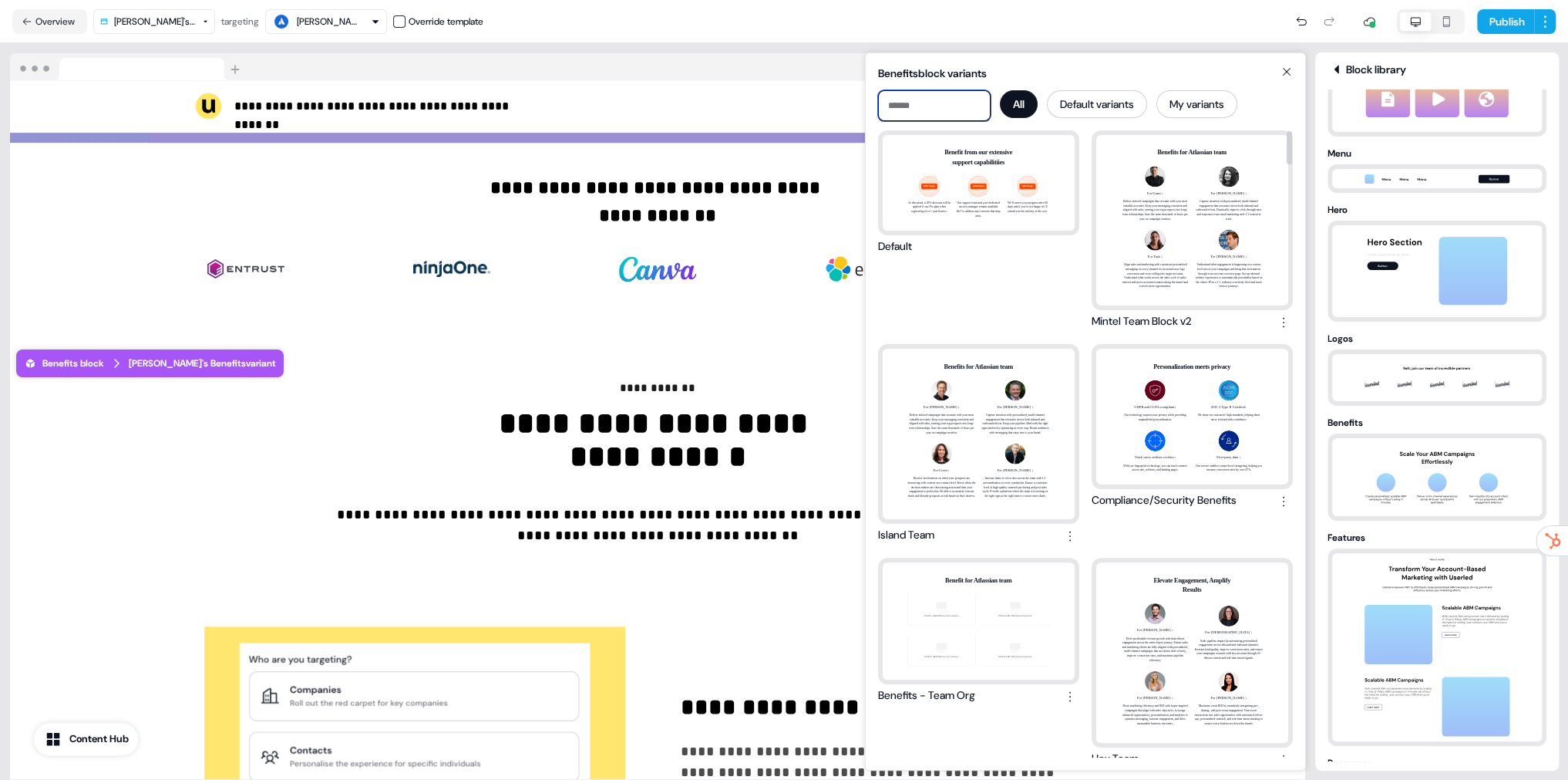
click at [932, 93] on input at bounding box center [934, 106] width 113 height 31
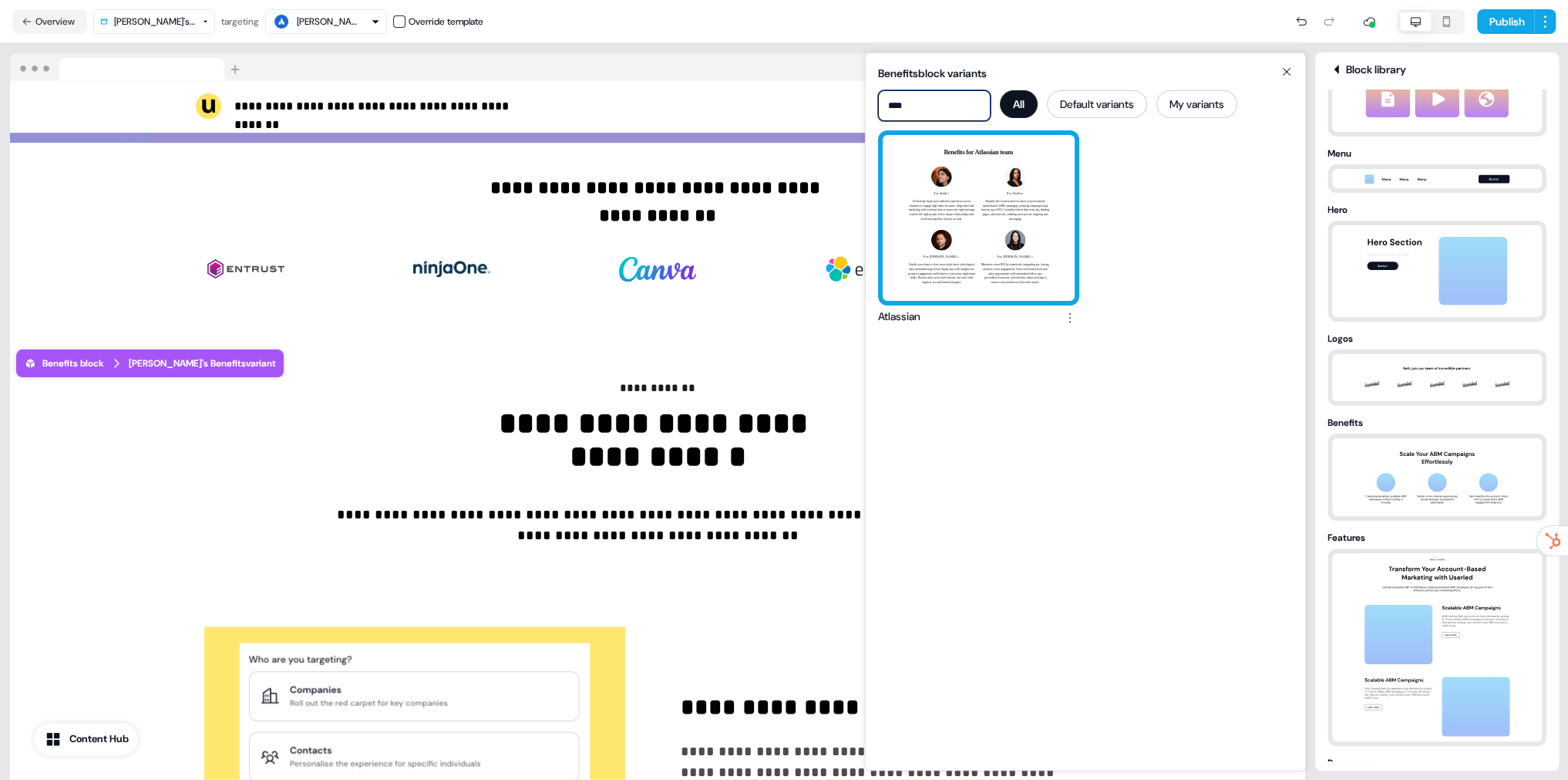
type input "****"
click at [939, 250] on div "Benefits for Atlassian team For Sukh ↓ Orchestrate hyper-personalized experienc…" at bounding box center [979, 217] width 192 height 165
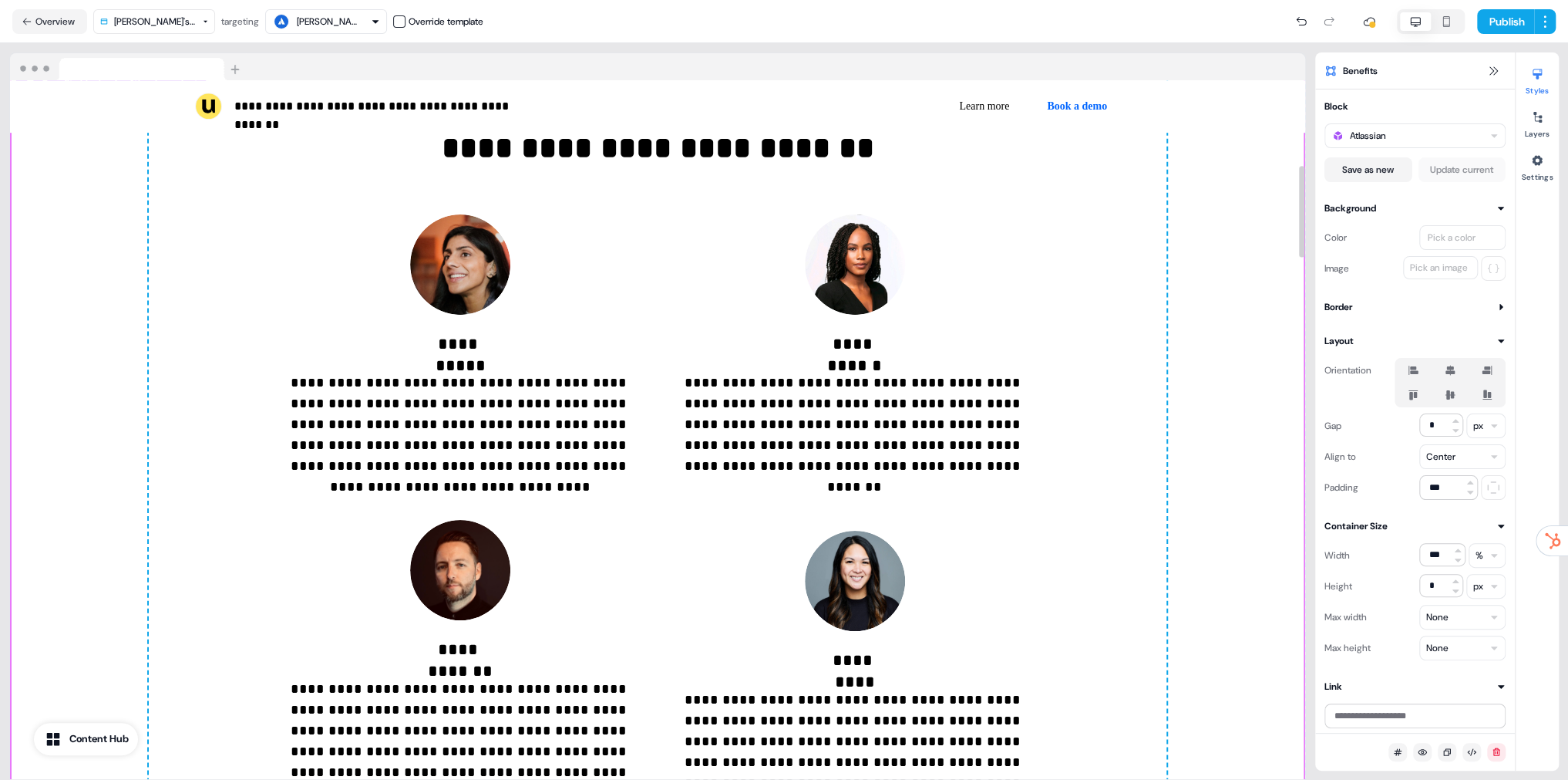
scroll to position [725, 0]
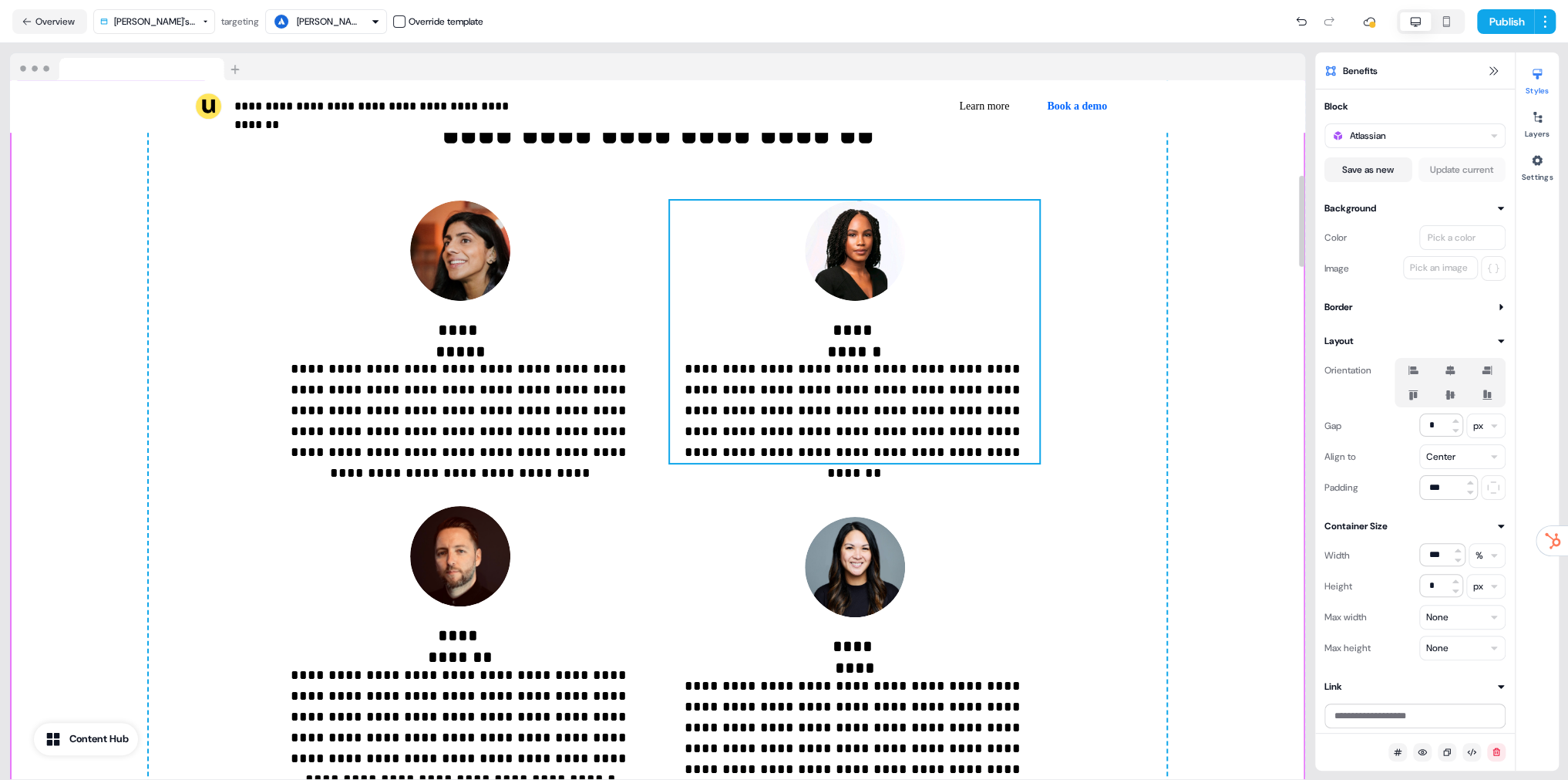
click at [979, 343] on div "**********" at bounding box center [854, 333] width 369 height 263
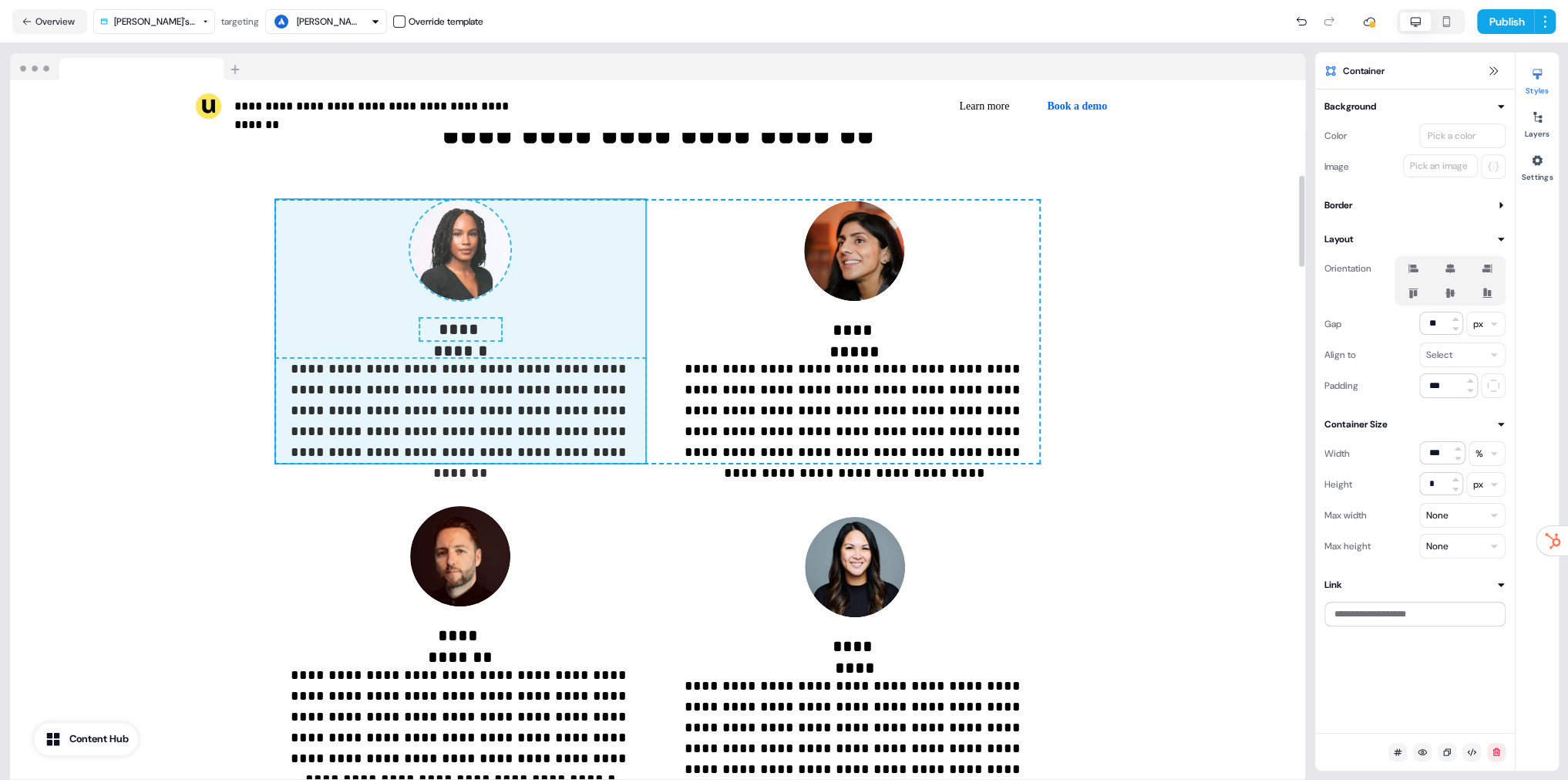
drag, startPoint x: 979, startPoint y: 308, endPoint x: 461, endPoint y: 260, distance: 520.2
click at [530, 291] on div "**********" at bounding box center [658, 333] width 764 height 263
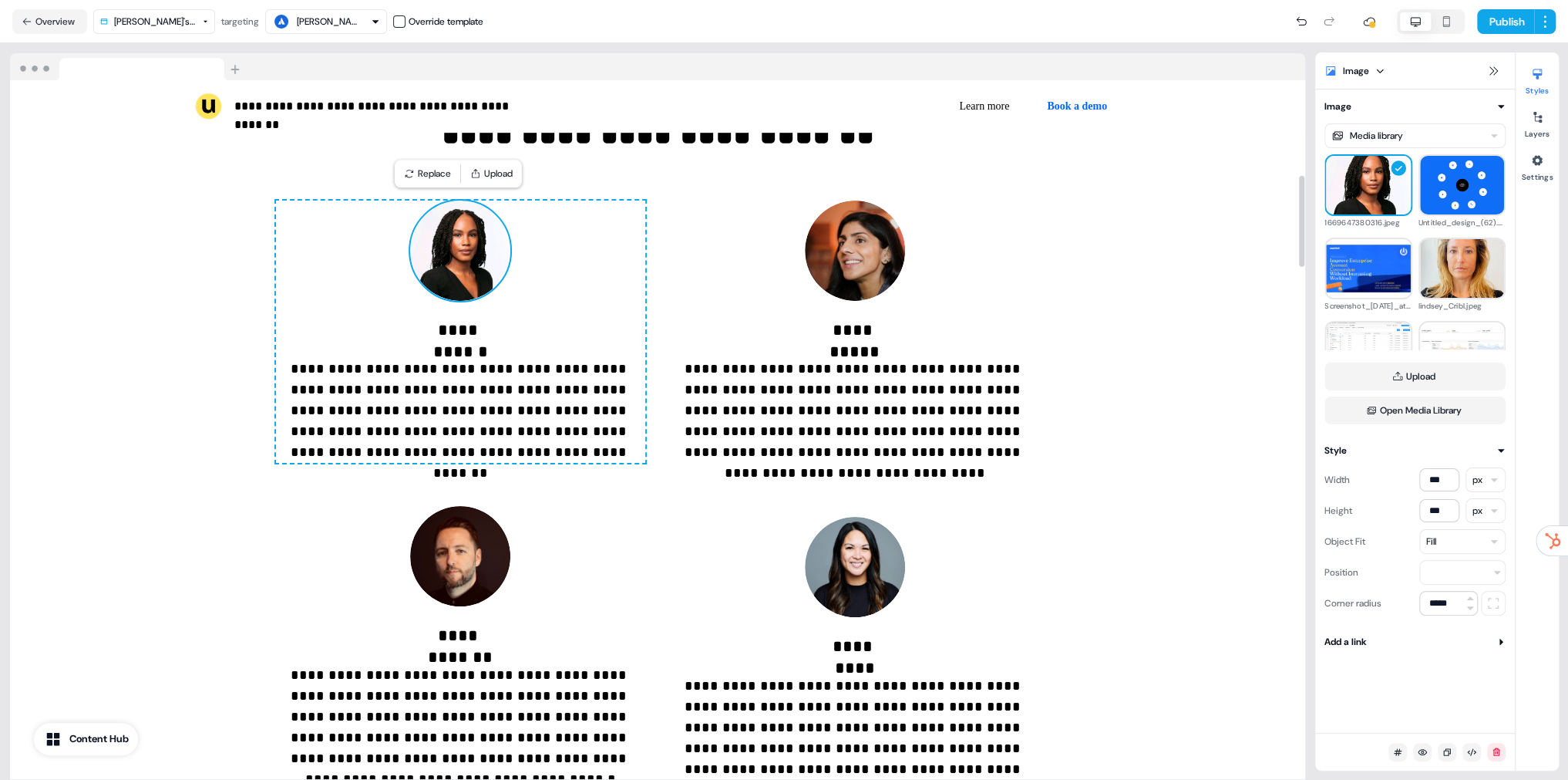
click at [442, 241] on img at bounding box center [459, 250] width 100 height 100
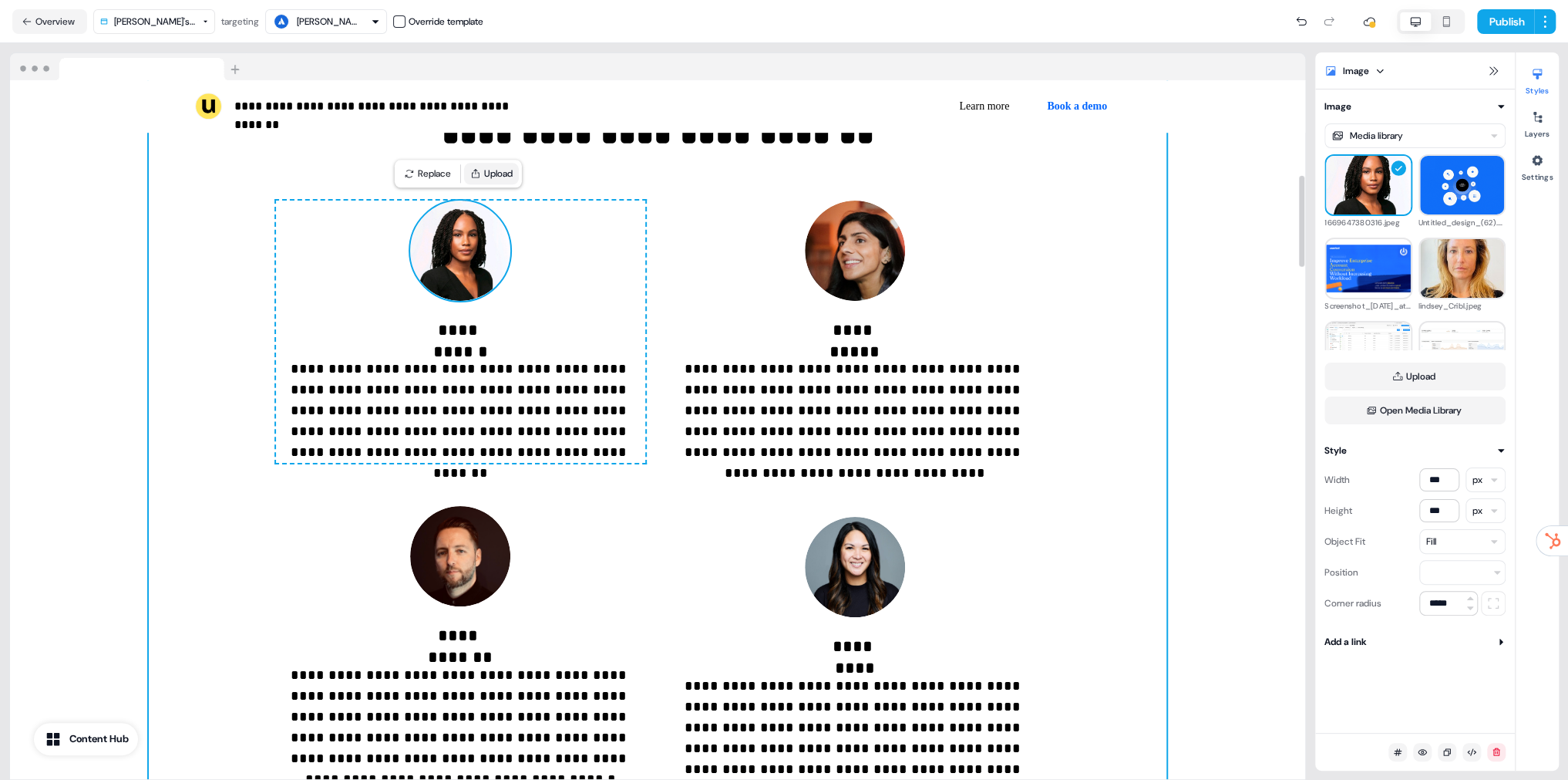
click at [489, 182] on button "Upload" at bounding box center [491, 173] width 55 height 21
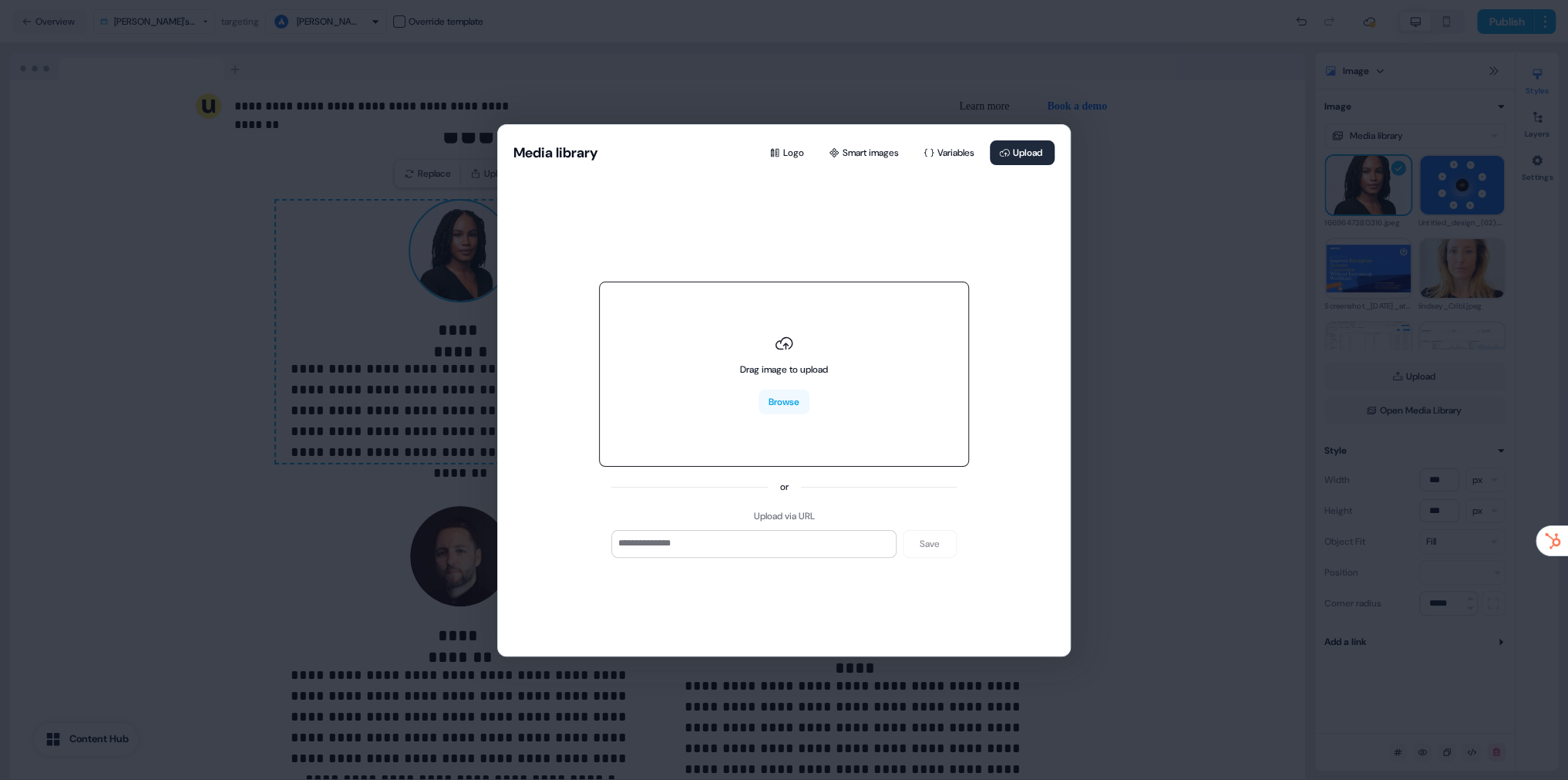
click at [696, 322] on div "Drag image to upload Browse" at bounding box center [784, 374] width 370 height 185
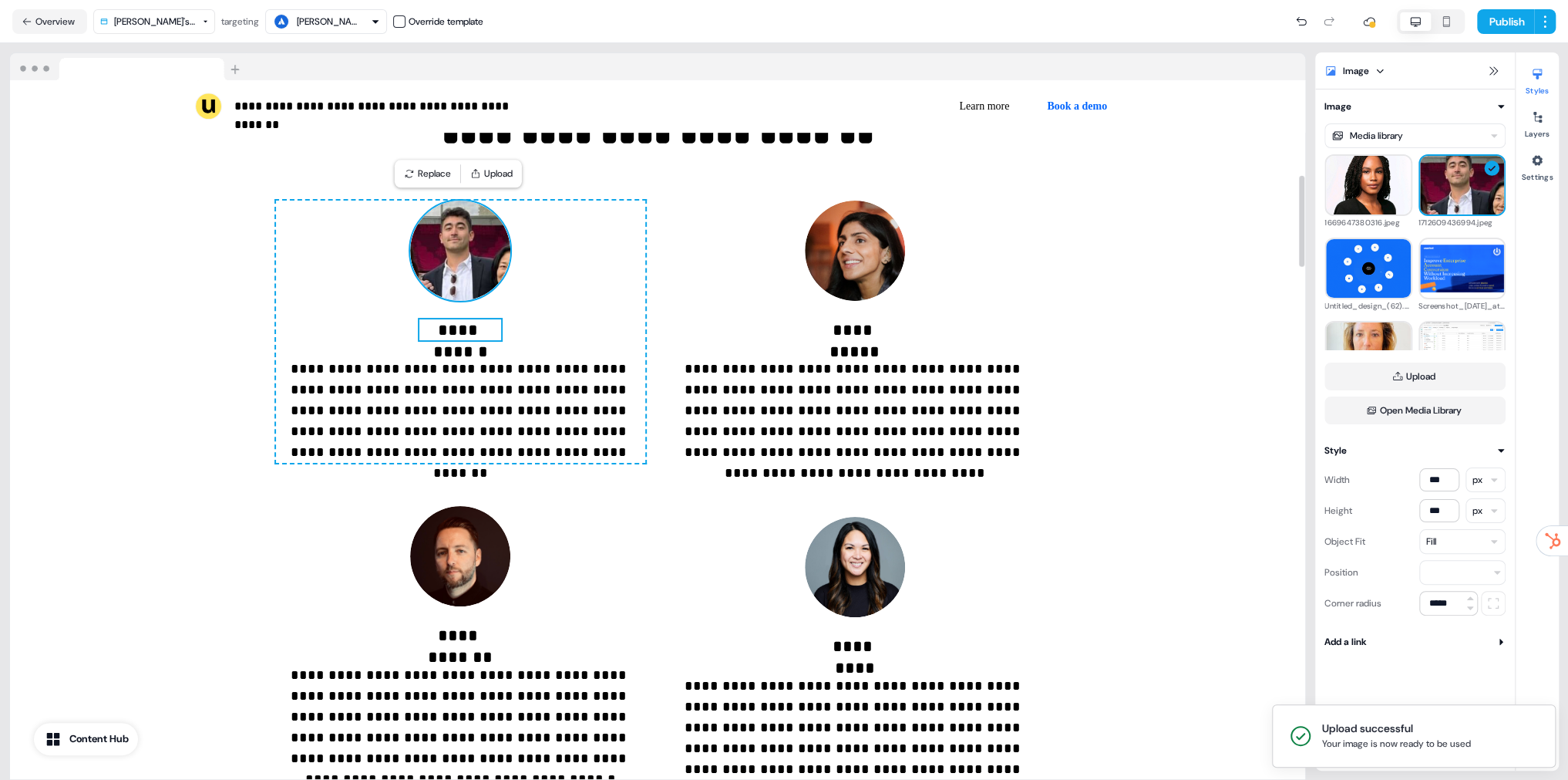
click at [458, 330] on p "**********" at bounding box center [460, 330] width 82 height 21
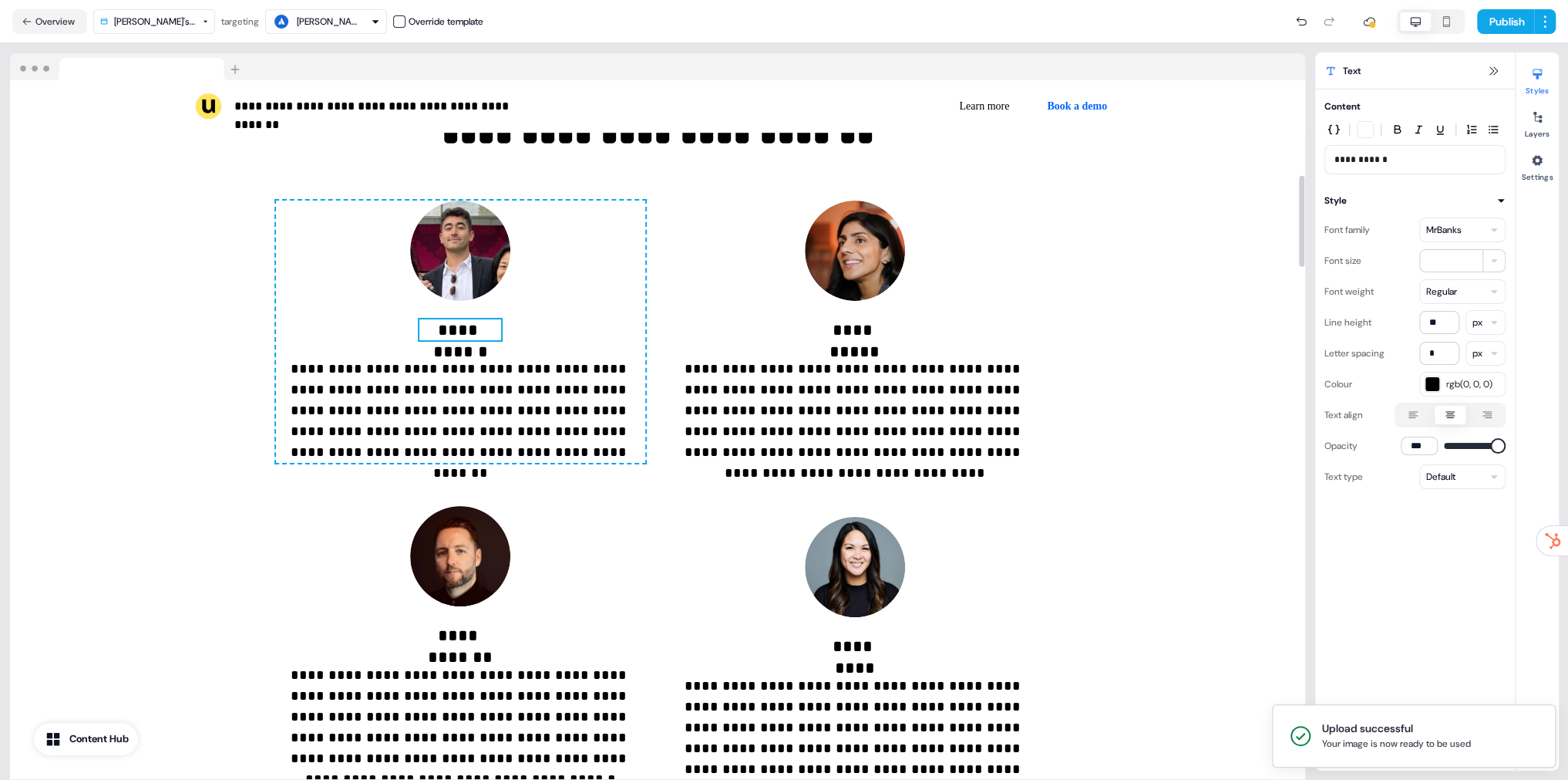
click at [458, 330] on p "**********" at bounding box center [460, 330] width 82 height 21
click at [479, 330] on p "**********" at bounding box center [460, 330] width 82 height 21
drag, startPoint x: 493, startPoint y: 330, endPoint x: 452, endPoint y: 330, distance: 41.0
click at [452, 330] on p "**********" at bounding box center [460, 330] width 82 height 21
click at [1492, 22] on button "Publish" at bounding box center [1505, 21] width 57 height 24
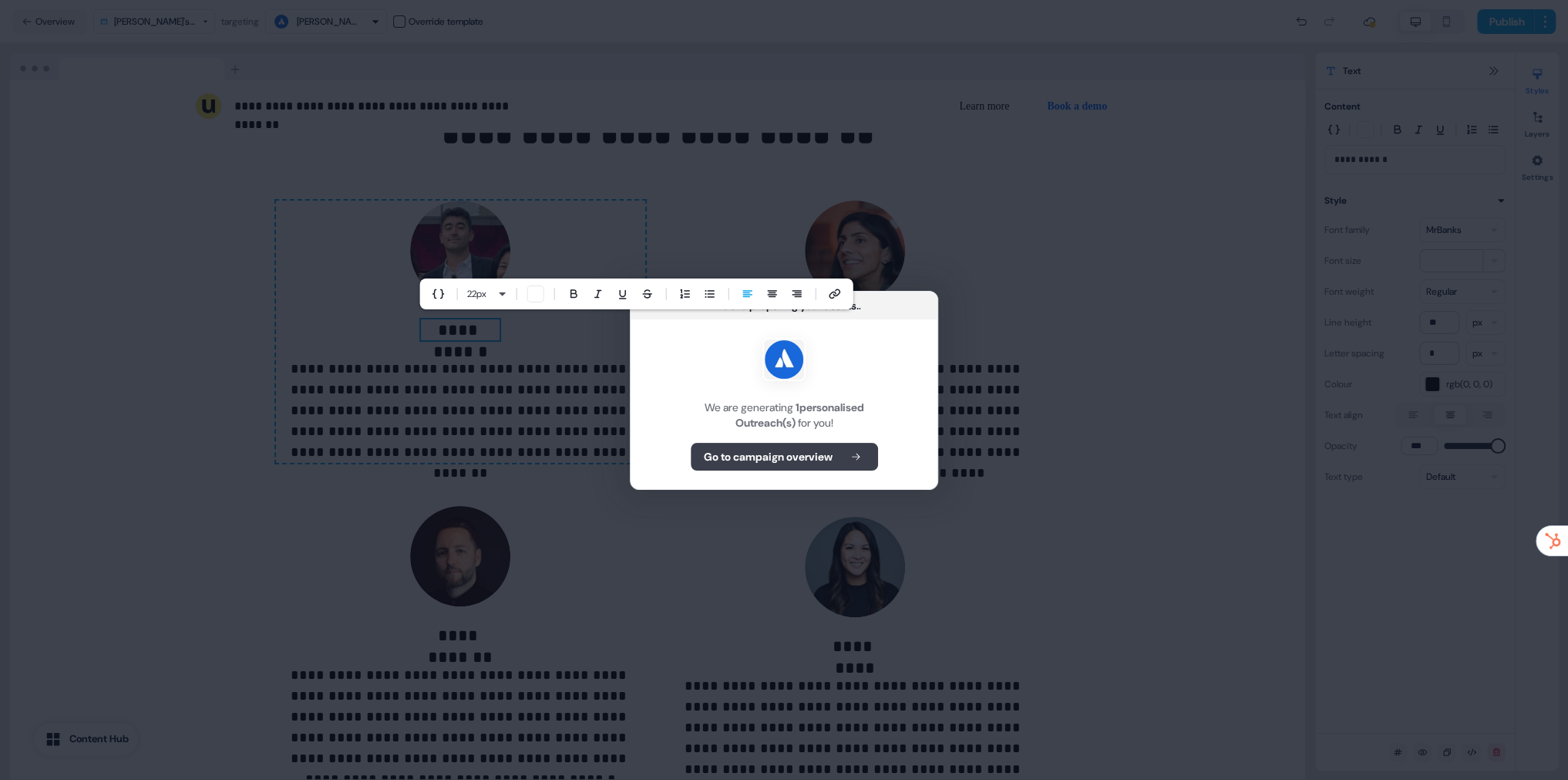
click at [780, 455] on b "Go to campaign overview" at bounding box center [769, 456] width 129 height 16
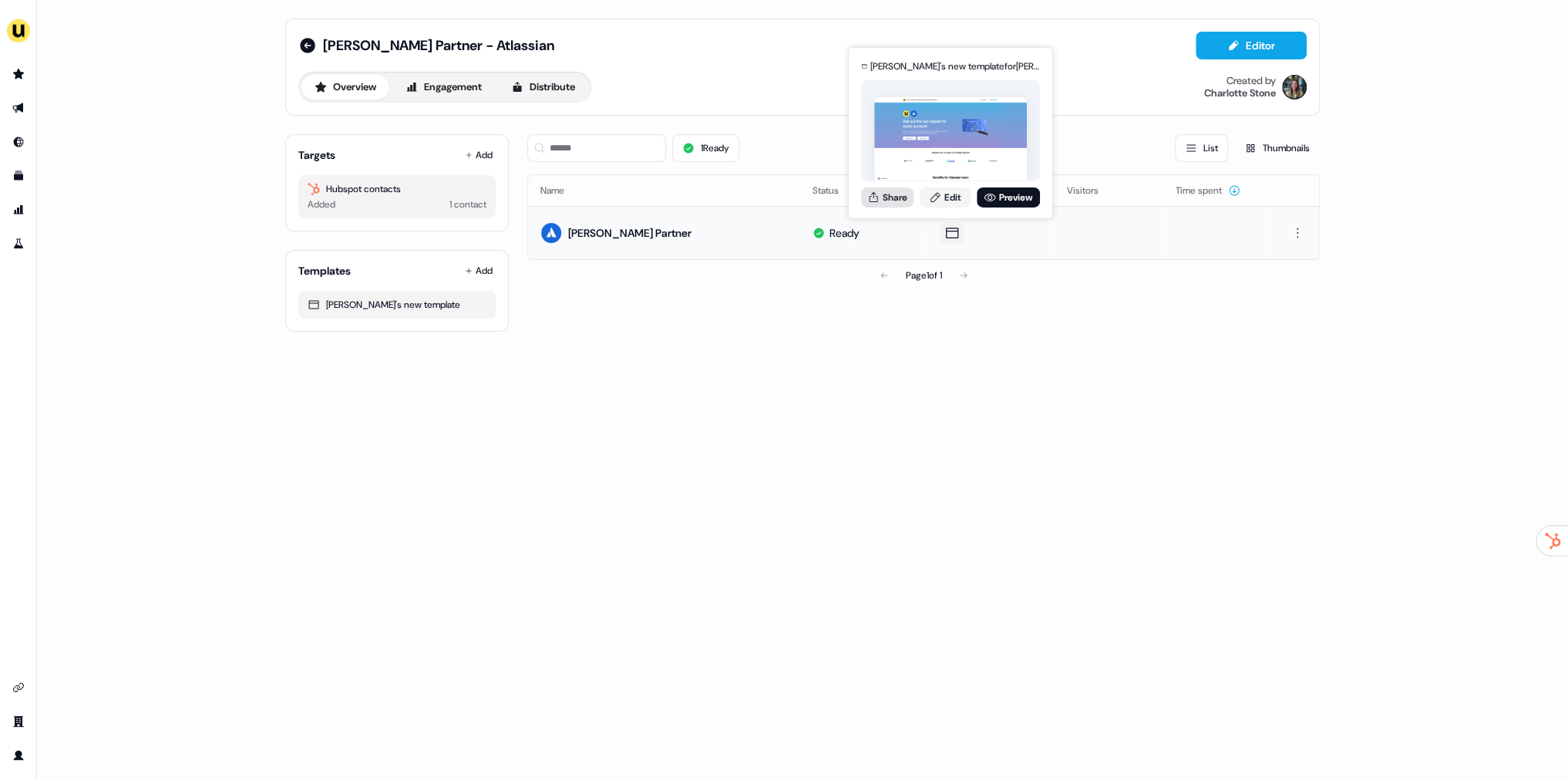
click at [872, 187] on button "Share" at bounding box center [887, 196] width 52 height 20
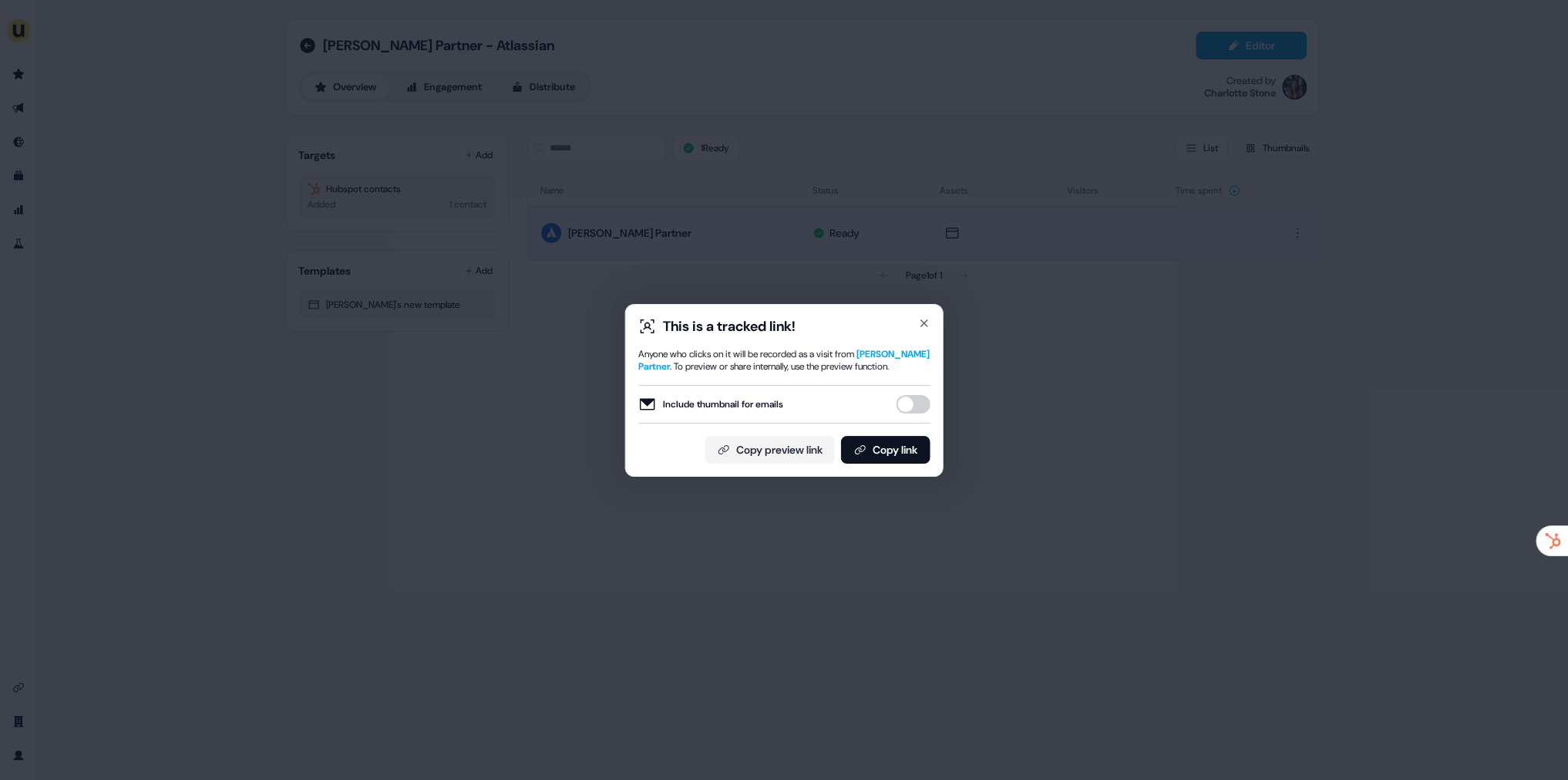
click at [915, 395] on button "Include thumbnail for emails" at bounding box center [913, 404] width 34 height 19
click at [901, 453] on button "Copy link" at bounding box center [886, 449] width 90 height 28
